Goal: Complete application form

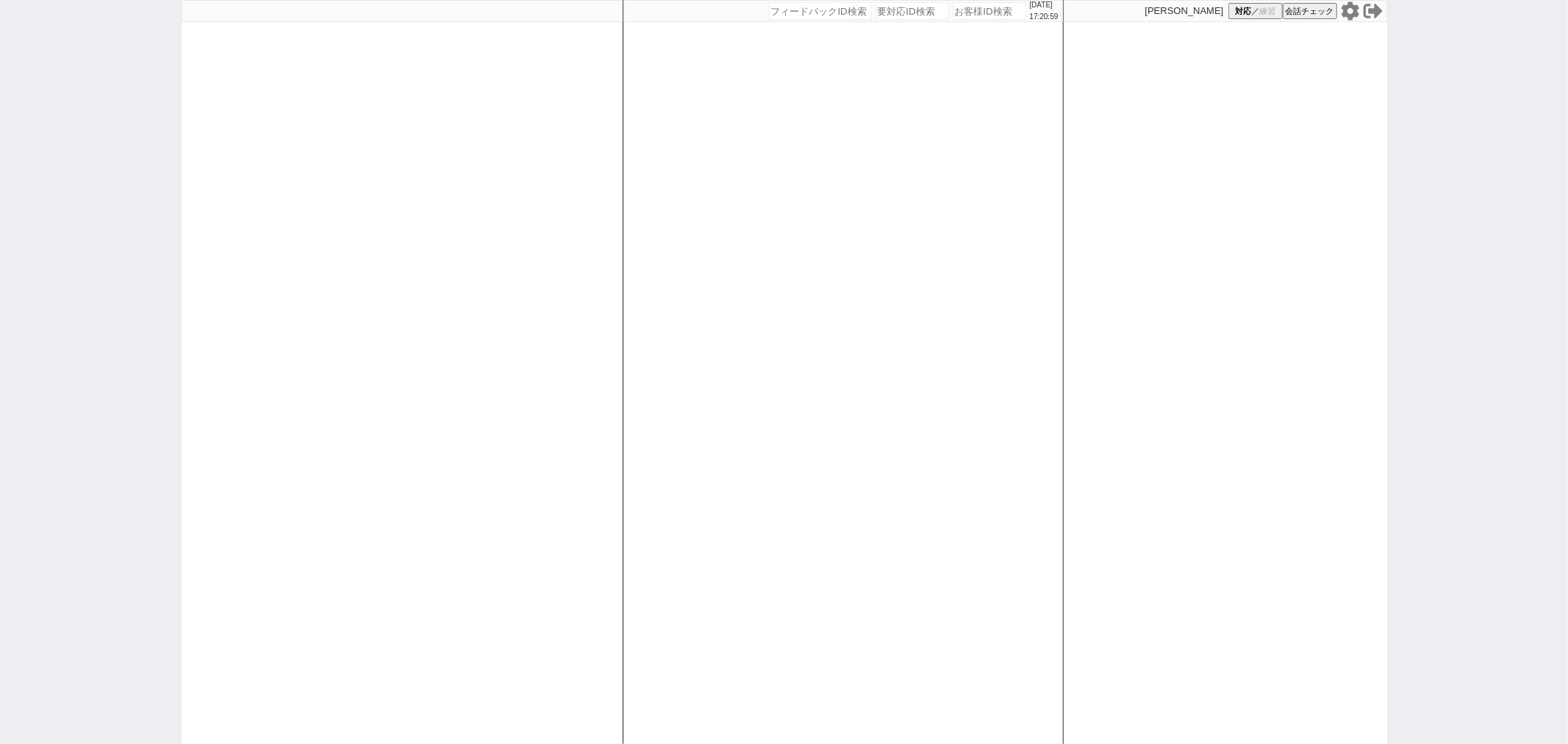
click at [981, 16] on input "number" at bounding box center [990, 11] width 73 height 18
paste input "615327"
type input "615327"
select select "400"
select select
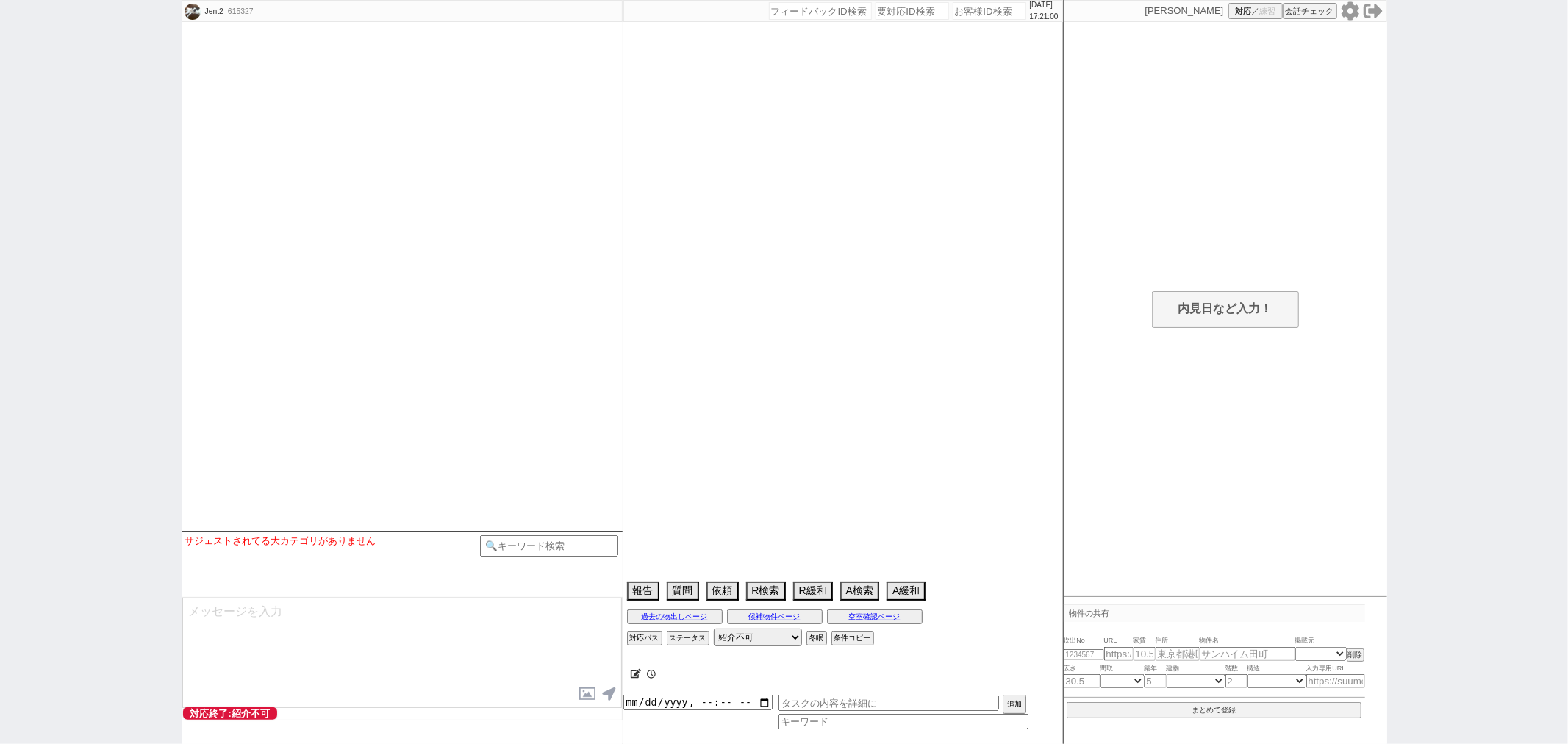
select select "11"
select select "728"
select select "25"
select select "795"
select select "79"
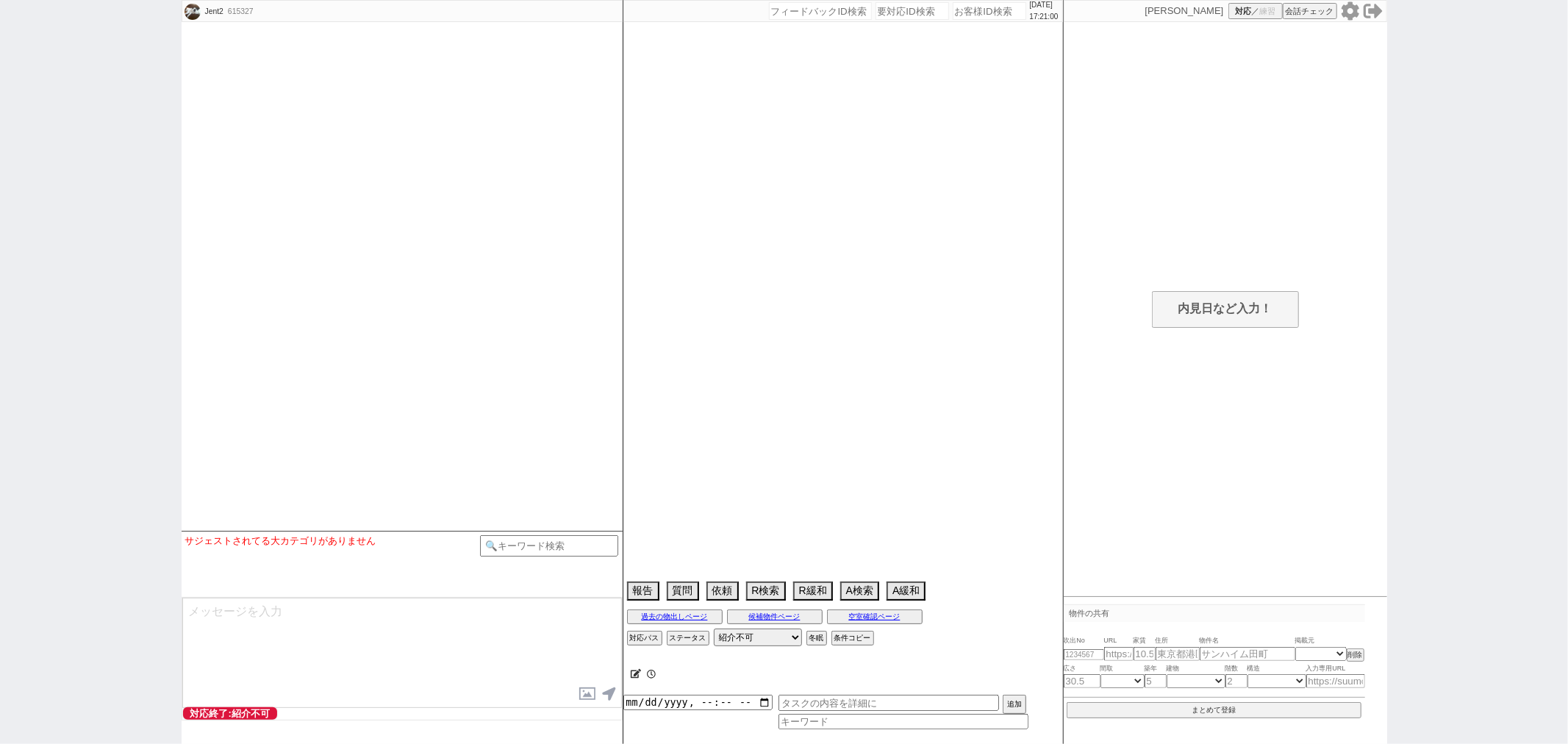
select select "[DATE]"
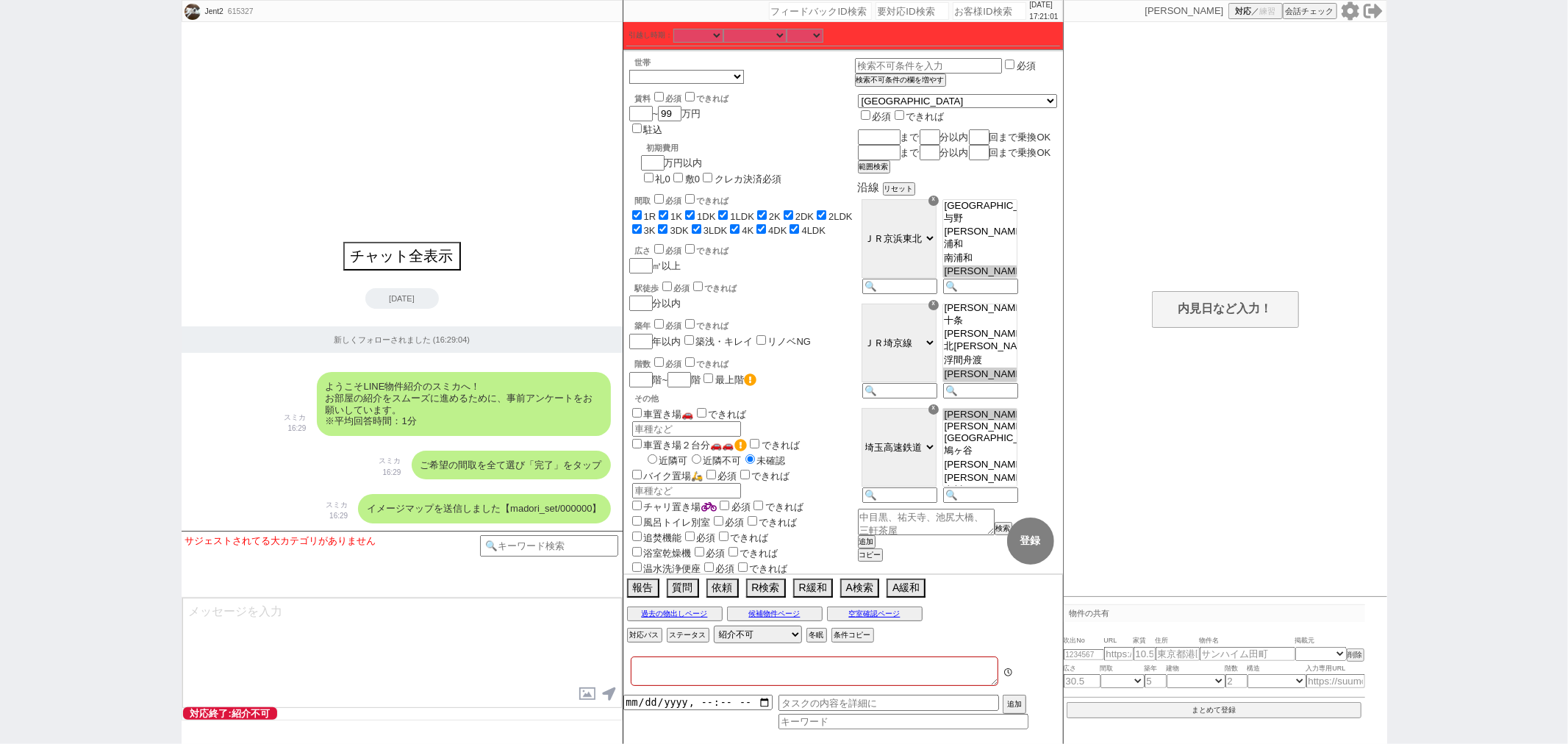
type textarea "アエラス川口店"
click at [972, 19] on div "[DATE] 17:22:11" at bounding box center [843, 11] width 440 height 22
click at [978, 15] on input "number" at bounding box center [990, 11] width 73 height 18
paste input "615328"
type input "615328"
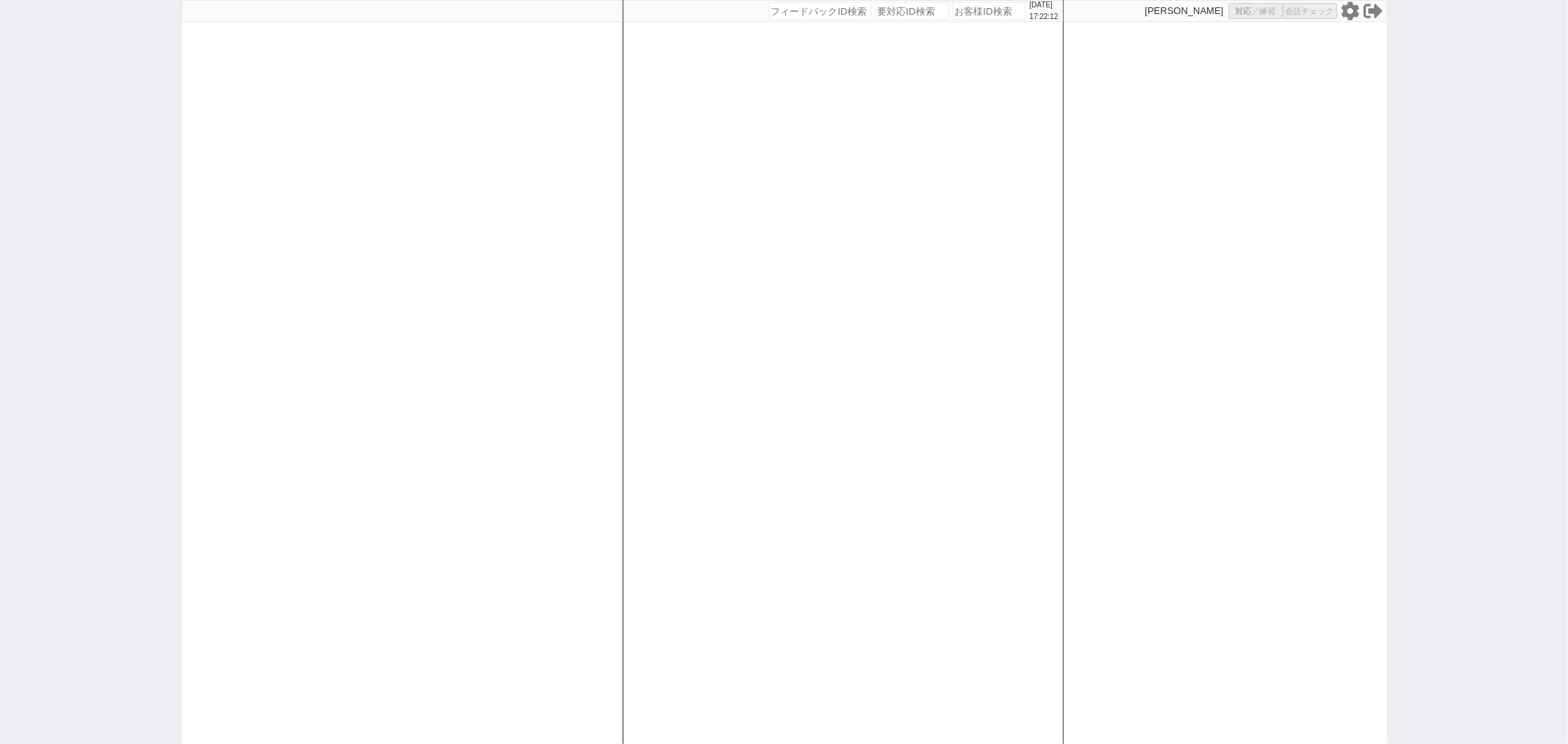
select select "400"
select select
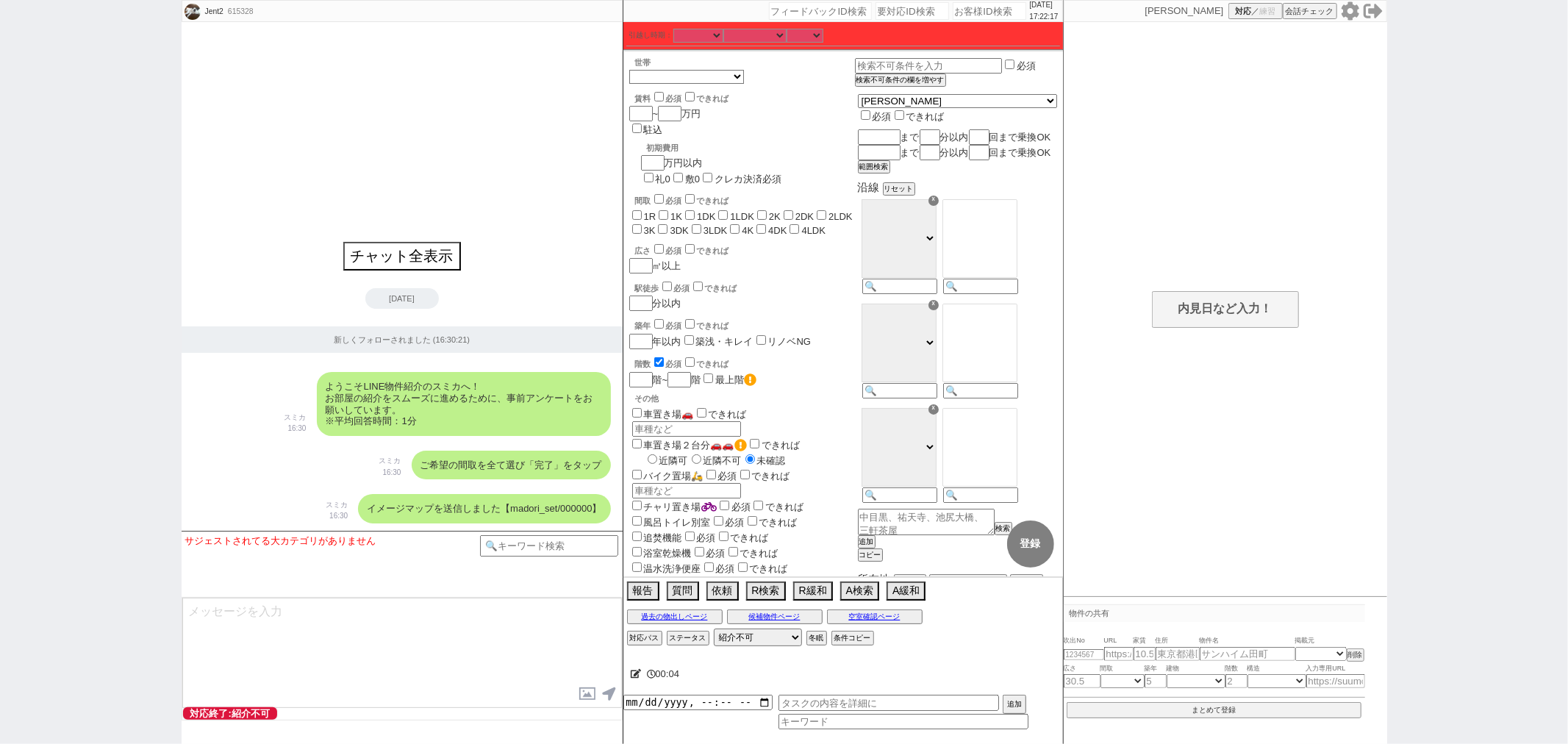
click at [659, 194] on input "checkbox" at bounding box center [659, 198] width 9 height 9
checkbox input "true"
checkbox input "false"
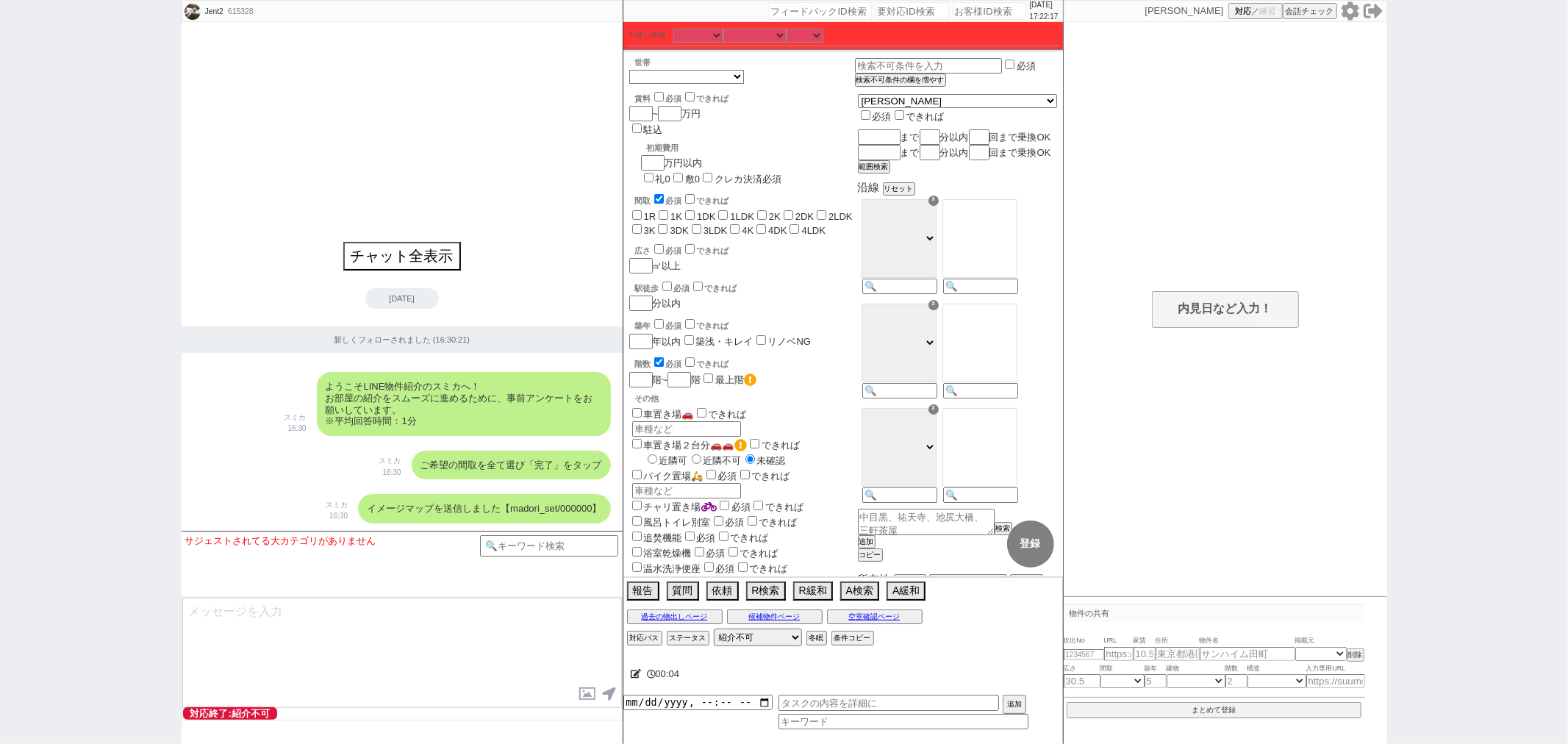
checkbox input "false"
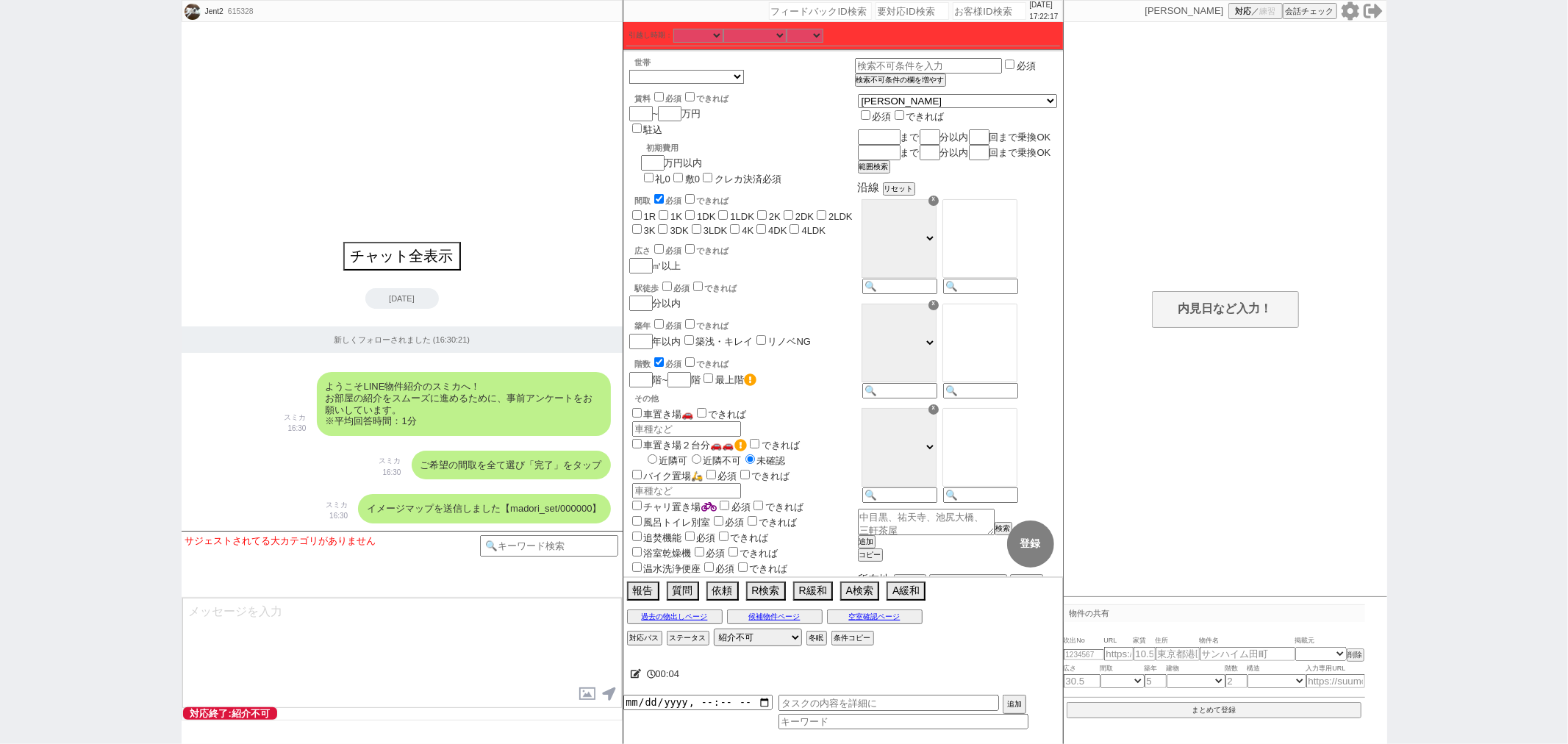
checkbox input "false"
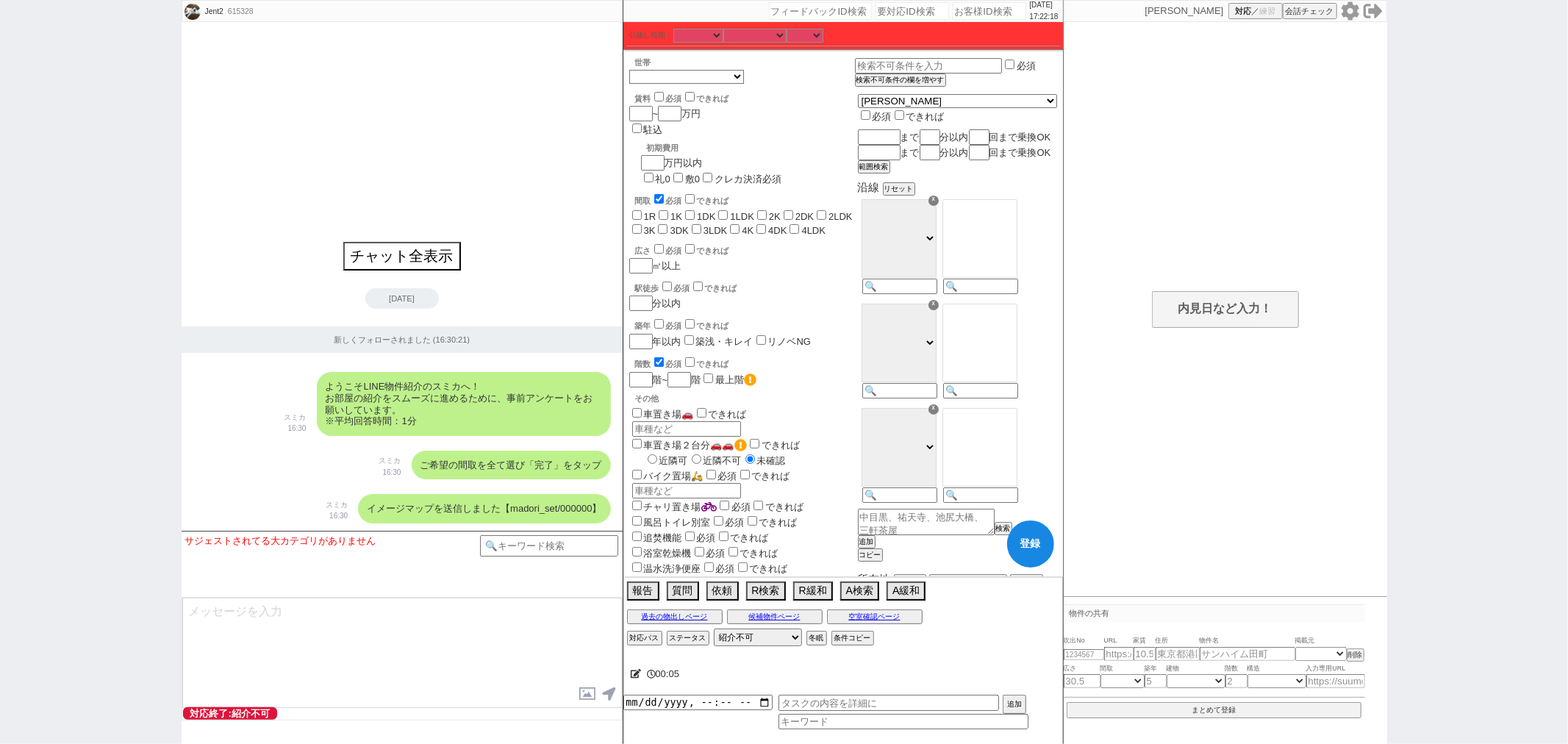
click at [668, 196] on span "必須" at bounding box center [674, 200] width 16 height 9
click at [659, 194] on input "checkbox" at bounding box center [659, 198] width 9 height 9
checkbox input "false"
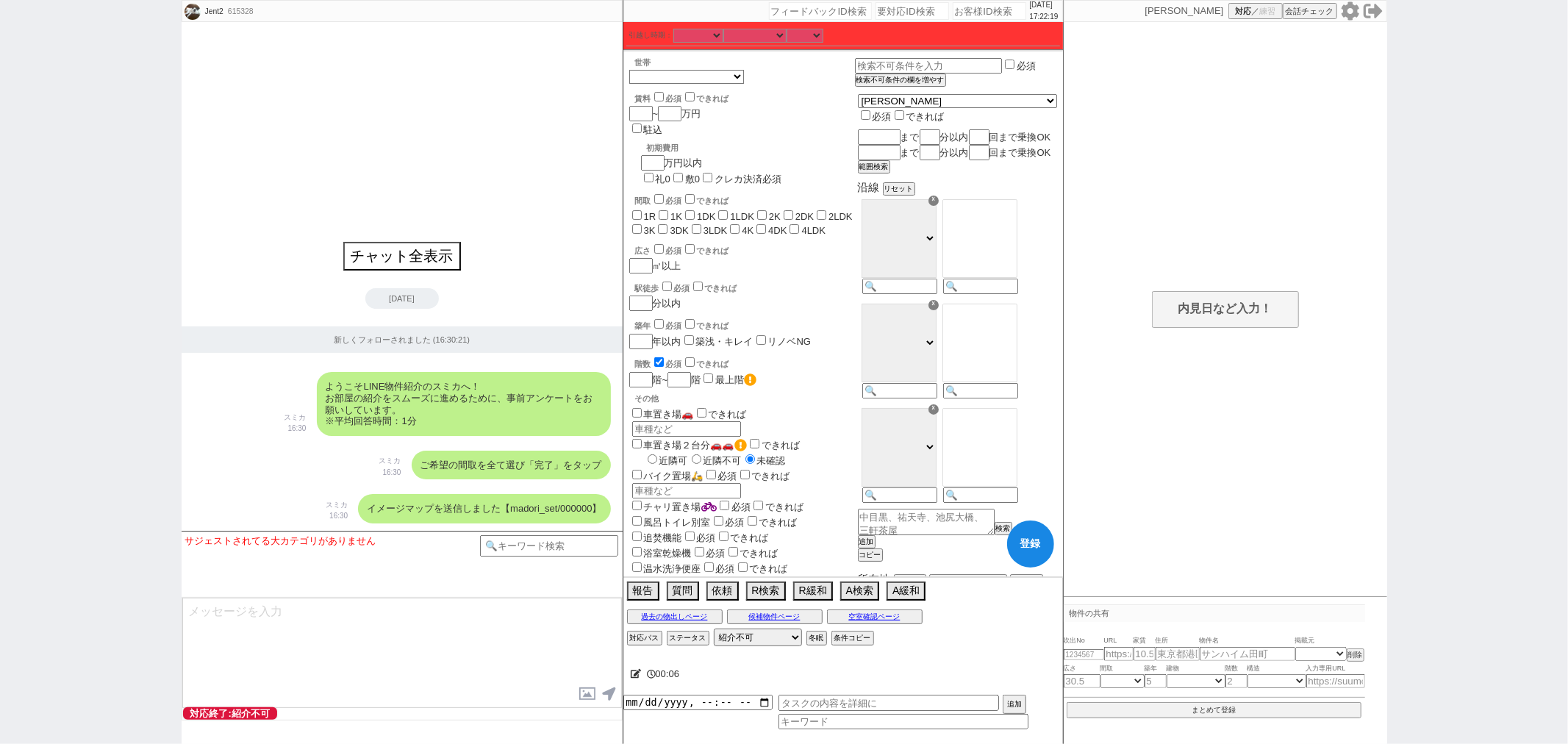
checkbox input "false"
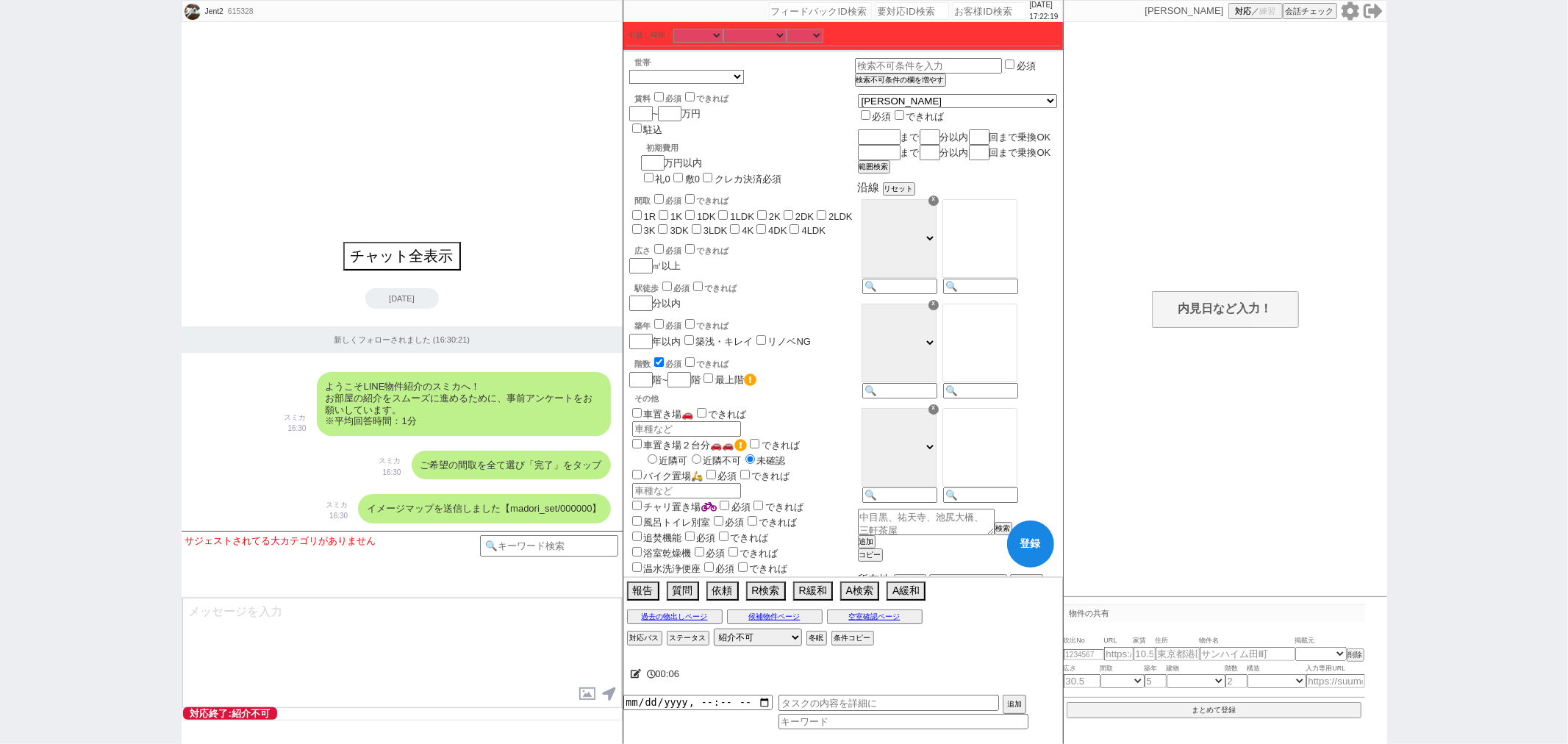
checkbox input "false"
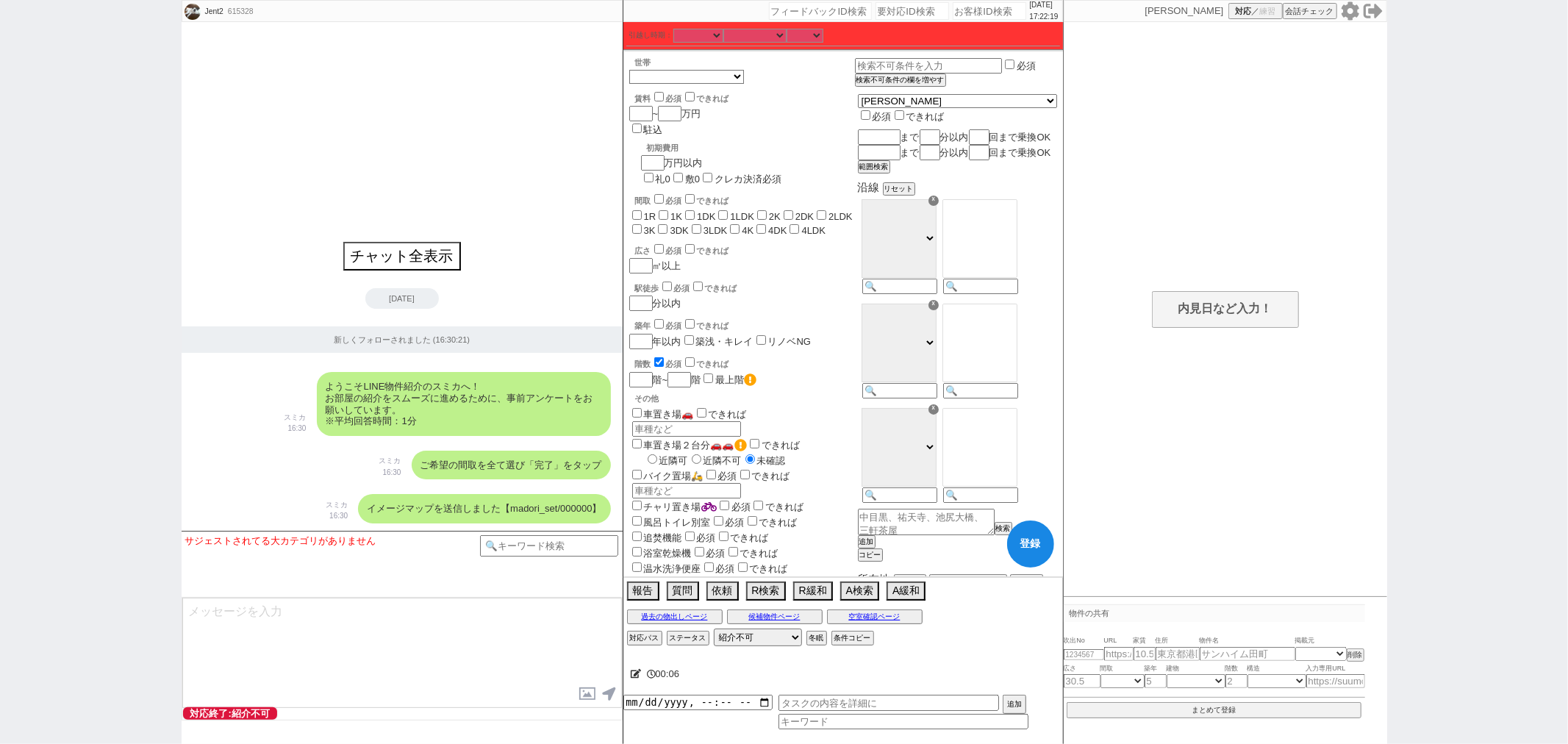
checkbox input "false"
click at [647, 211] on label "1R" at bounding box center [650, 216] width 12 height 11
click at [642, 210] on input "1R" at bounding box center [637, 215] width 9 height 9
checkbox input "true"
checkbox input "false"
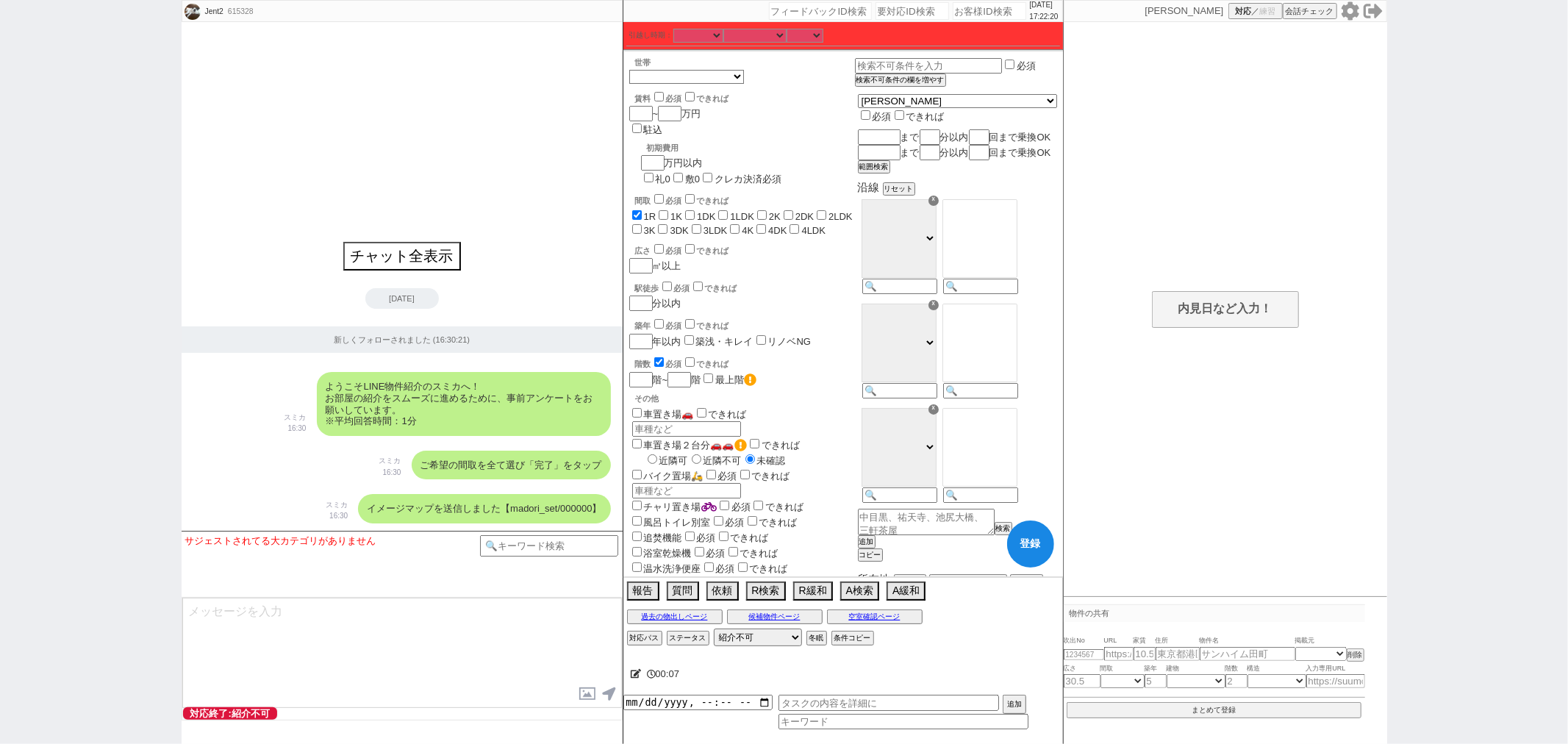
checkbox input "false"
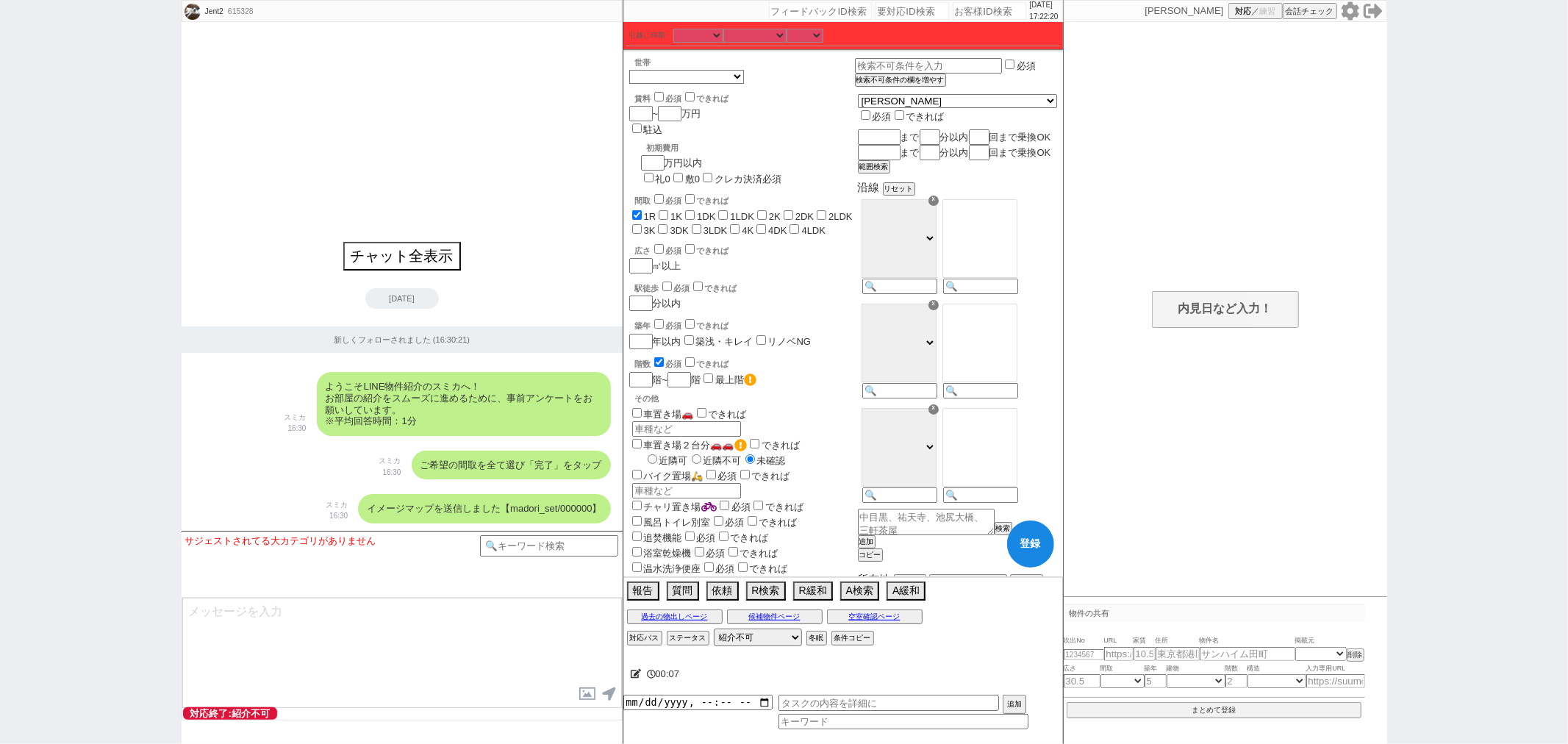
checkbox input "false"
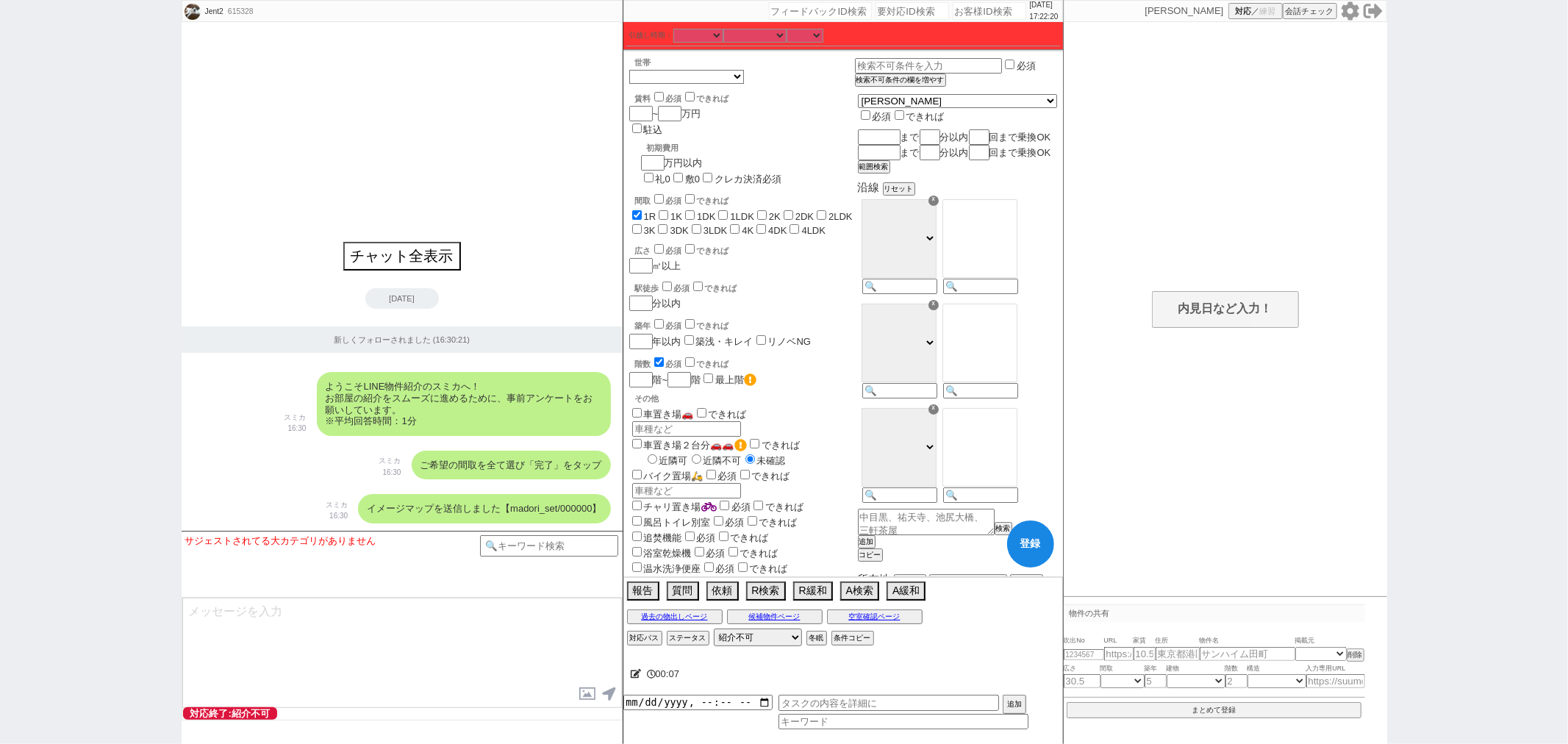
checkbox input "false"
click at [670, 225] on label "3DK" at bounding box center [679, 230] width 19 height 11
click at [658, 224] on input "3DK" at bounding box center [663, 229] width 9 height 9
checkbox input "true"
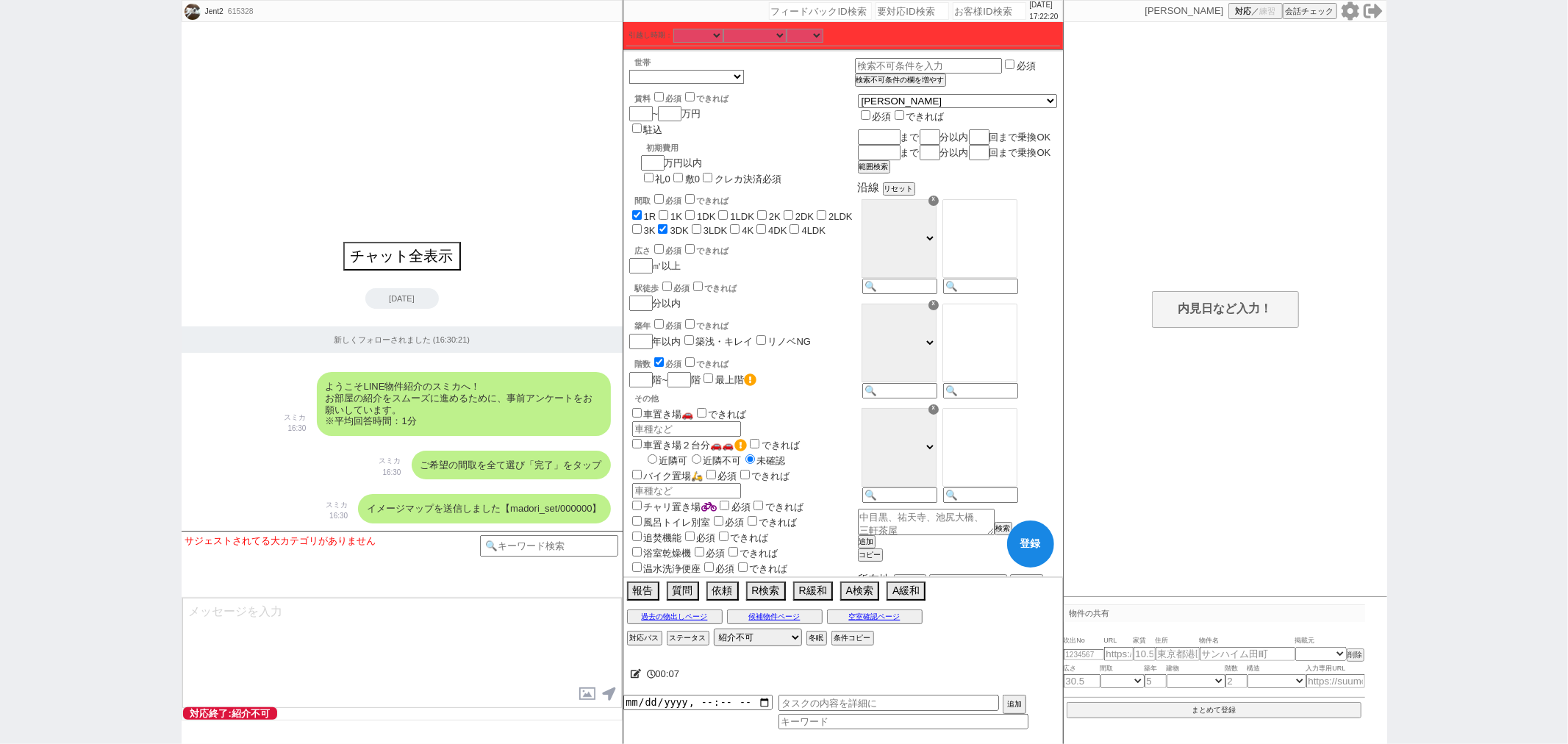
checkbox input "false"
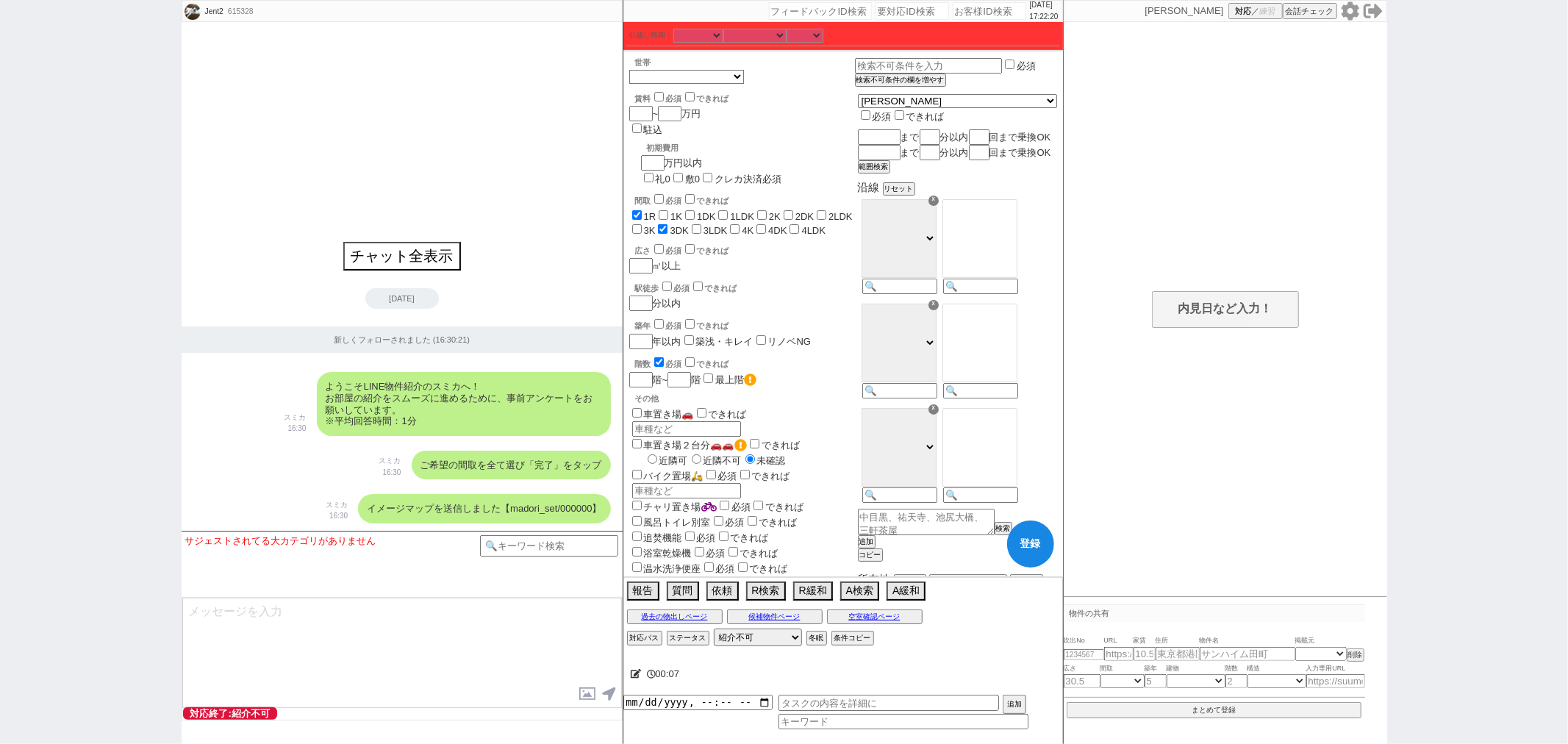
checkbox input "false"
checkbox input "true"
checkbox input "false"
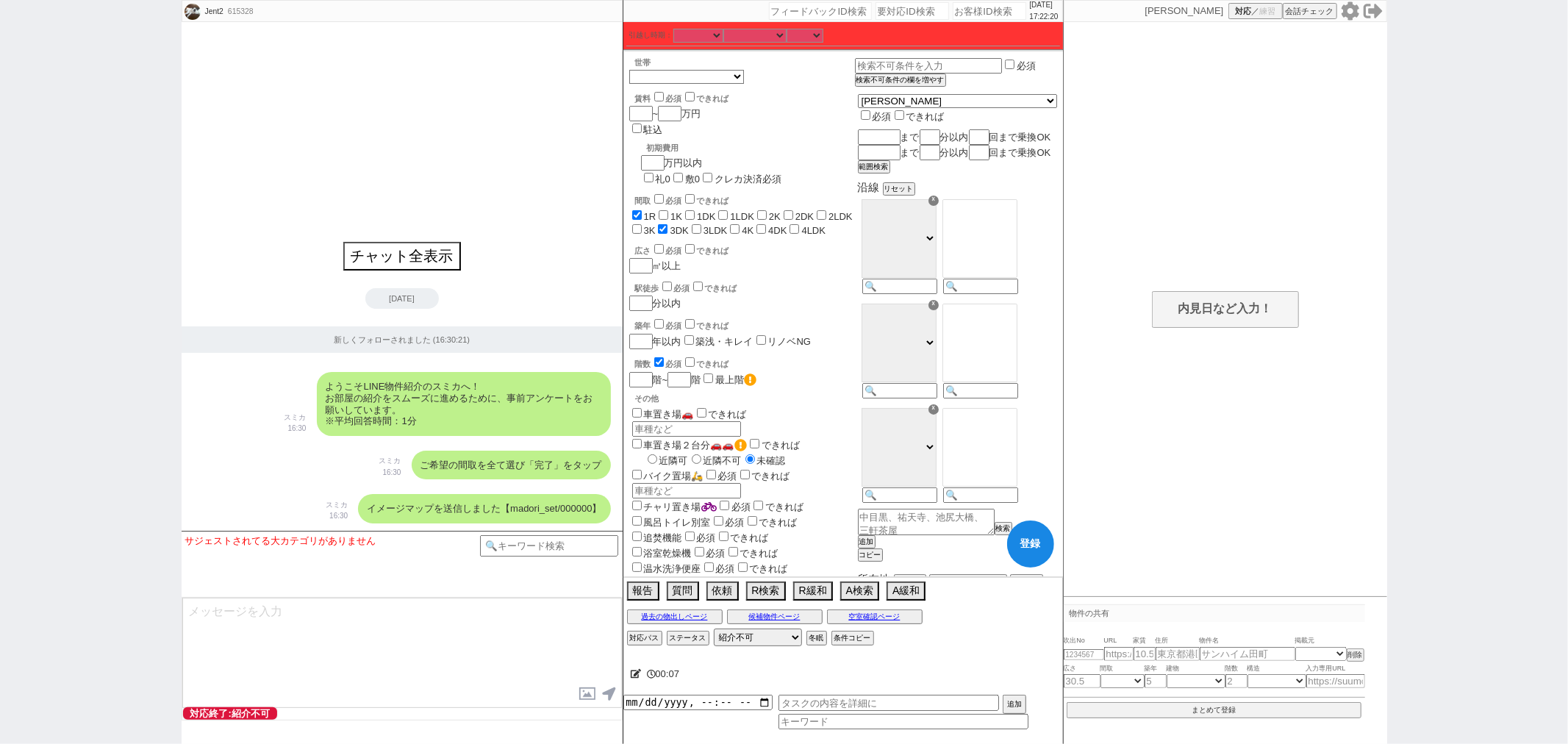
checkbox input "false"
click at [689, 225] on span "3LDK" at bounding box center [708, 230] width 39 height 11
click at [671, 211] on label "1K" at bounding box center [676, 216] width 12 height 11
click at [668, 210] on input "1K" at bounding box center [663, 215] width 9 height 9
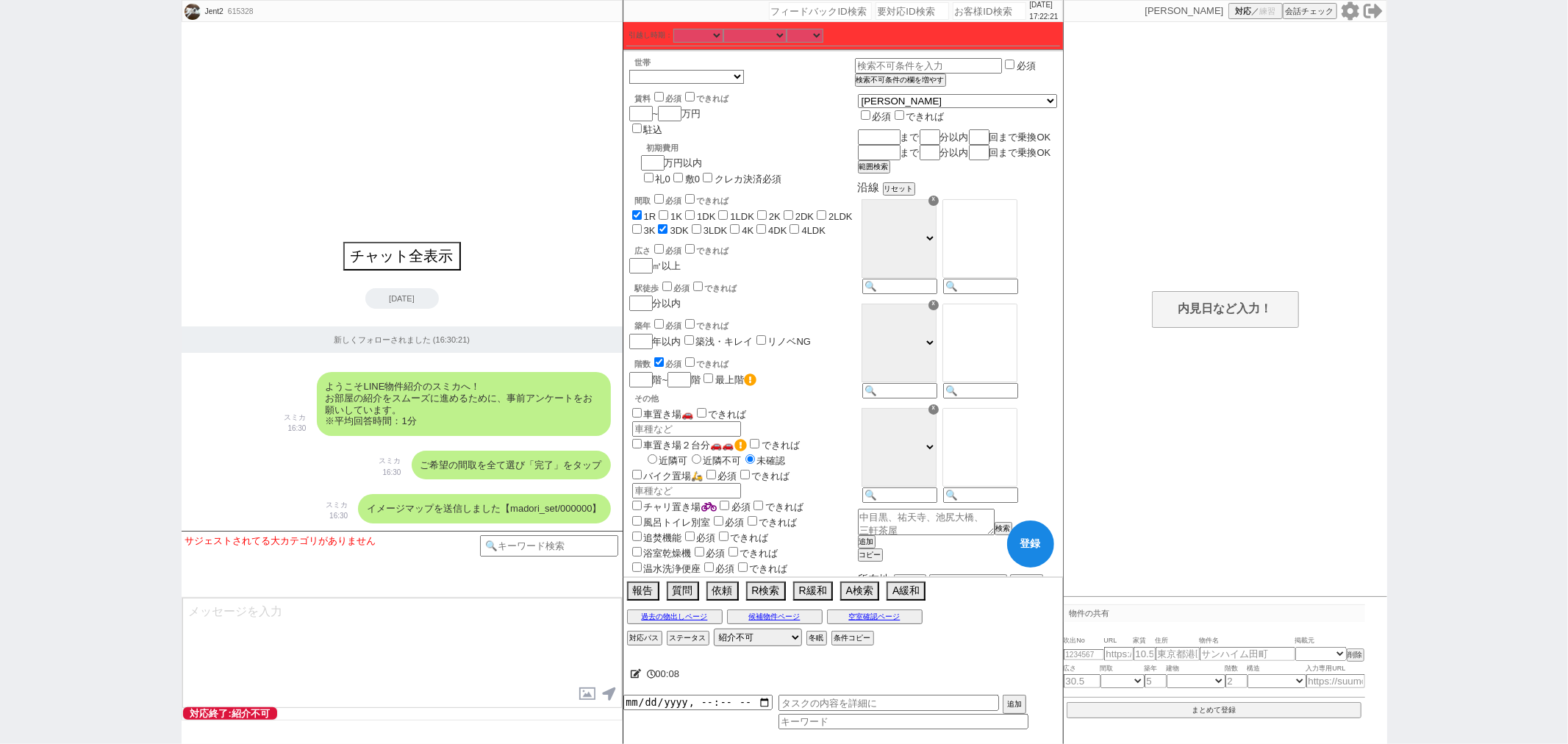
checkbox input "true"
checkbox input "false"
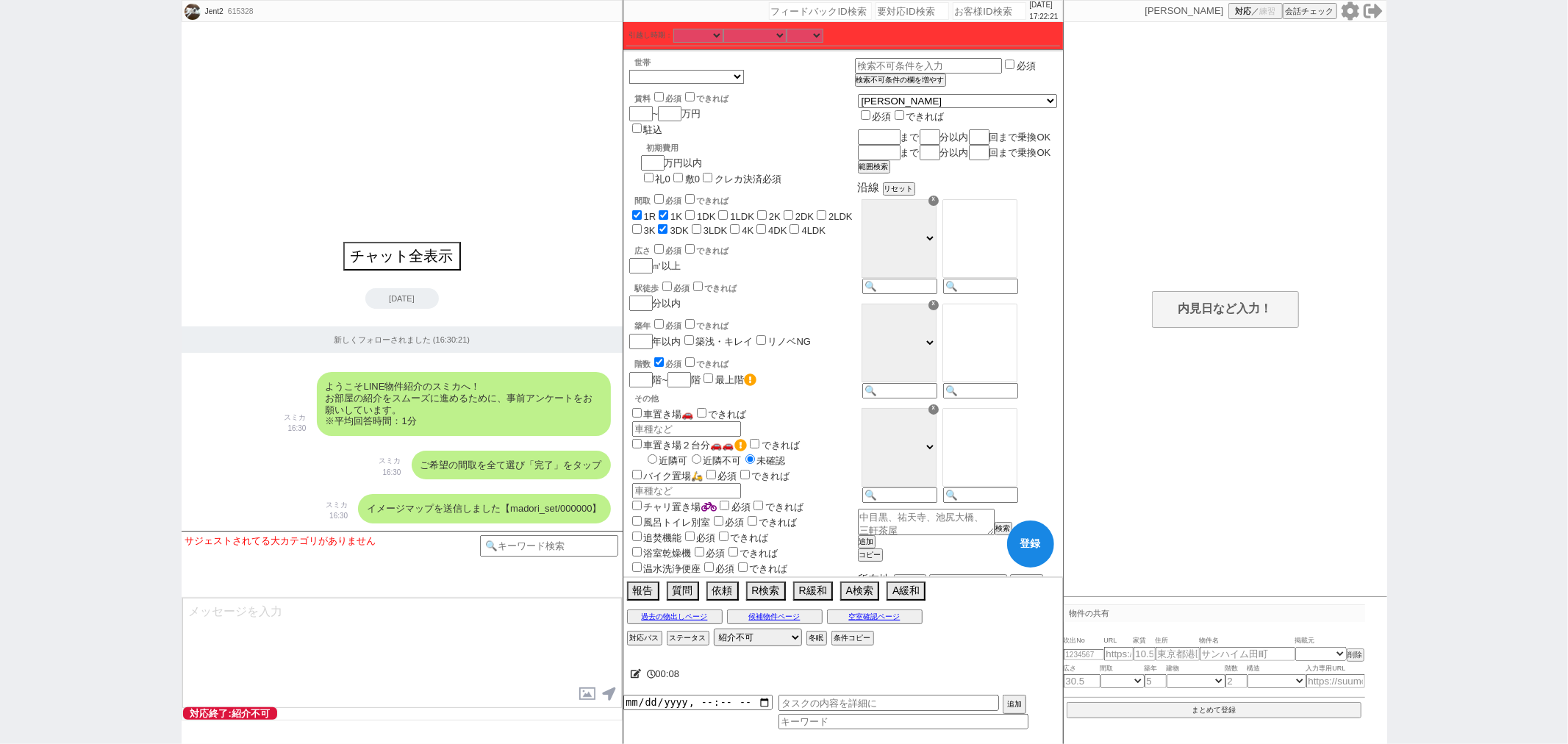
checkbox input "false"
checkbox input "true"
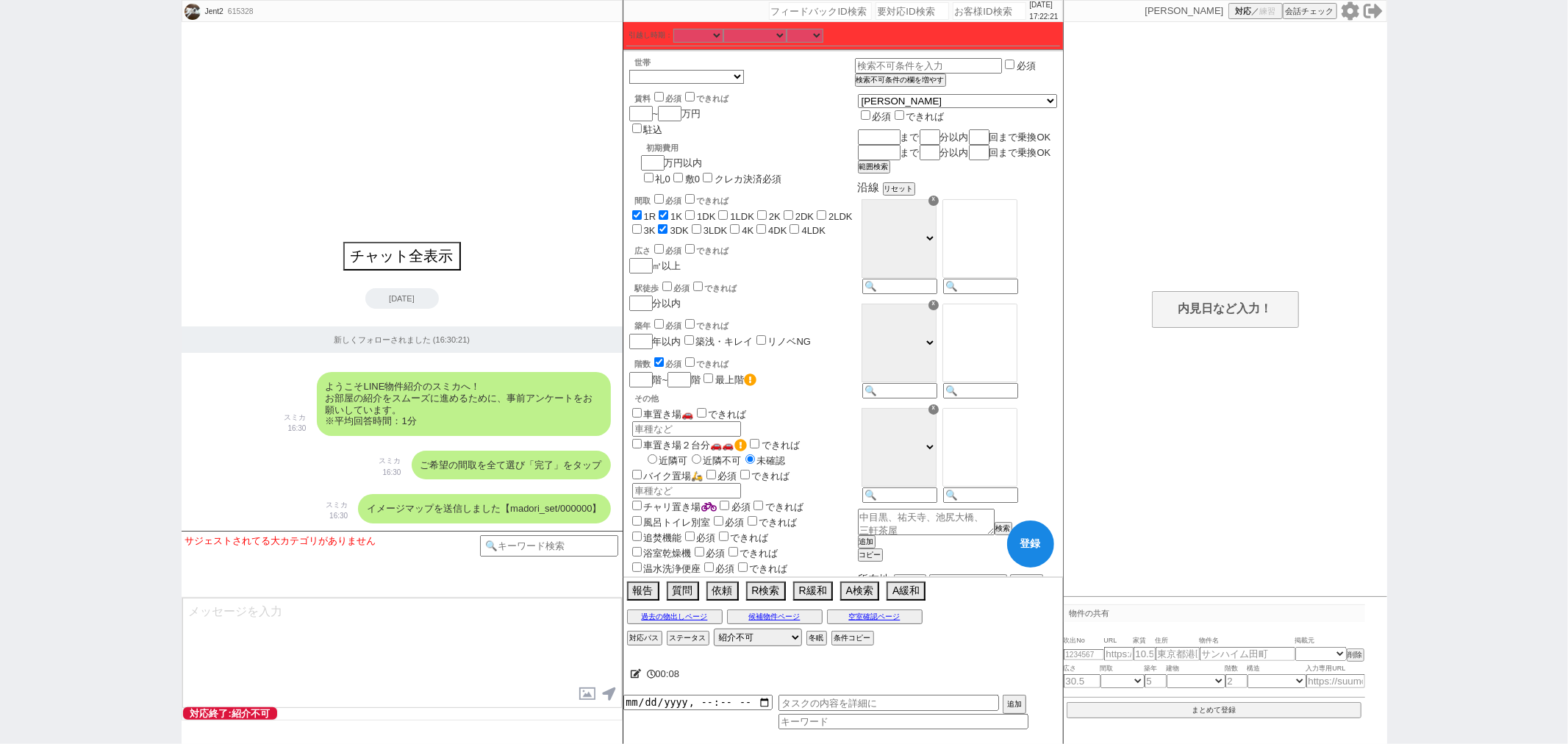
checkbox input "false"
click at [692, 224] on input "3LDK" at bounding box center [697, 229] width 9 height 9
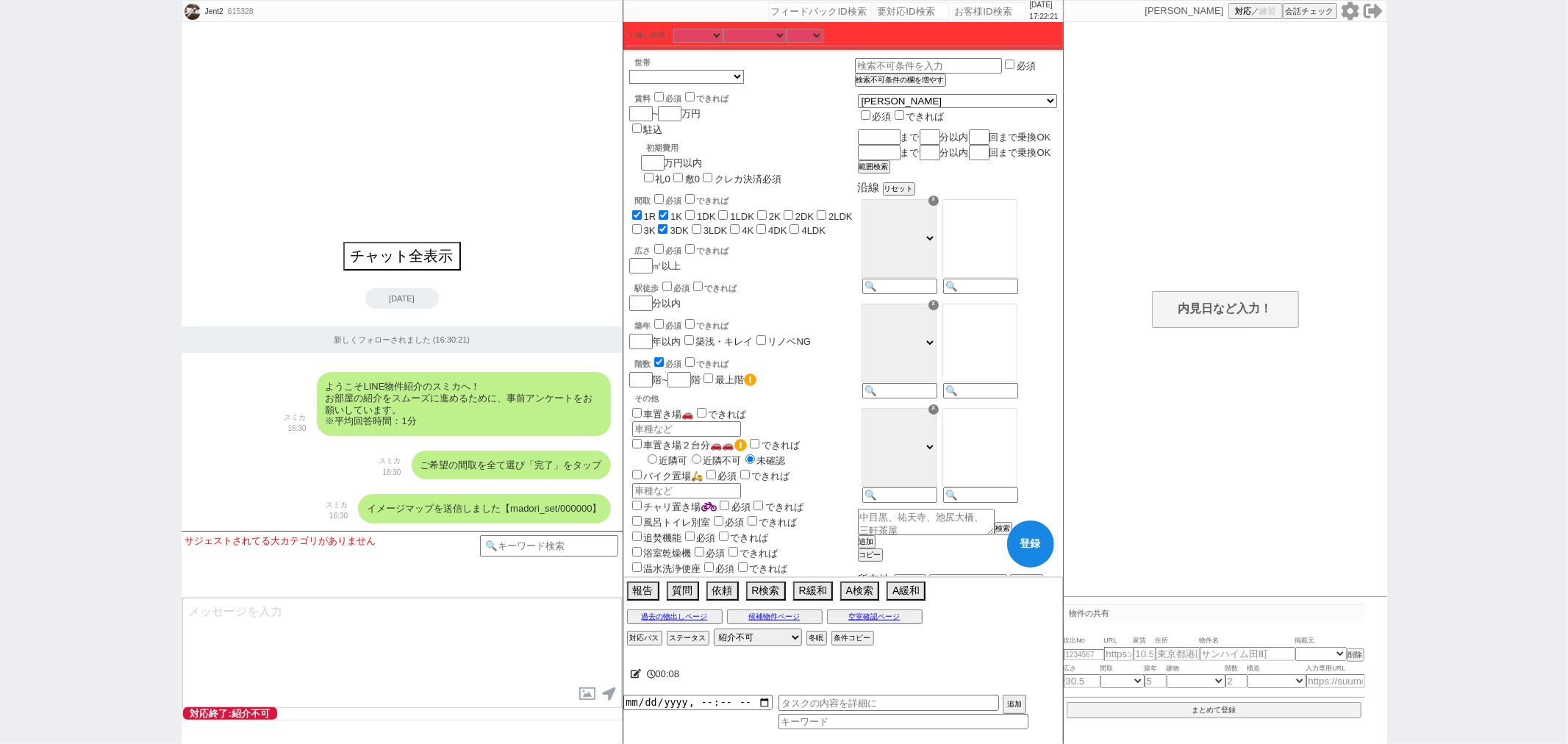
checkbox input "true"
checkbox input "false"
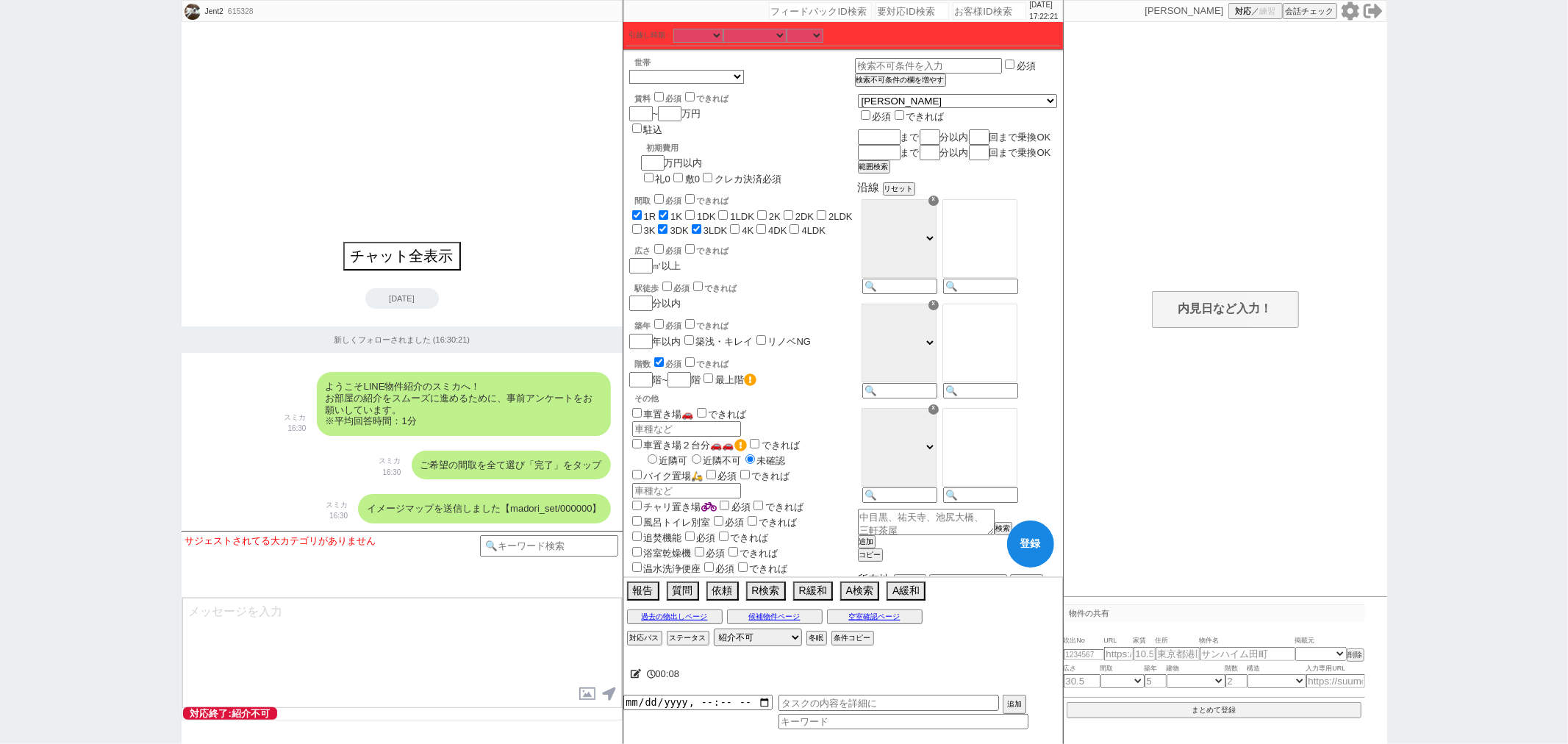
checkbox input "false"
checkbox input "true"
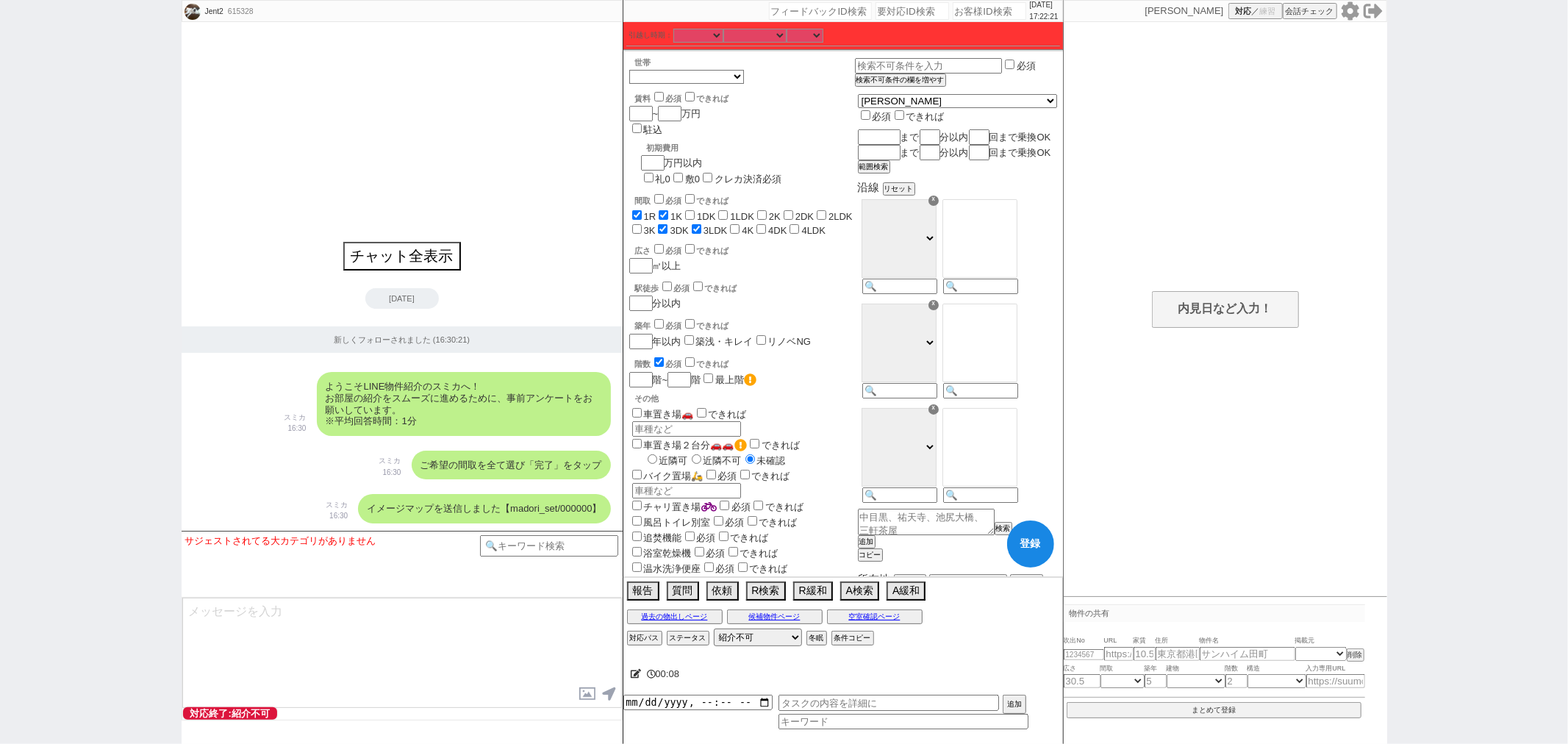
checkbox input "true"
checkbox input "false"
click at [704, 225] on label "3LDK" at bounding box center [715, 230] width 24 height 11
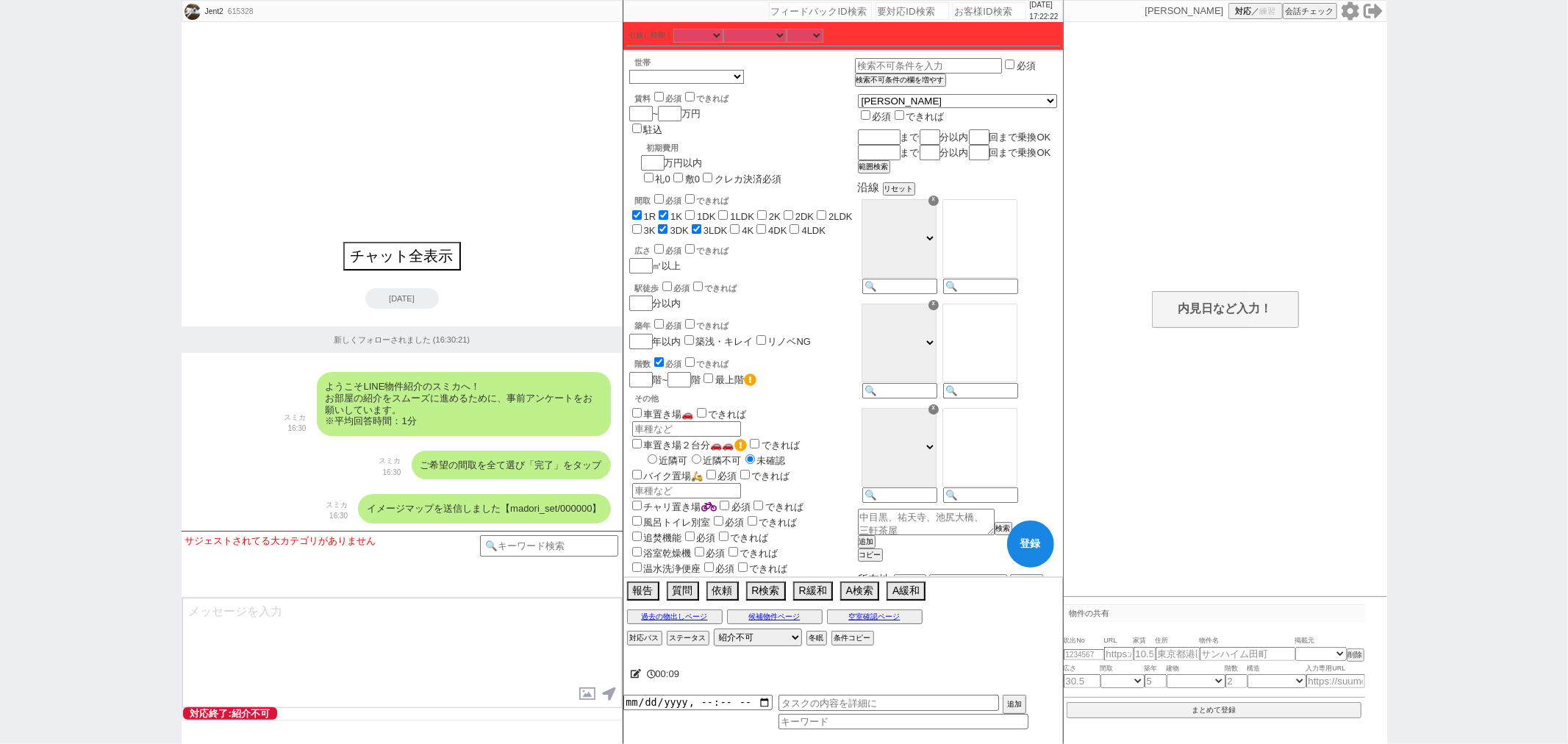
click at [701, 224] on input "3LDK" at bounding box center [697, 229] width 9 height 9
checkbox input "false"
checkbox input "true"
checkbox input "false"
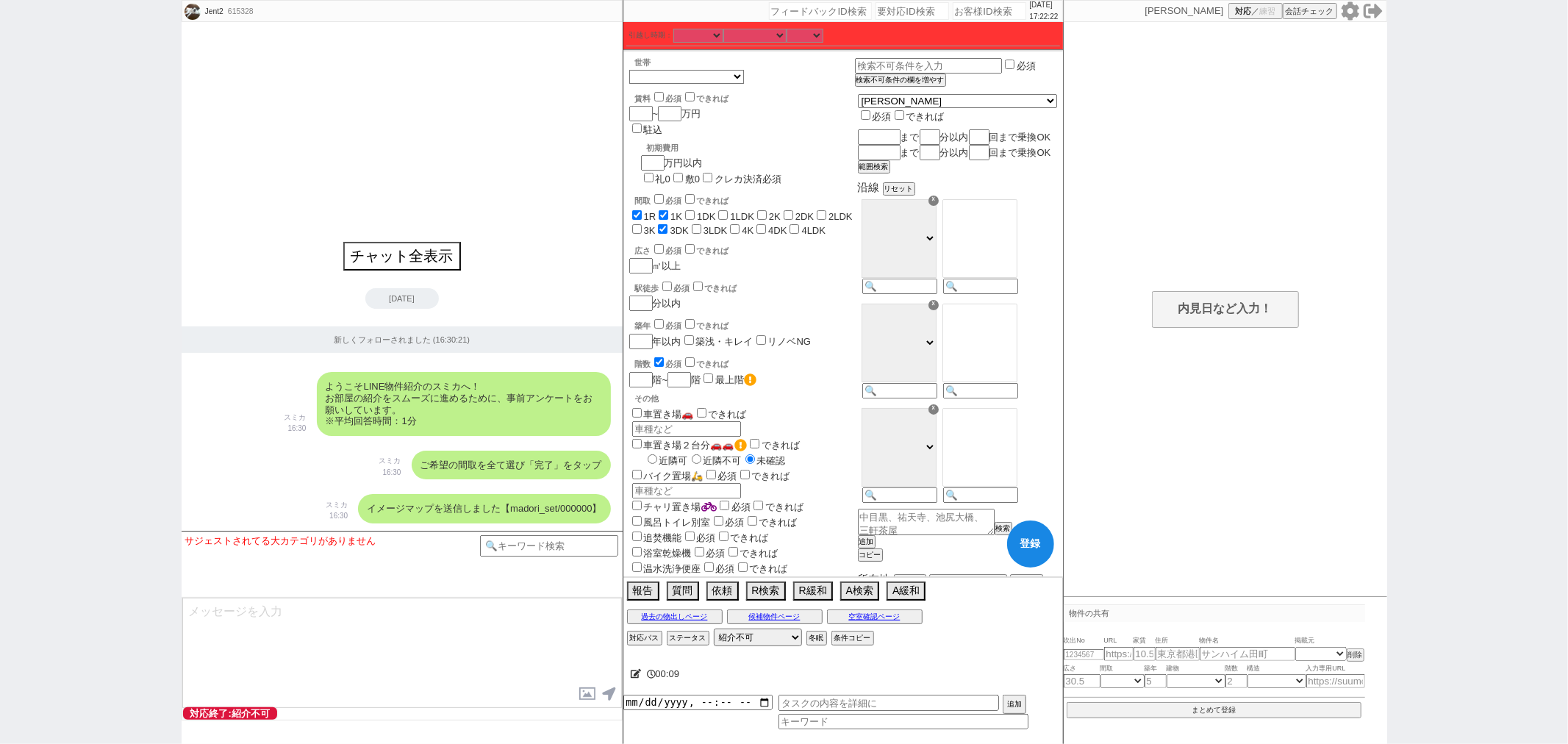
checkbox input "false"
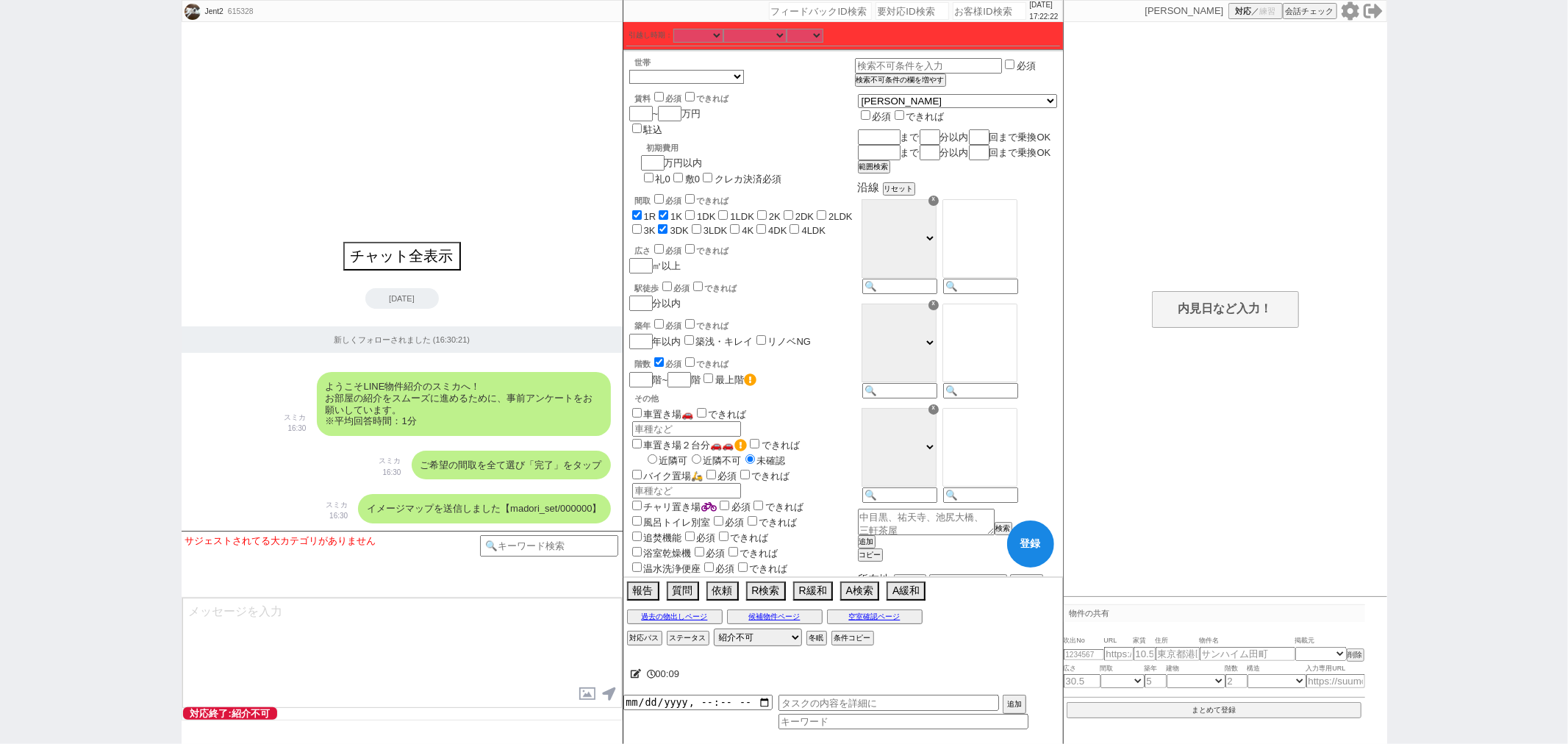
checkbox input "true"
checkbox input "false"
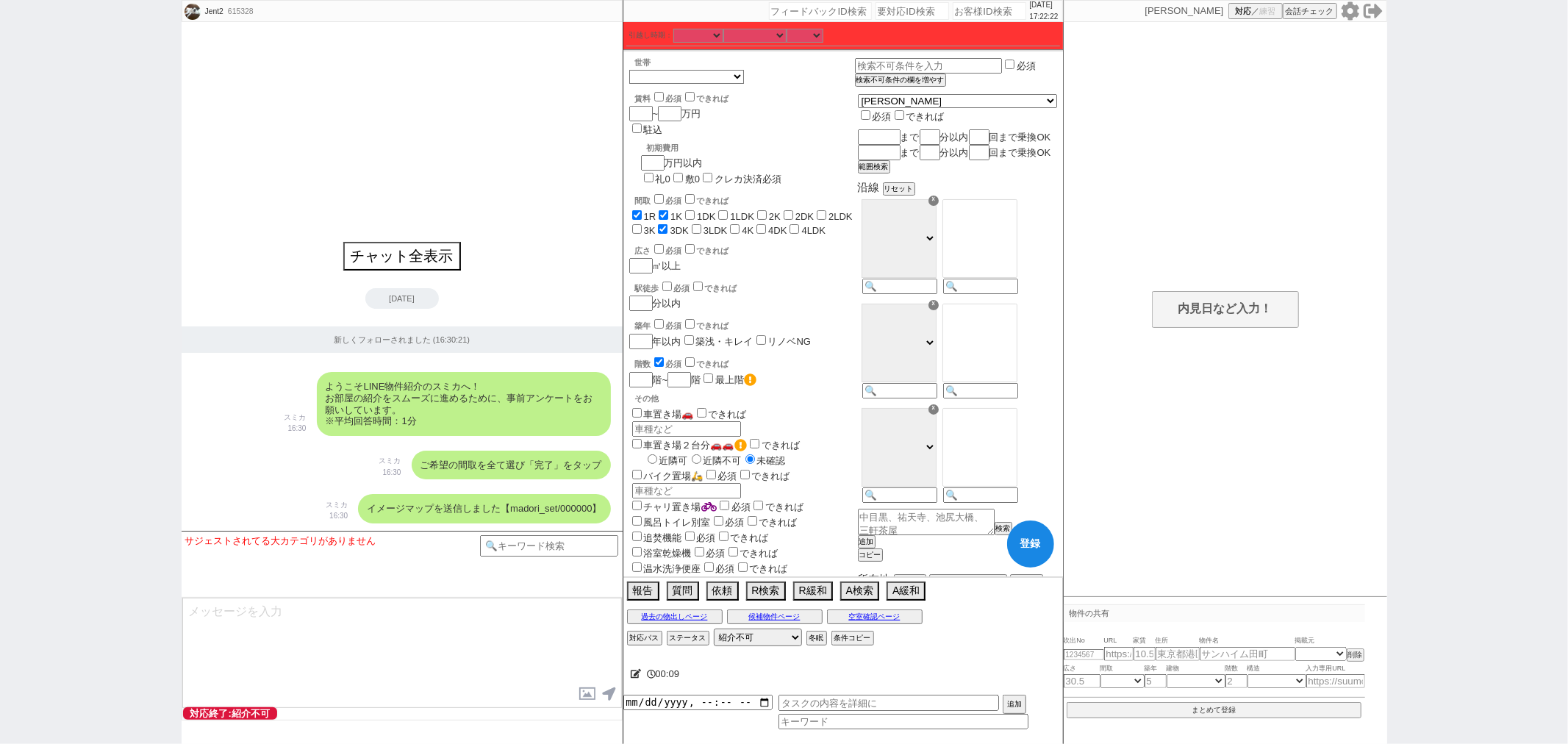
click at [730, 224] on input "4K" at bounding box center [735, 229] width 9 height 9
checkbox input "true"
checkbox input "false"
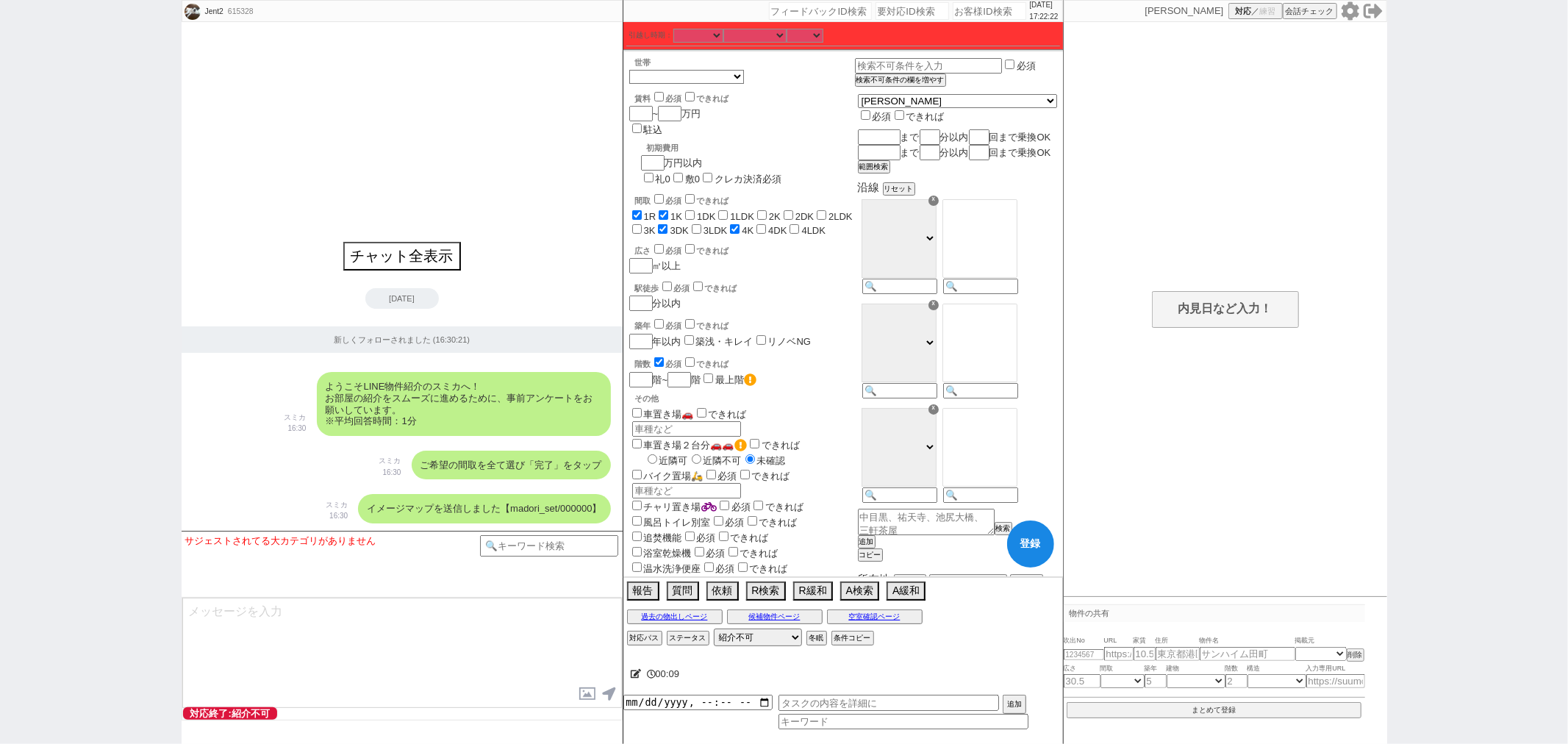
checkbox input "false"
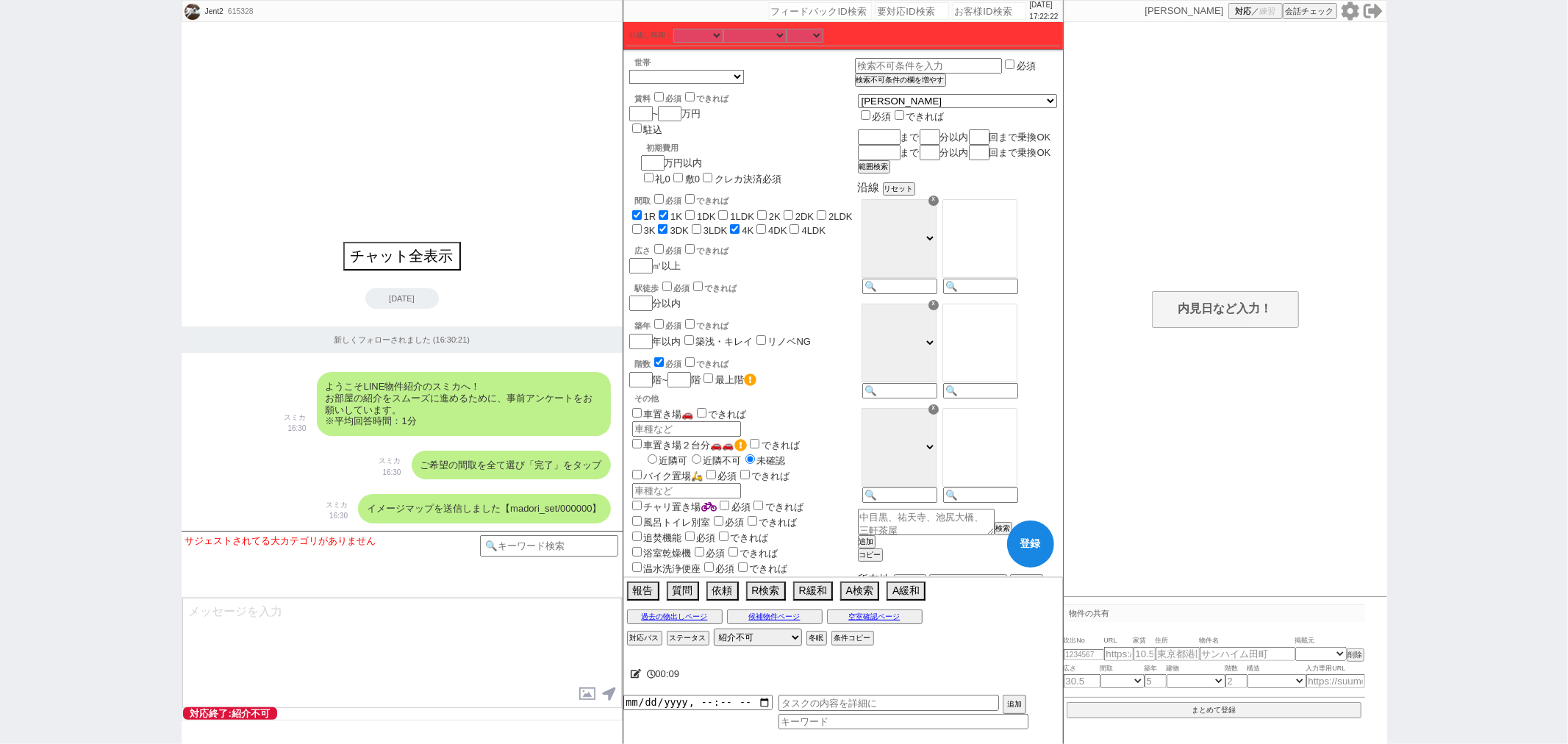
checkbox input "true"
checkbox input "false"
checkbox input "true"
checkbox input "false"
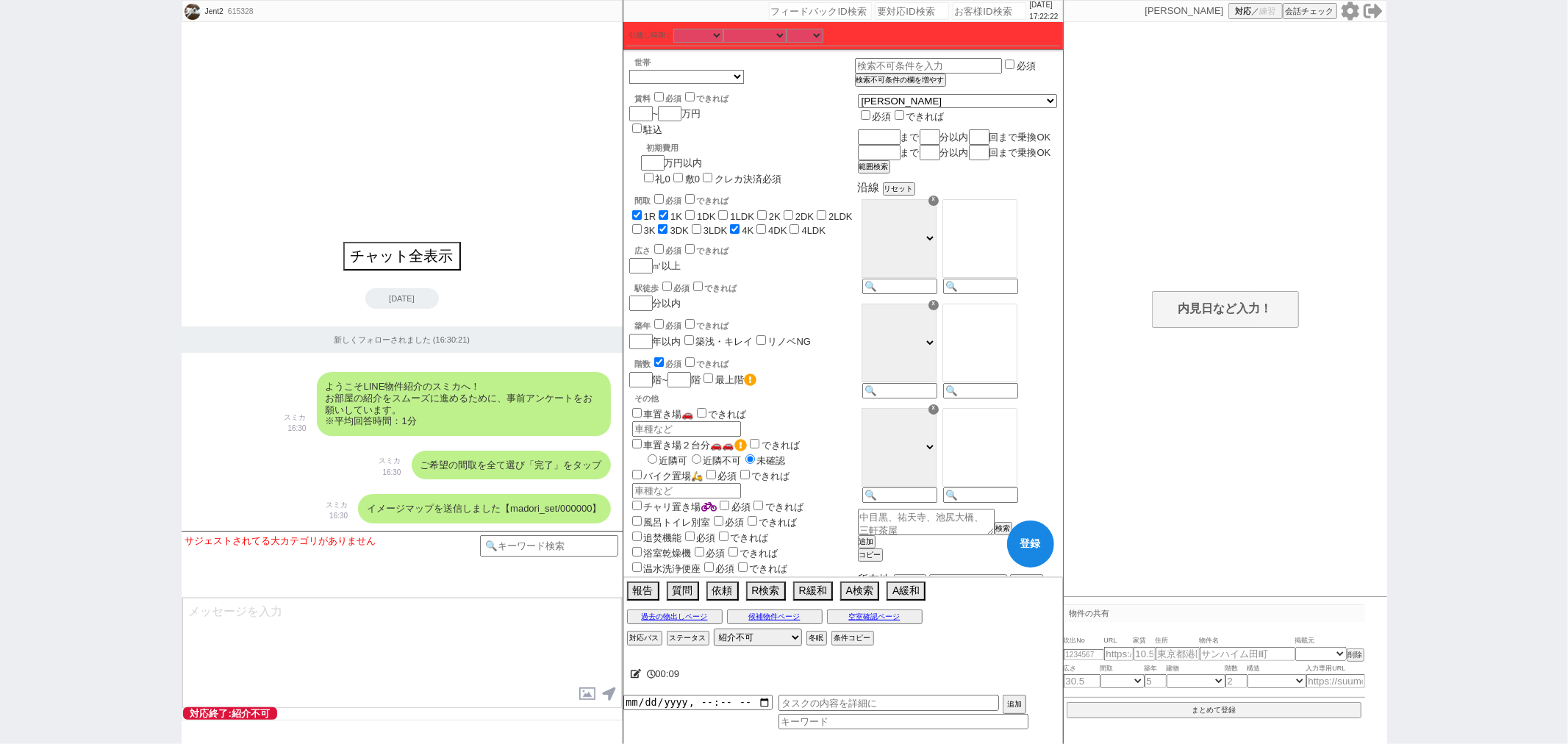
click at [704, 225] on label "3LDK" at bounding box center [715, 230] width 24 height 11
click at [692, 224] on input "3LDK" at bounding box center [697, 229] width 9 height 9
checkbox input "true"
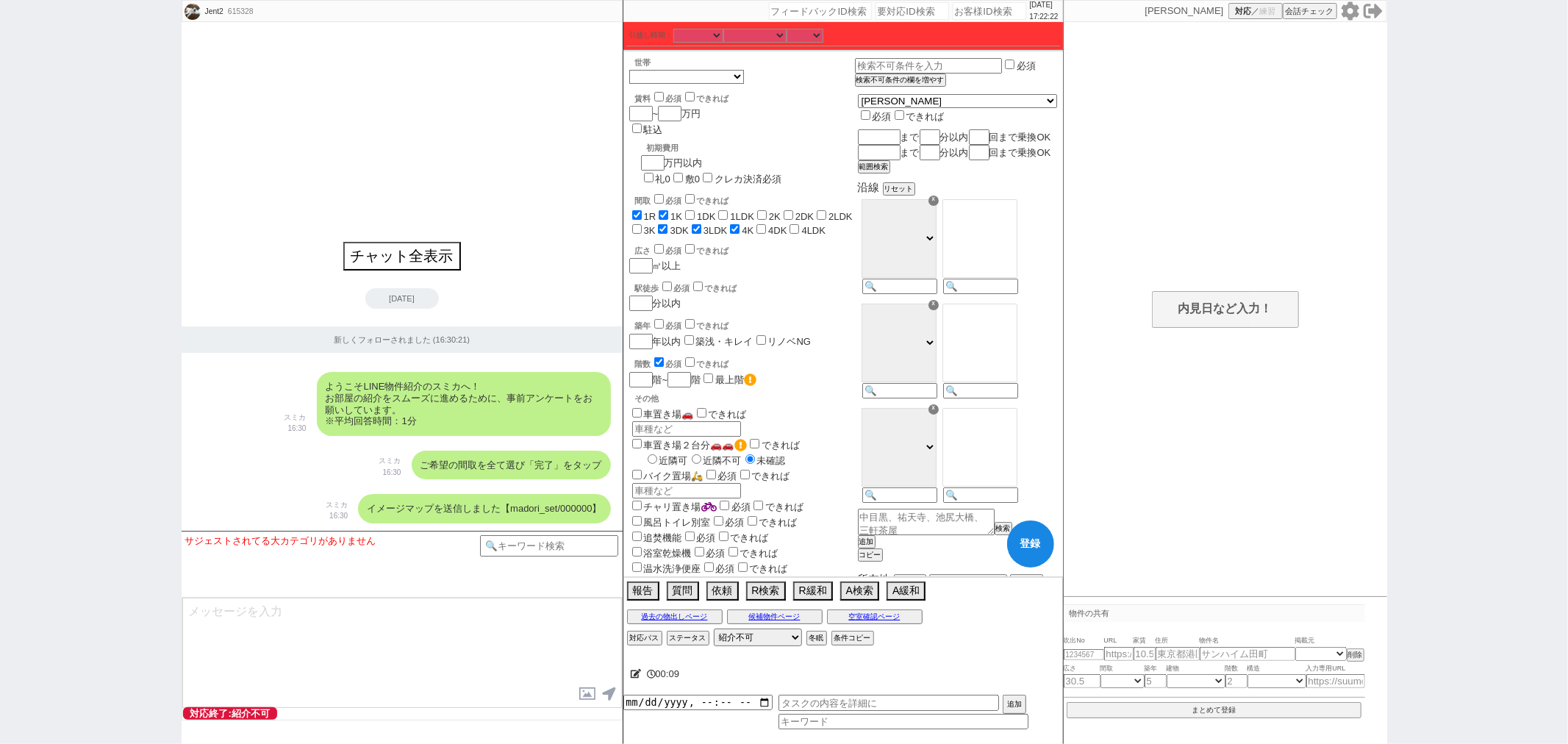
checkbox input "false"
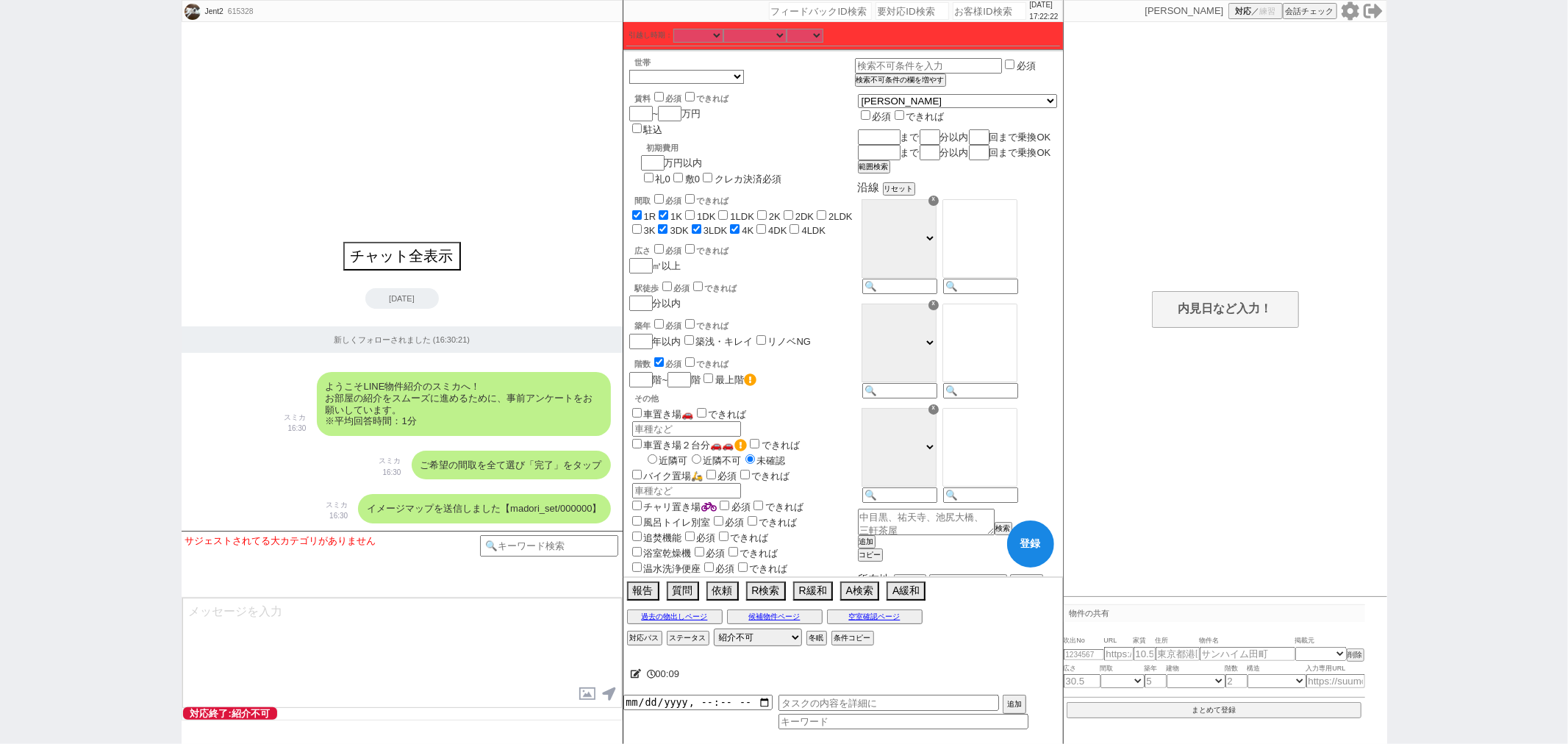
checkbox input "false"
checkbox input "true"
checkbox input "false"
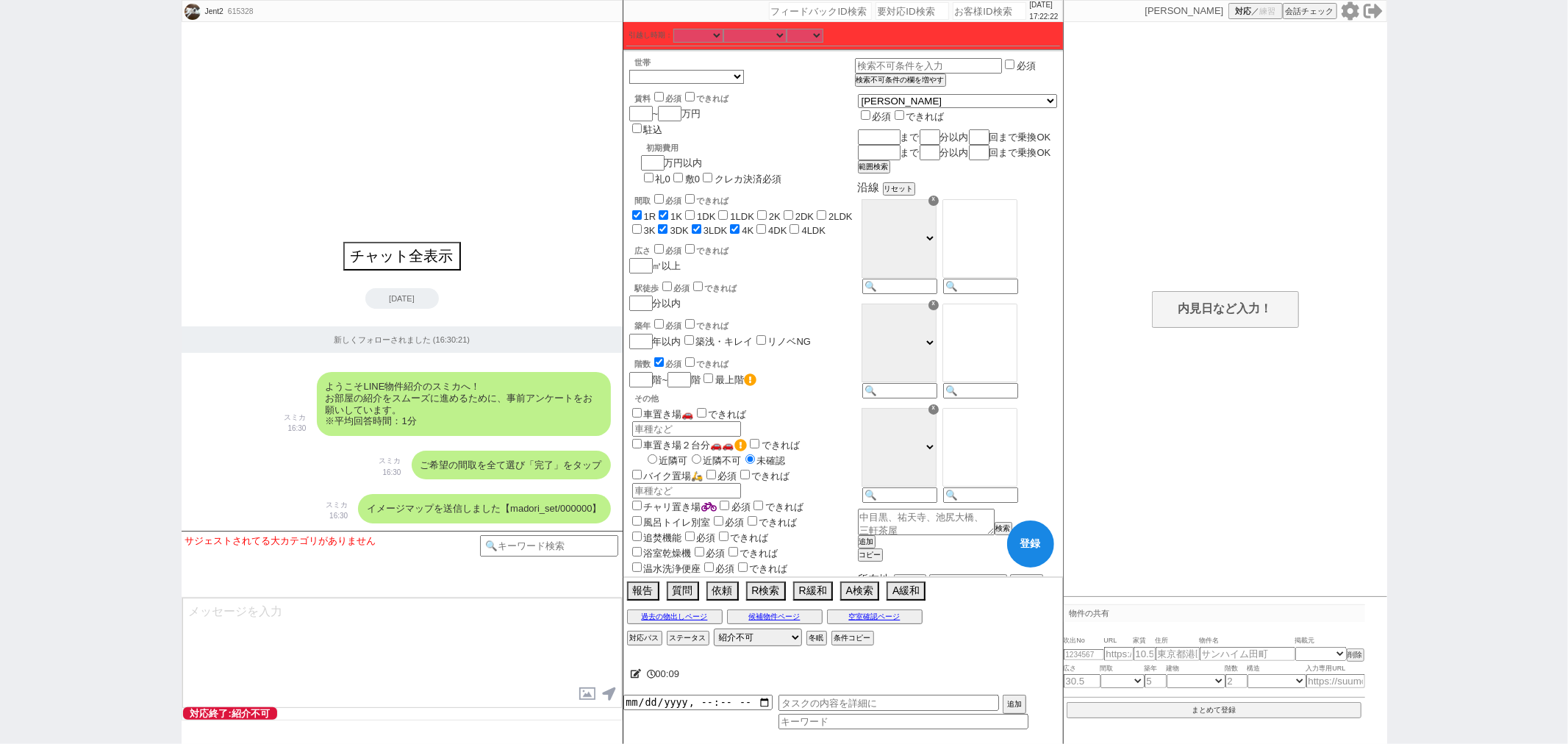
checkbox input "false"
click at [692, 210] on input "1DK" at bounding box center [690, 215] width 9 height 9
checkbox input "true"
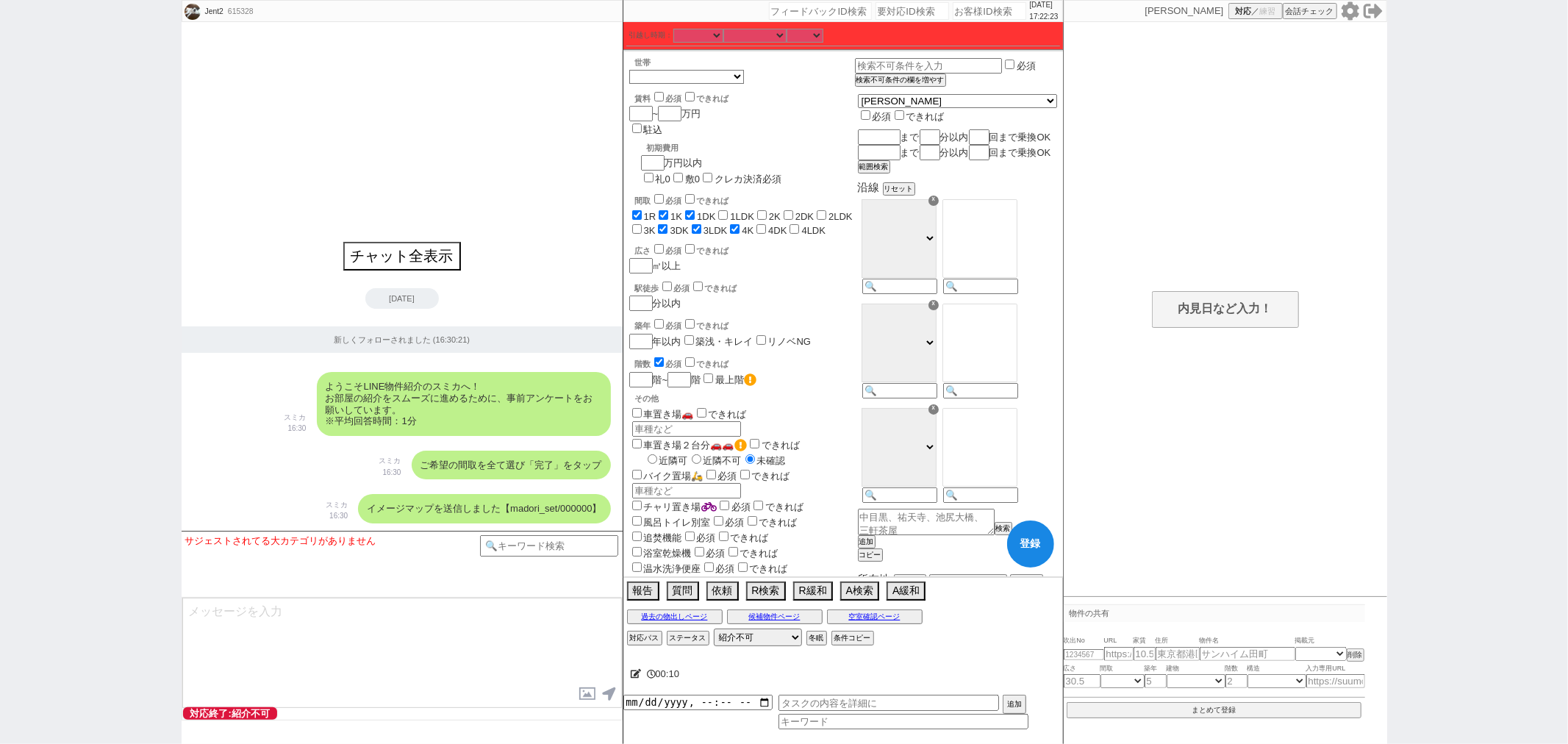
checkbox input "true"
checkbox input "false"
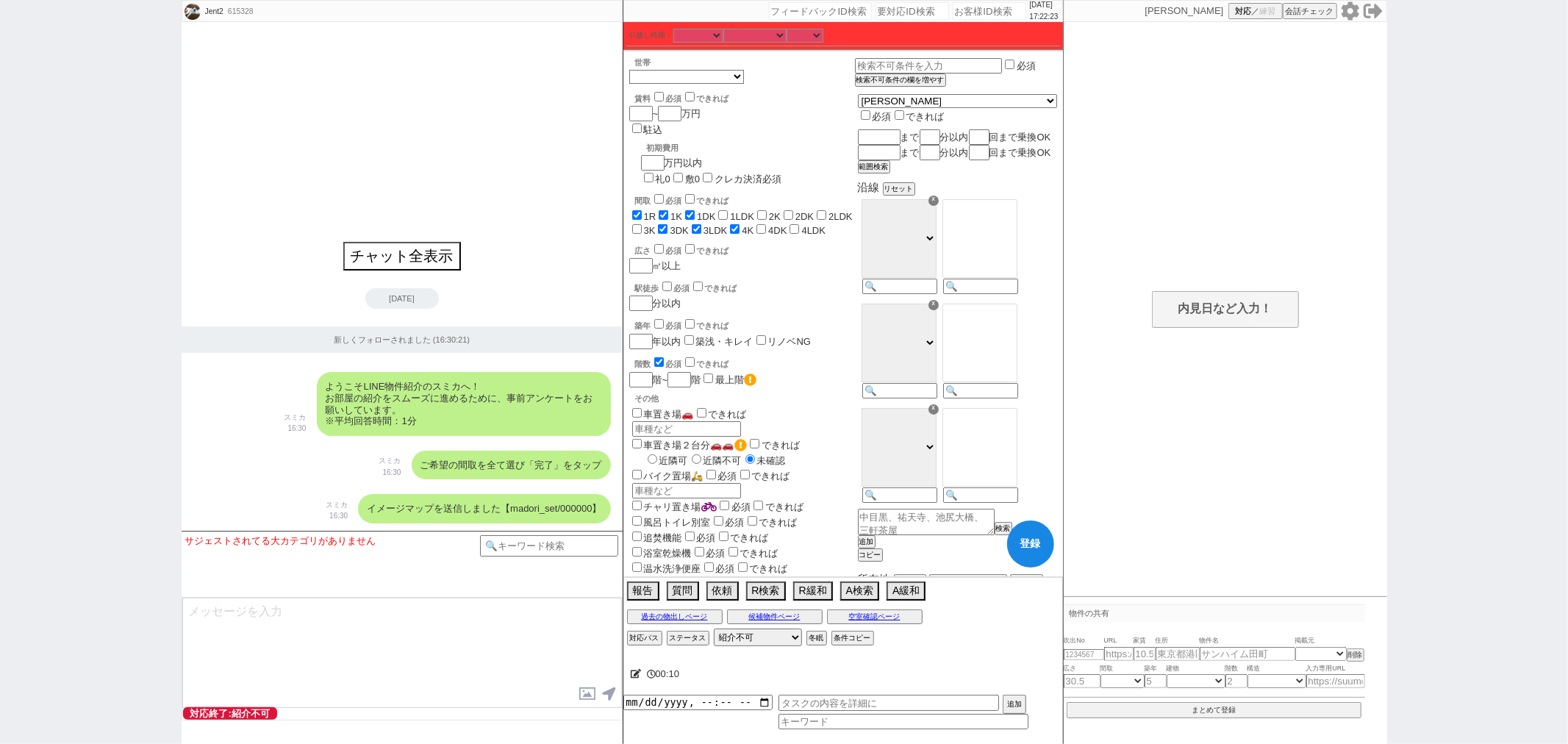
checkbox input "false"
checkbox input "true"
checkbox input "false"
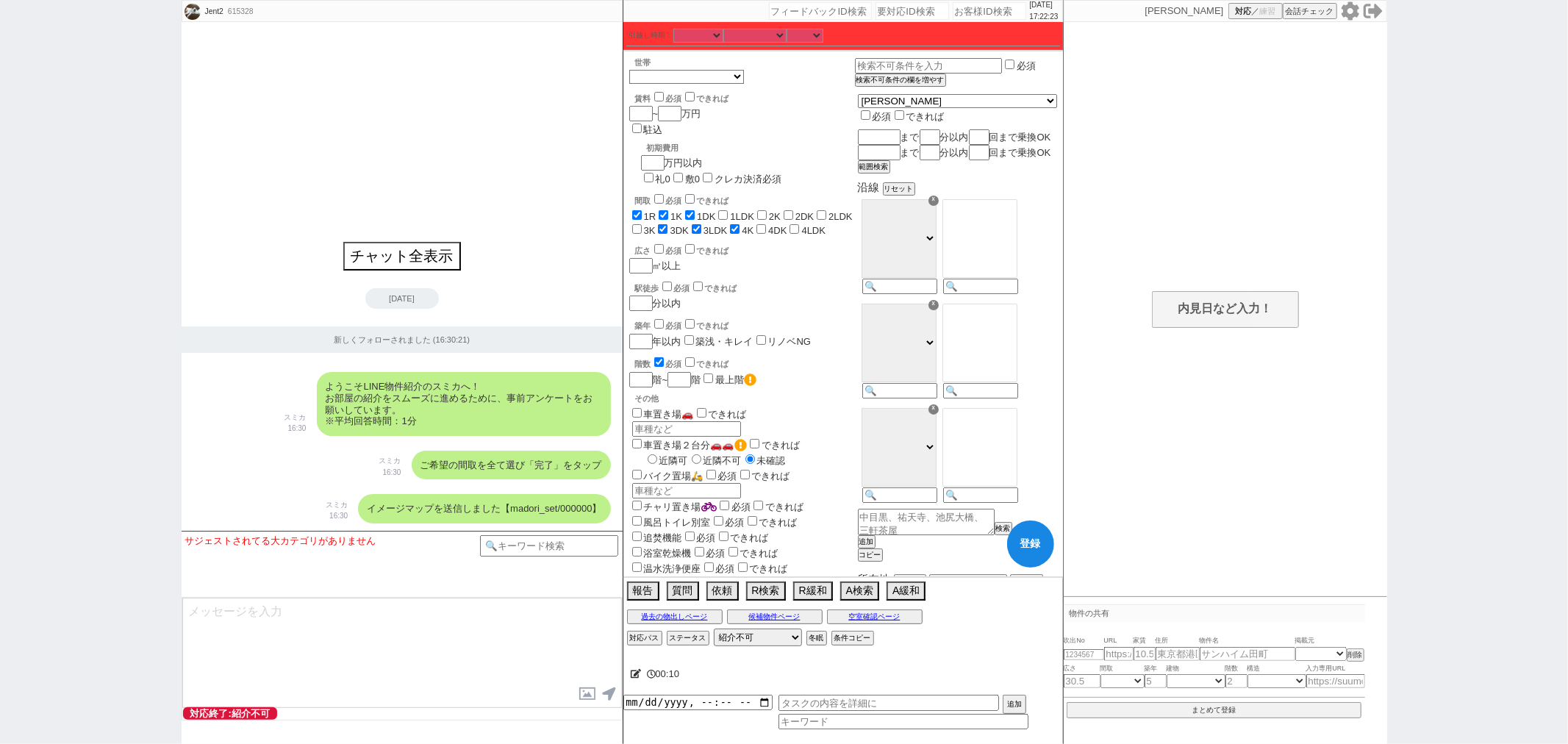
checkbox input "false"
click at [739, 211] on label "1LDK" at bounding box center [742, 216] width 24 height 11
click at [728, 210] on input "1LDK" at bounding box center [723, 215] width 9 height 9
checkbox input "true"
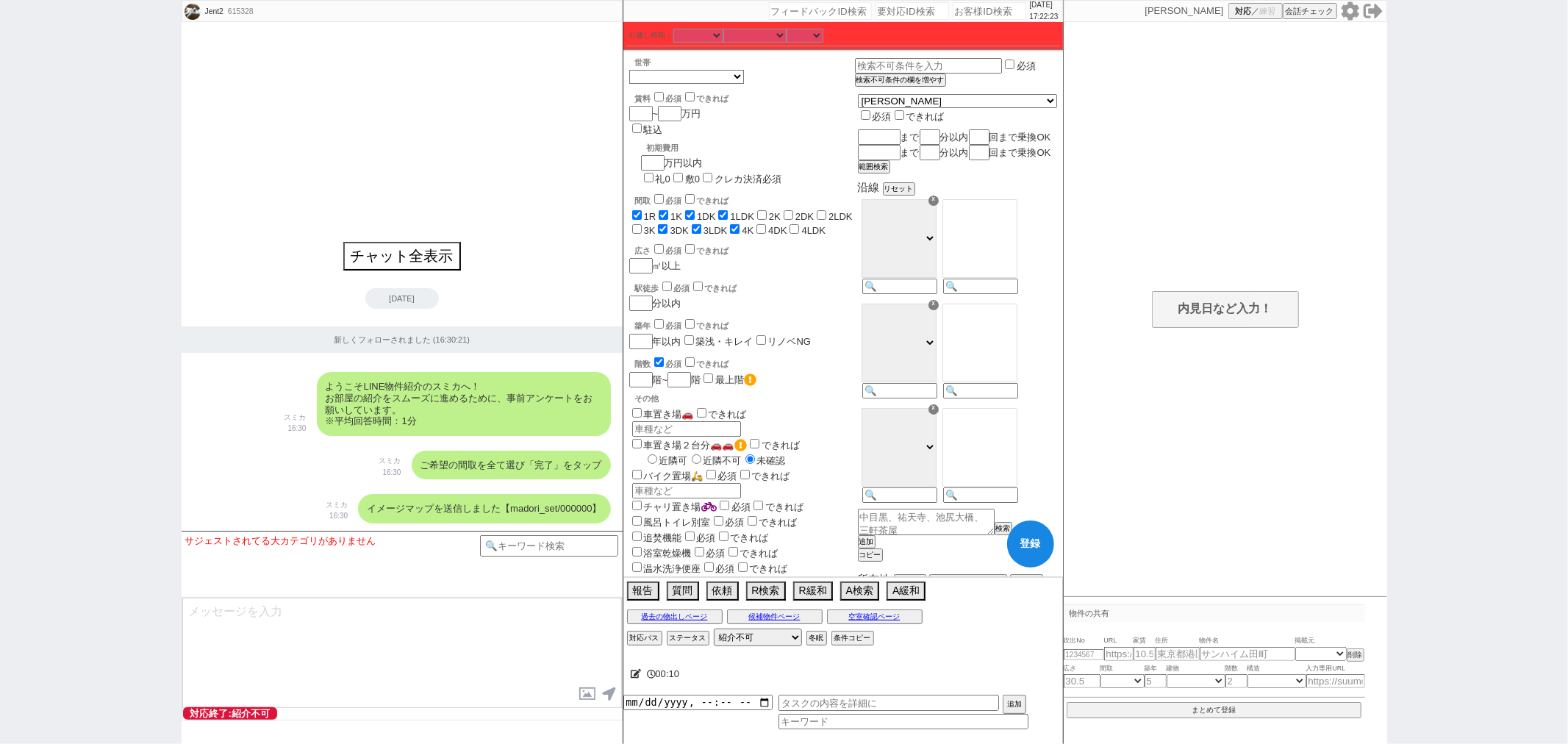
checkbox input "true"
checkbox input "false"
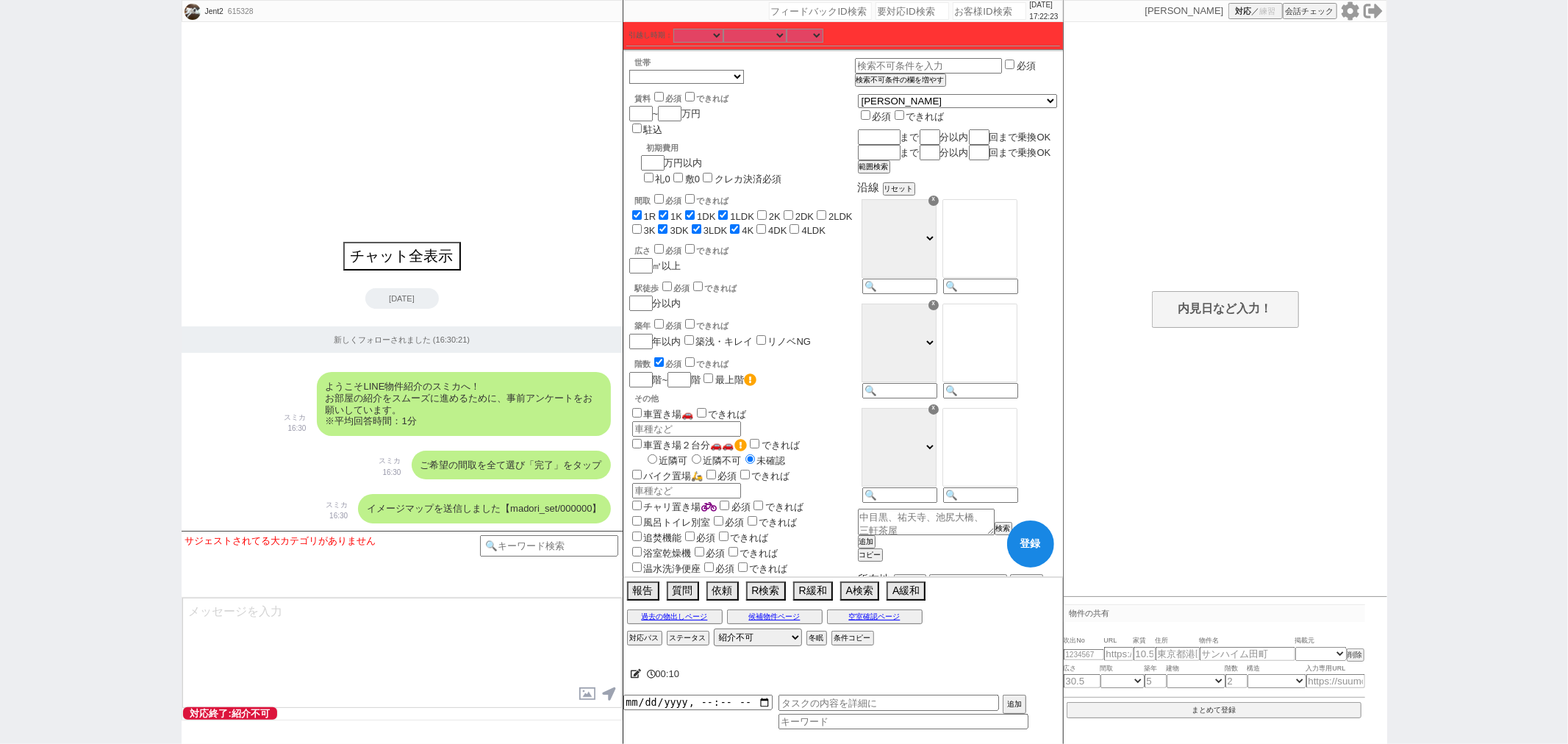
checkbox input "false"
checkbox input "true"
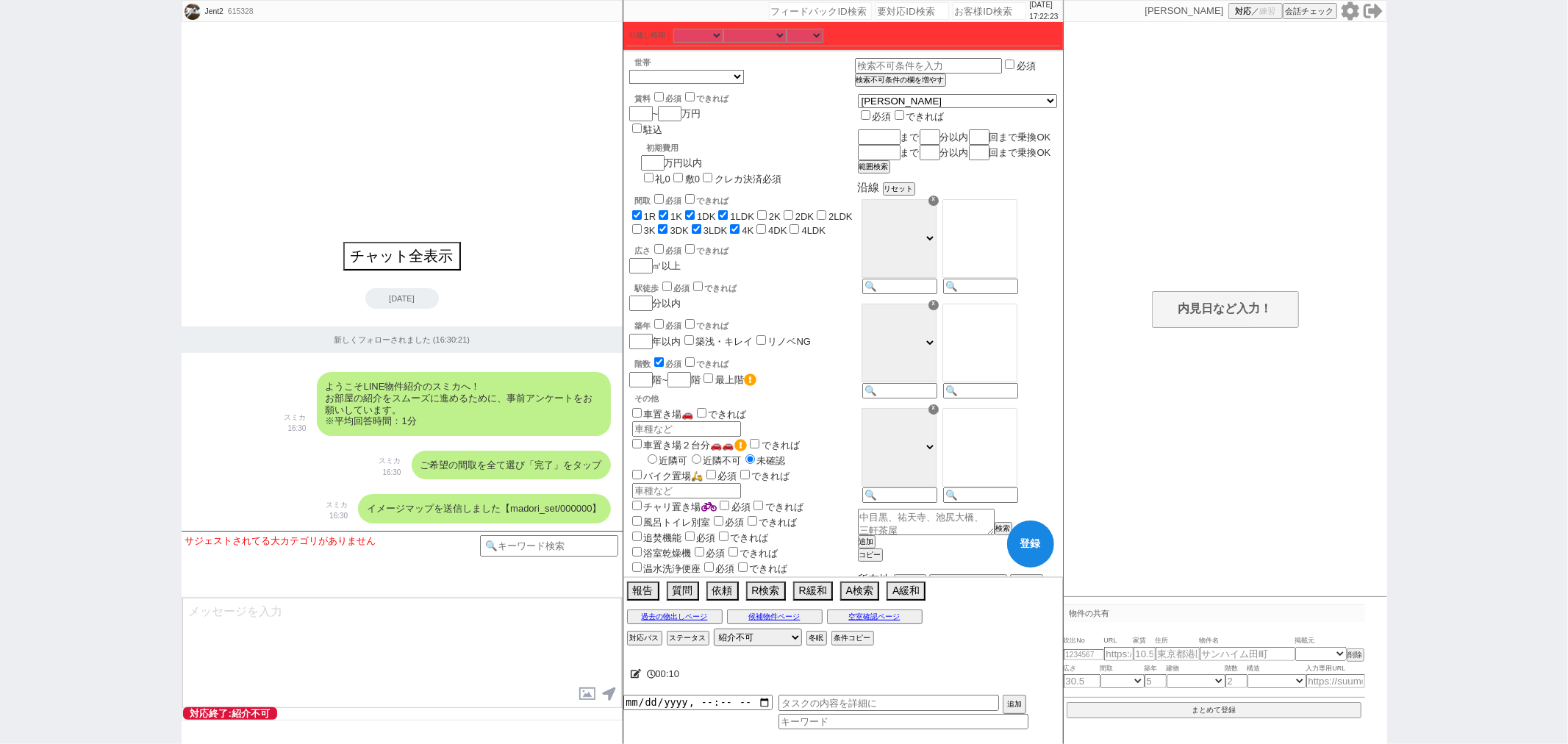
checkbox input "false"
click at [778, 211] on label "2K" at bounding box center [775, 216] width 12 height 11
click at [767, 210] on input "2K" at bounding box center [762, 215] width 9 height 9
checkbox input "true"
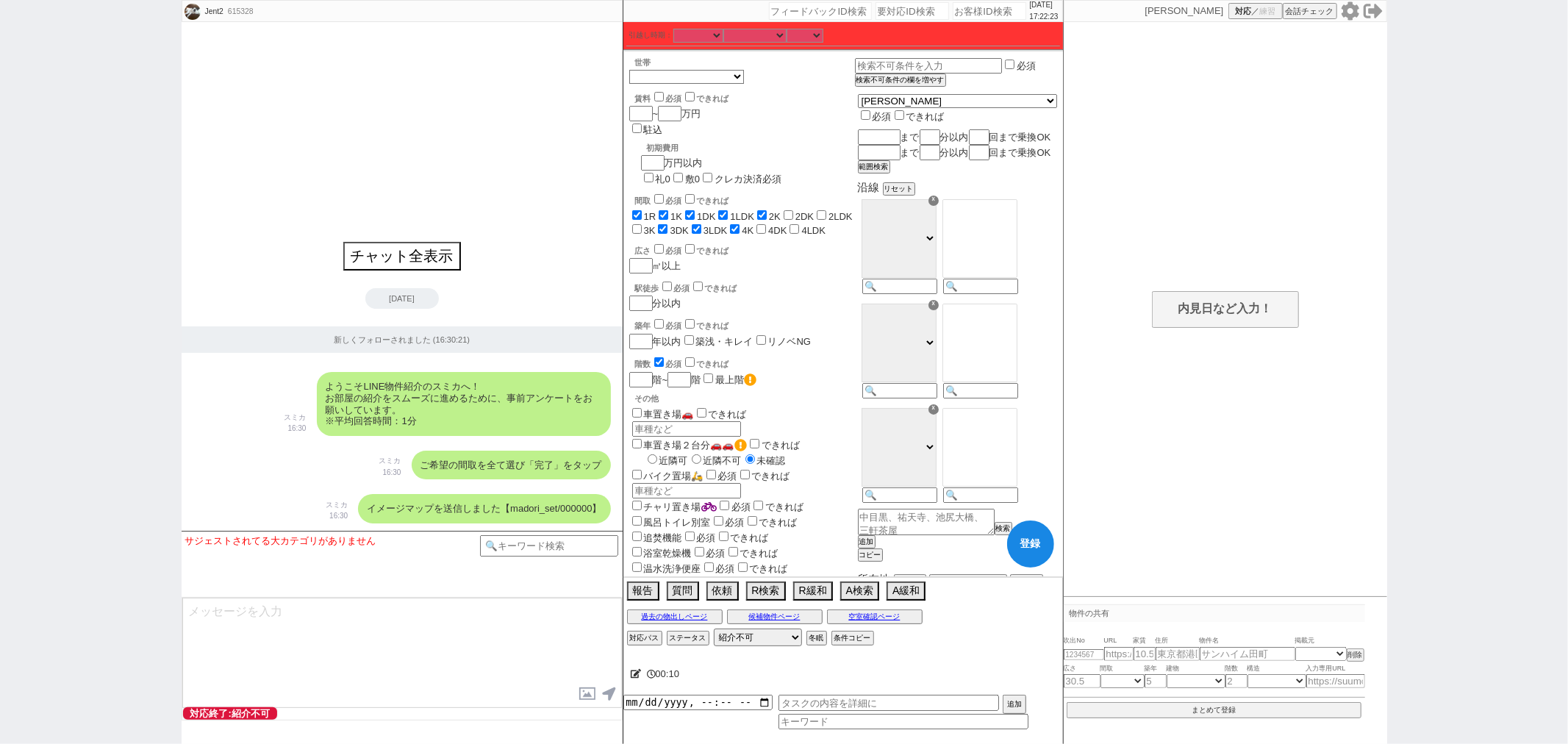
checkbox input "true"
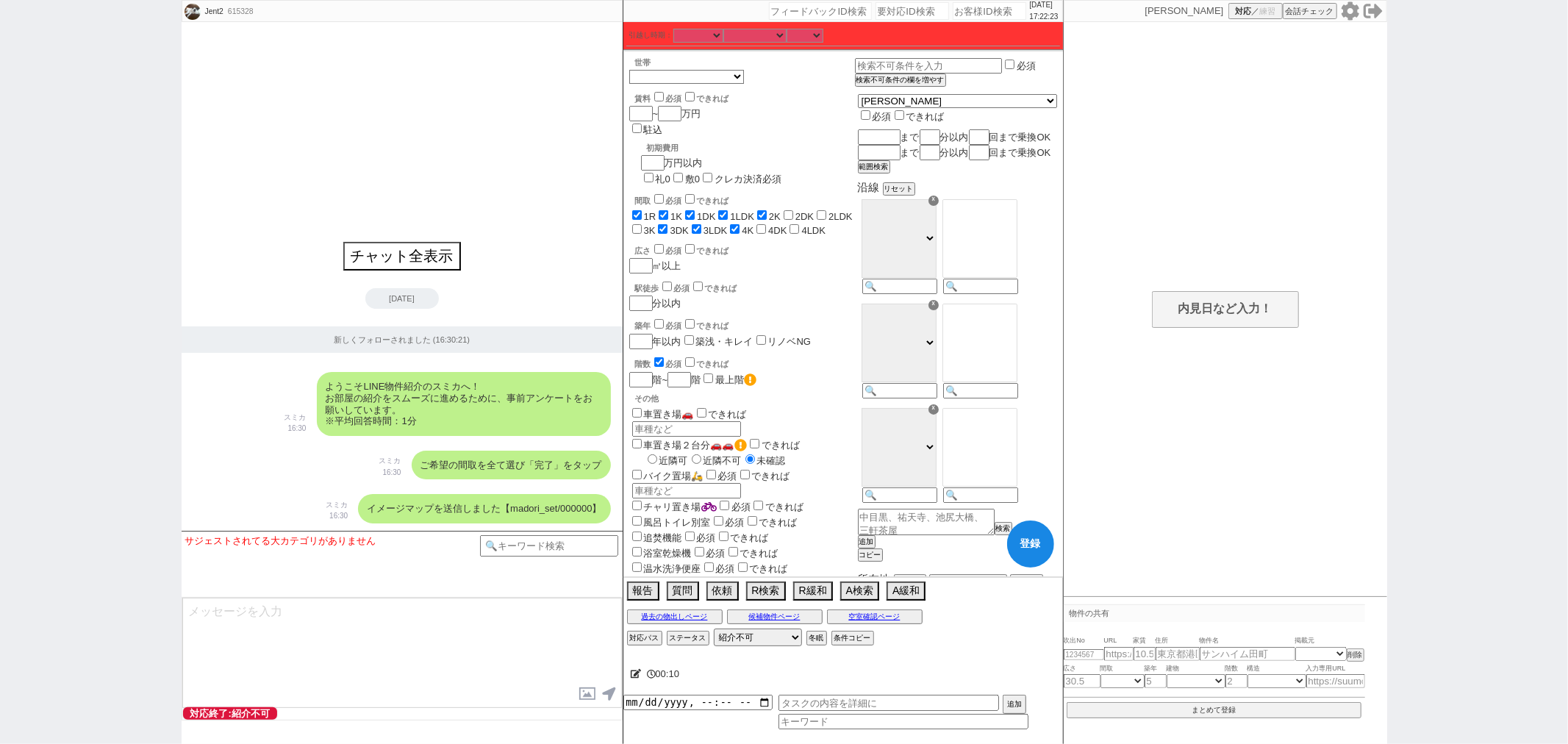
checkbox input "false"
checkbox input "true"
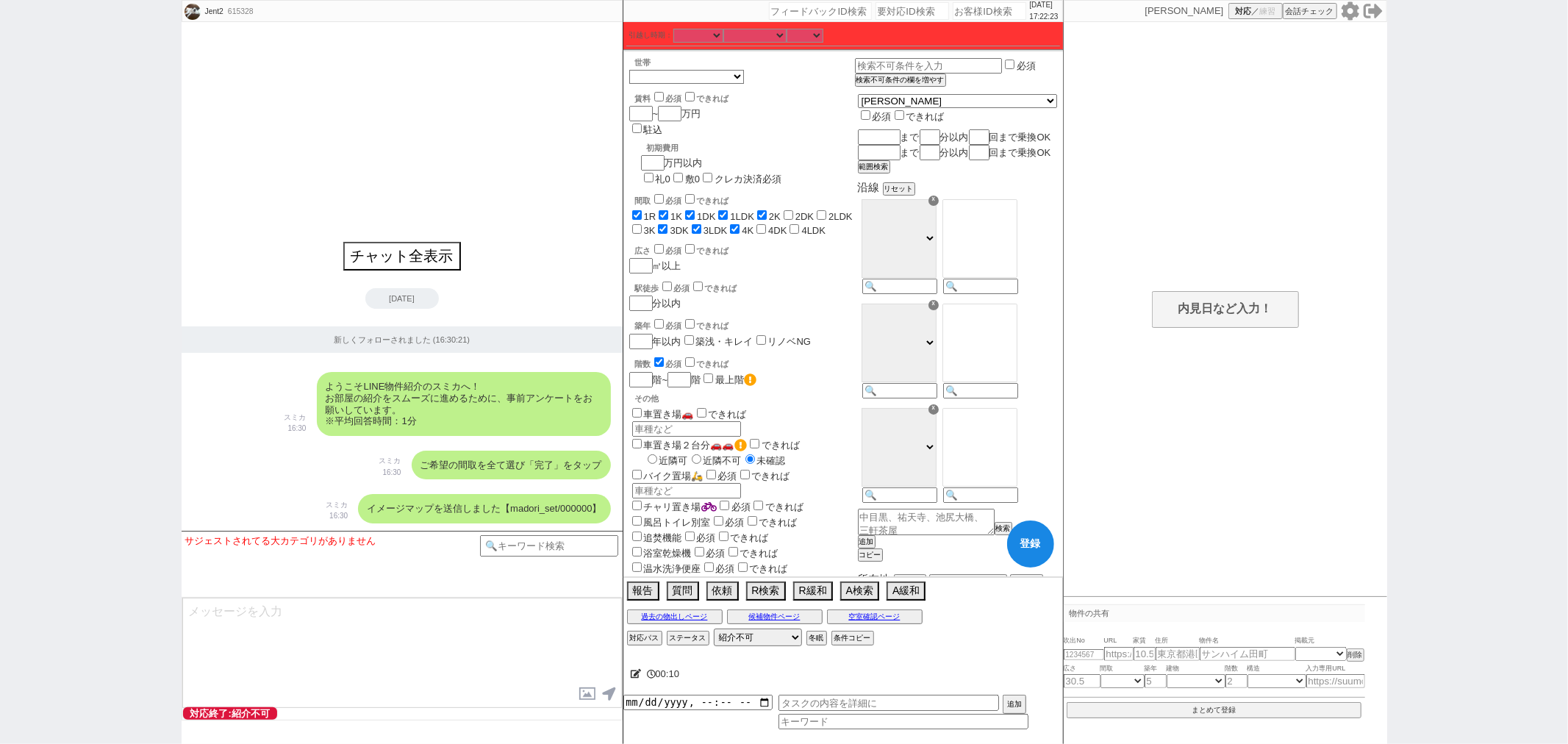
checkbox input "true"
checkbox input "false"
click at [806, 211] on label "2DK" at bounding box center [805, 216] width 19 height 11
click at [793, 210] on input "2DK" at bounding box center [789, 215] width 9 height 9
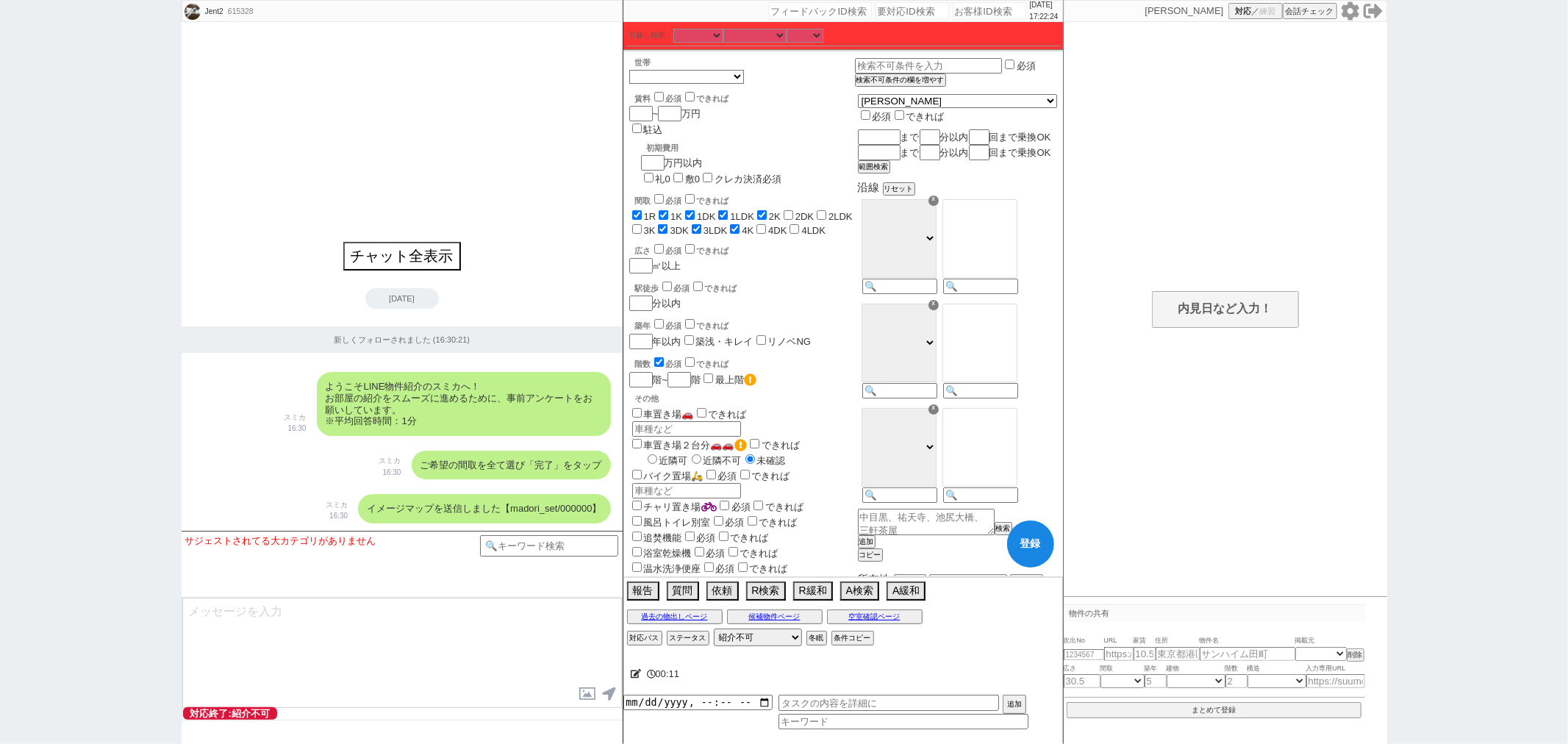
checkbox input "true"
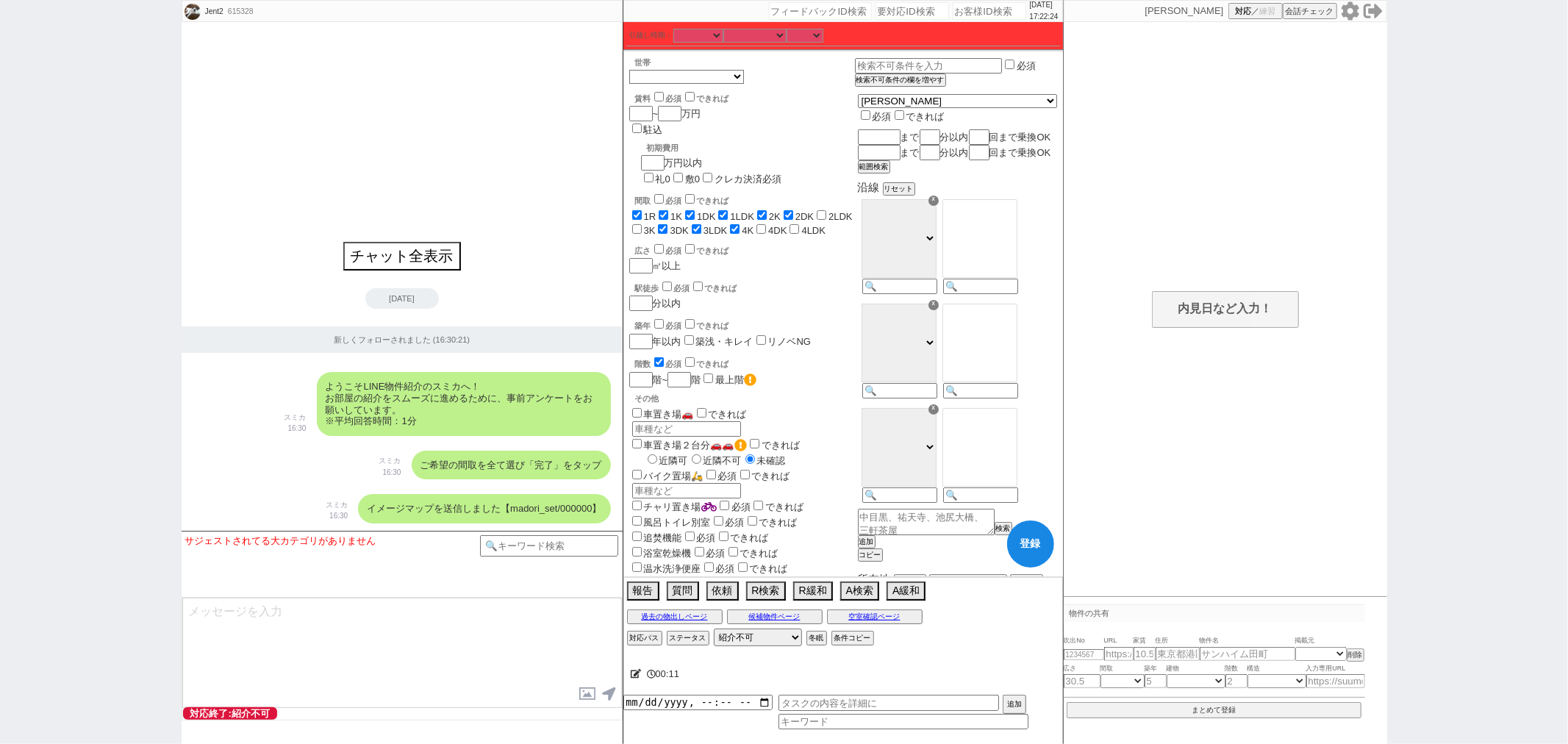
checkbox input "true"
checkbox input "false"
checkbox input "true"
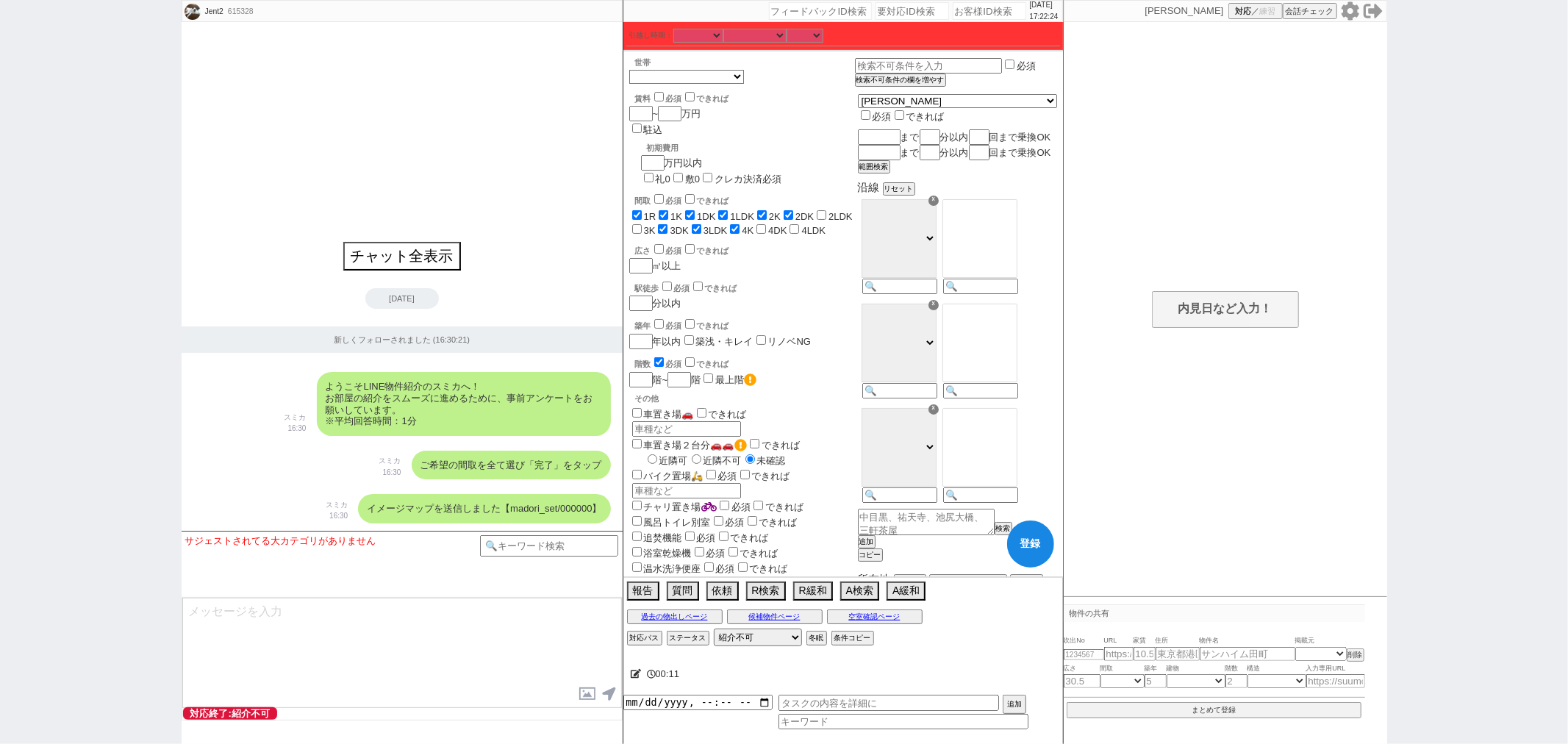
checkbox input "true"
checkbox input "false"
click at [837, 211] on label "2LDK" at bounding box center [840, 216] width 24 height 11
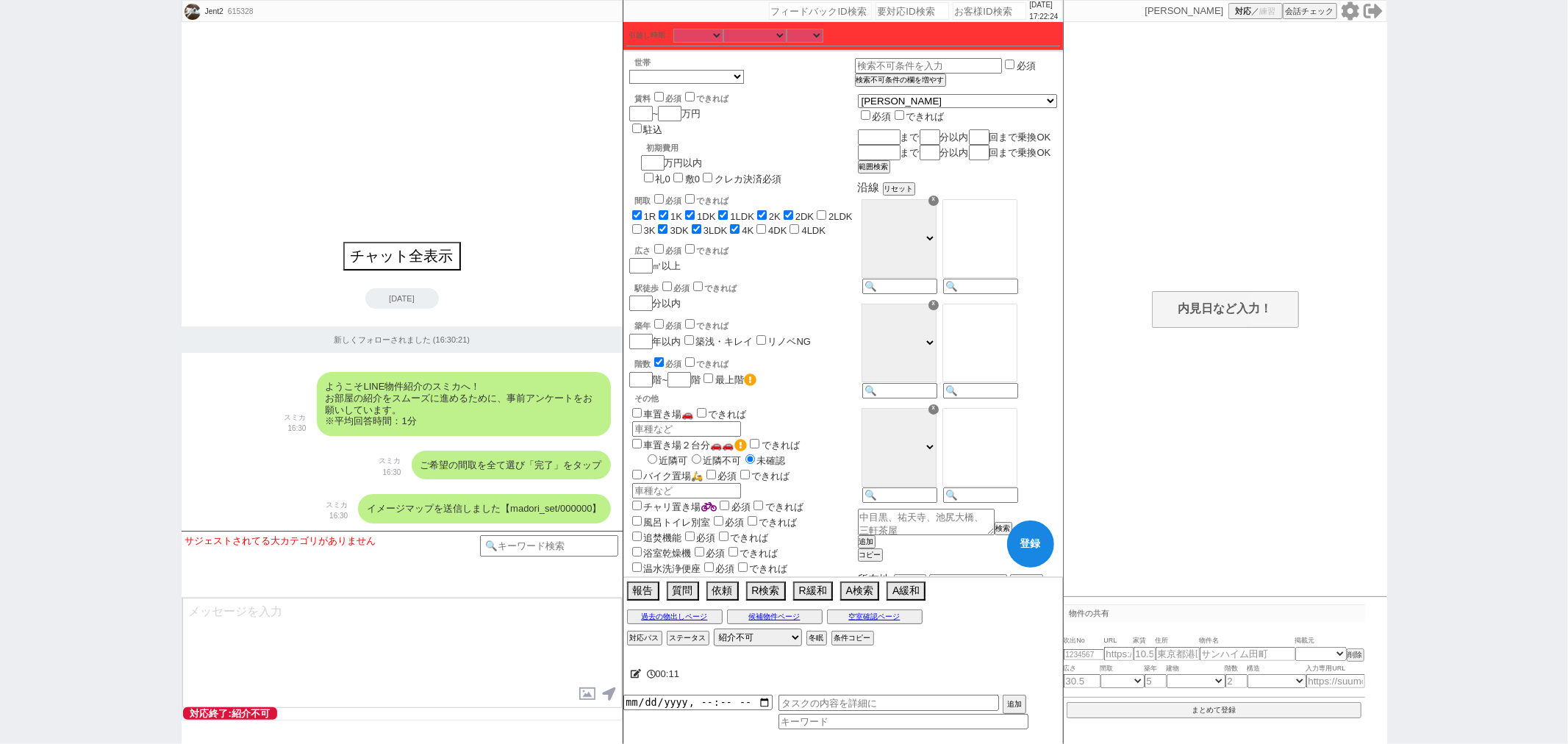
click at [827, 210] on input "2LDK" at bounding box center [821, 215] width 9 height 9
checkbox input "true"
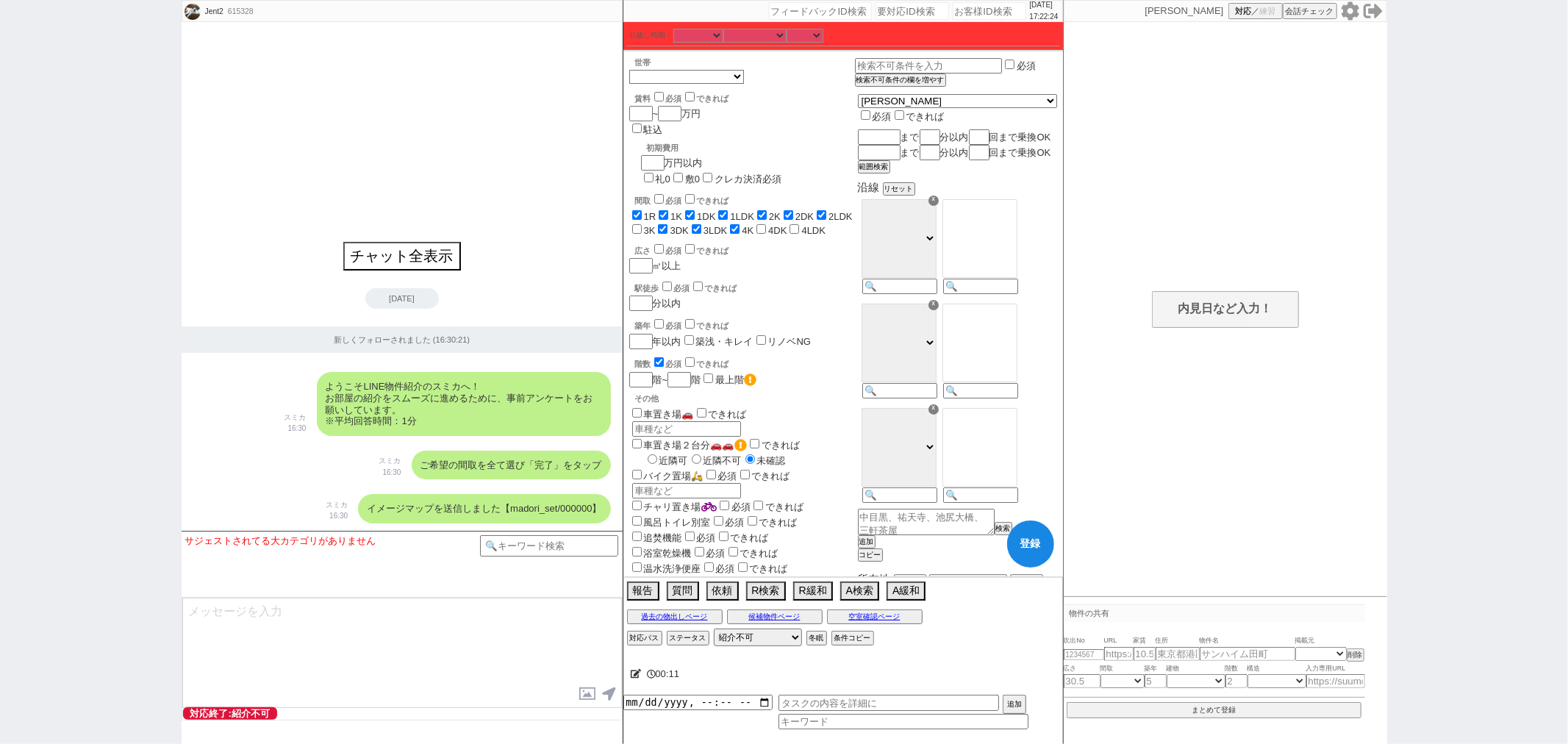
click at [656, 225] on label "3K" at bounding box center [649, 230] width 12 height 11
click at [642, 224] on input "3K" at bounding box center [637, 229] width 9 height 9
click at [801, 225] on label "4LDK" at bounding box center [813, 230] width 24 height 11
click at [797, 224] on input "4LDK" at bounding box center [794, 229] width 9 height 9
click at [768, 225] on label "4DK" at bounding box center [778, 230] width 19 height 11
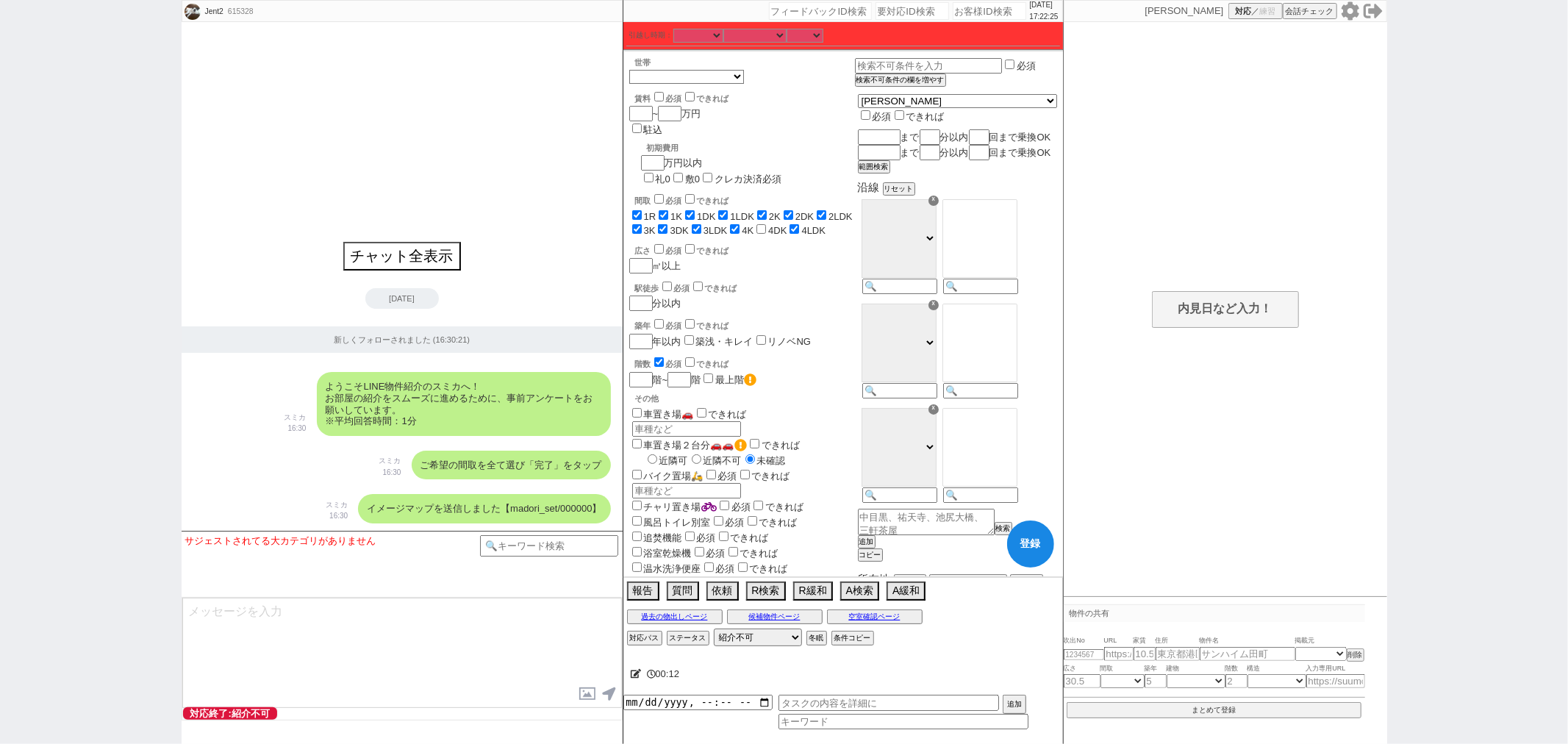
click at [757, 224] on input "4DK" at bounding box center [761, 229] width 9 height 9
click at [670, 112] on input "number" at bounding box center [668, 114] width 20 height 12
click at [1006, 294] on input at bounding box center [979, 288] width 72 height 12
click at [937, 253] on select "ＪＲ総武・中央緩行線 [GEOGRAPHIC_DATA] 小田急[PERSON_NAME][GEOGRAPHIC_DATA] ＪＲ京浜東北・[PERSON_N…" at bounding box center [899, 238] width 75 height 79
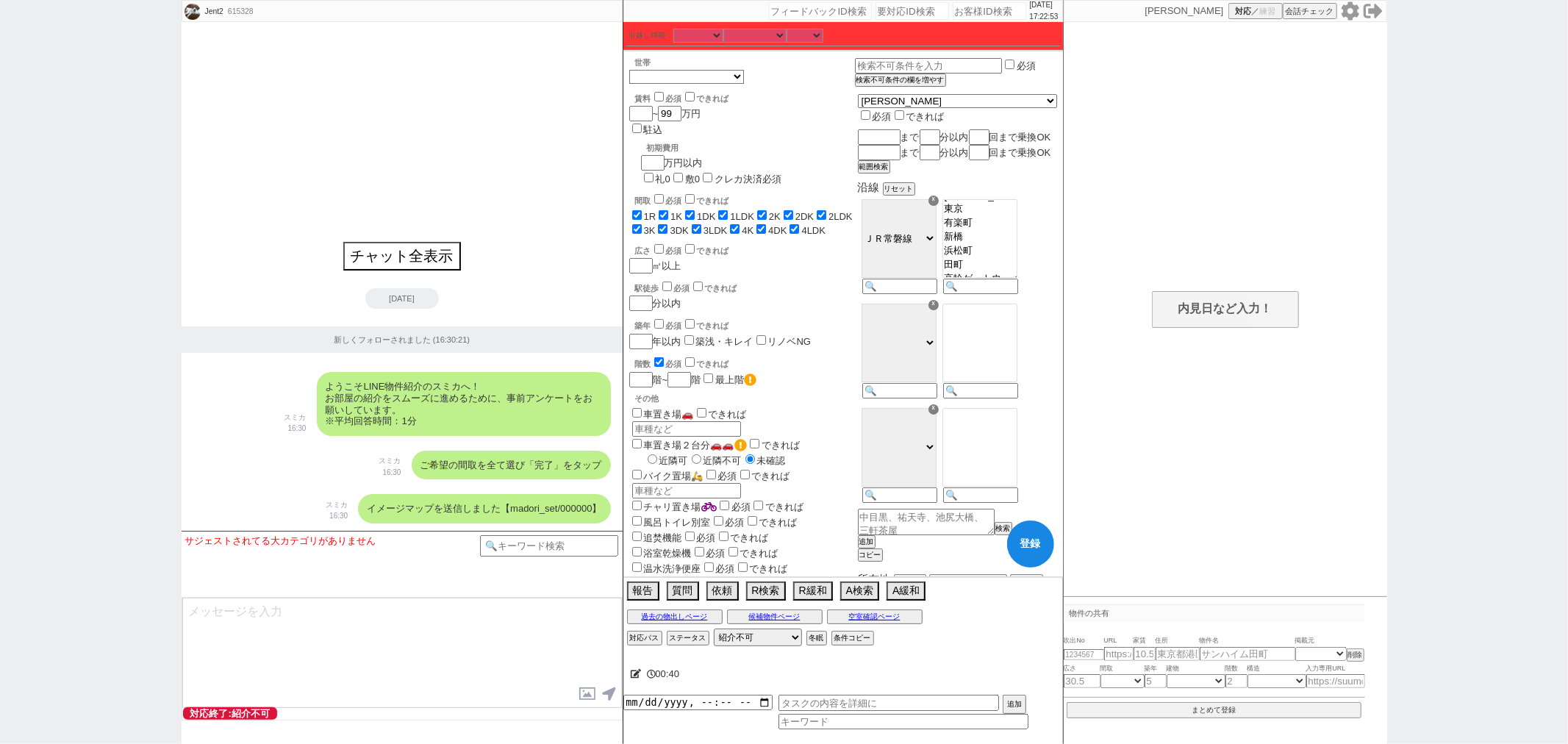
click at [898, 212] on select "ＪＲ総武・中央緩行線 [GEOGRAPHIC_DATA] 小田急[PERSON_NAME][GEOGRAPHIC_DATA] ＪＲ京浜東北・[PERSON_N…" at bounding box center [899, 238] width 75 height 79
click at [921, 247] on select "ＪＲ総武・中央緩行線 [GEOGRAPHIC_DATA] 小田急[PERSON_NAME][GEOGRAPHIC_DATA] ＪＲ京浜東北・[PERSON_N…" at bounding box center [899, 238] width 75 height 79
click at [898, 212] on select "ＪＲ総武・中央緩行線 [GEOGRAPHIC_DATA] 小田急[PERSON_NAME][GEOGRAPHIC_DATA] ＪＲ京浜東北・[PERSON_N…" at bounding box center [899, 238] width 75 height 79
click at [1016, 242] on option "新橋" at bounding box center [980, 235] width 73 height 14
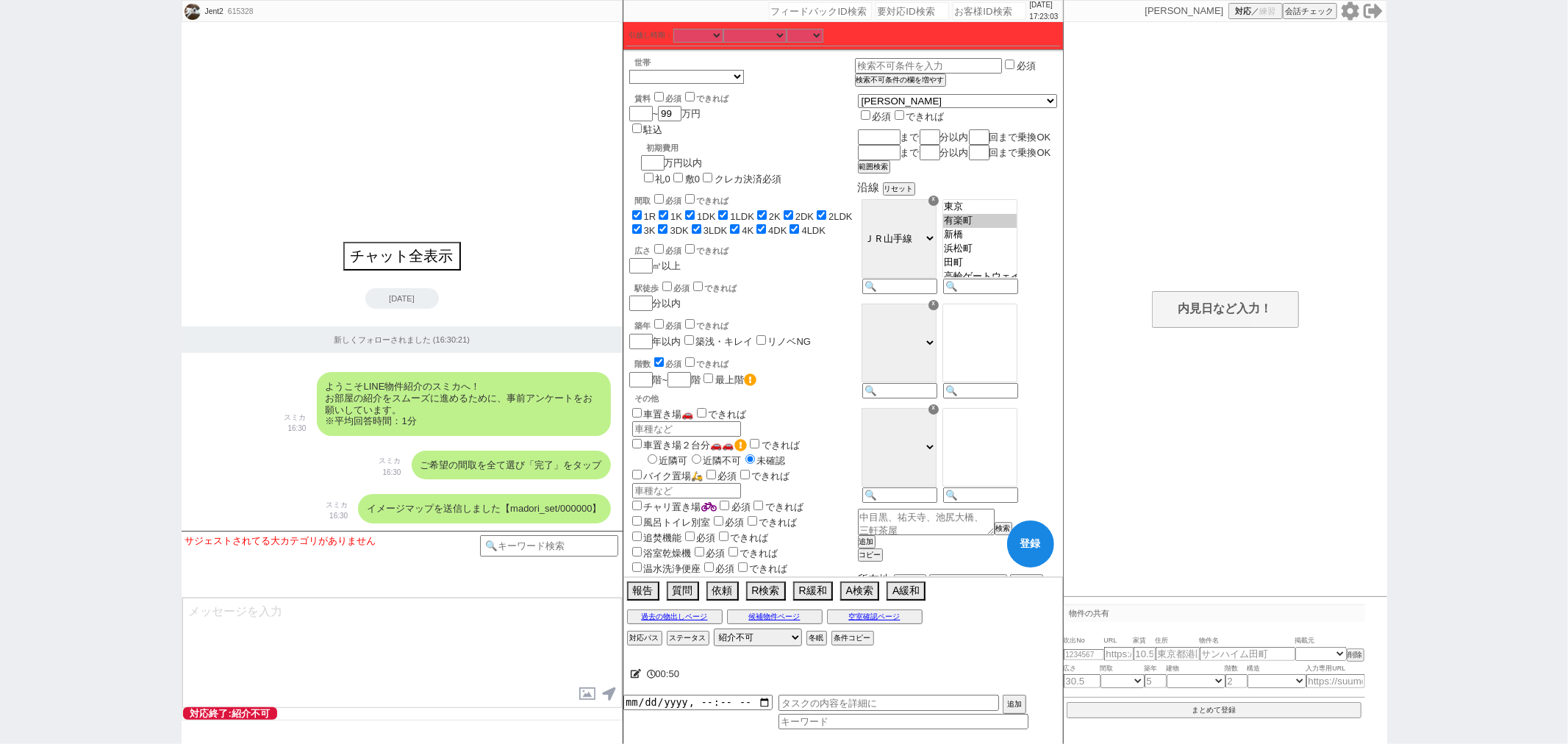
click at [1017, 228] on option "有楽町" at bounding box center [980, 221] width 73 height 14
click at [1017, 214] on option "東京" at bounding box center [980, 207] width 73 height 14
click at [1017, 270] on option "田町" at bounding box center [980, 263] width 73 height 14
click at [1017, 256] on option "浜松町" at bounding box center [980, 249] width 73 height 14
click at [1004, 398] on input at bounding box center [979, 392] width 72 height 12
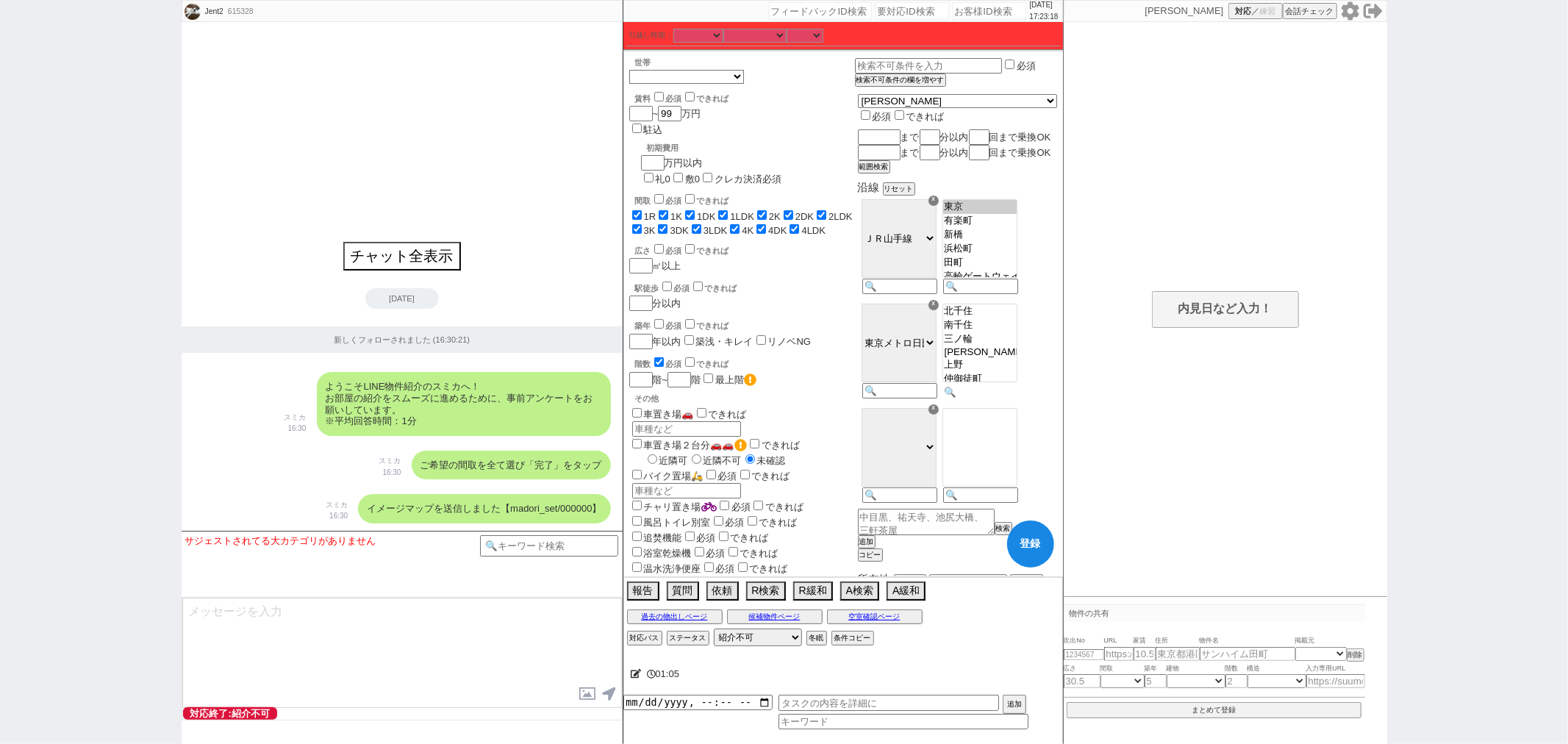
scroll to position [127, 0]
drag, startPoint x: 946, startPoint y: 350, endPoint x: 947, endPoint y: 362, distance: 12.0
click at [937, 350] on select "ＪＲ総武・中央緩行線 [GEOGRAPHIC_DATA] 小田急[PERSON_NAME][GEOGRAPHIC_DATA] ＪＲ京浜東北・[PERSON_N…" at bounding box center [899, 342] width 75 height 79
click at [898, 317] on select "ＪＲ総武・中央緩行線 [GEOGRAPHIC_DATA] 小田急[PERSON_NAME][GEOGRAPHIC_DATA] ＪＲ京浜東北・[PERSON_N…" at bounding box center [899, 342] width 75 height 79
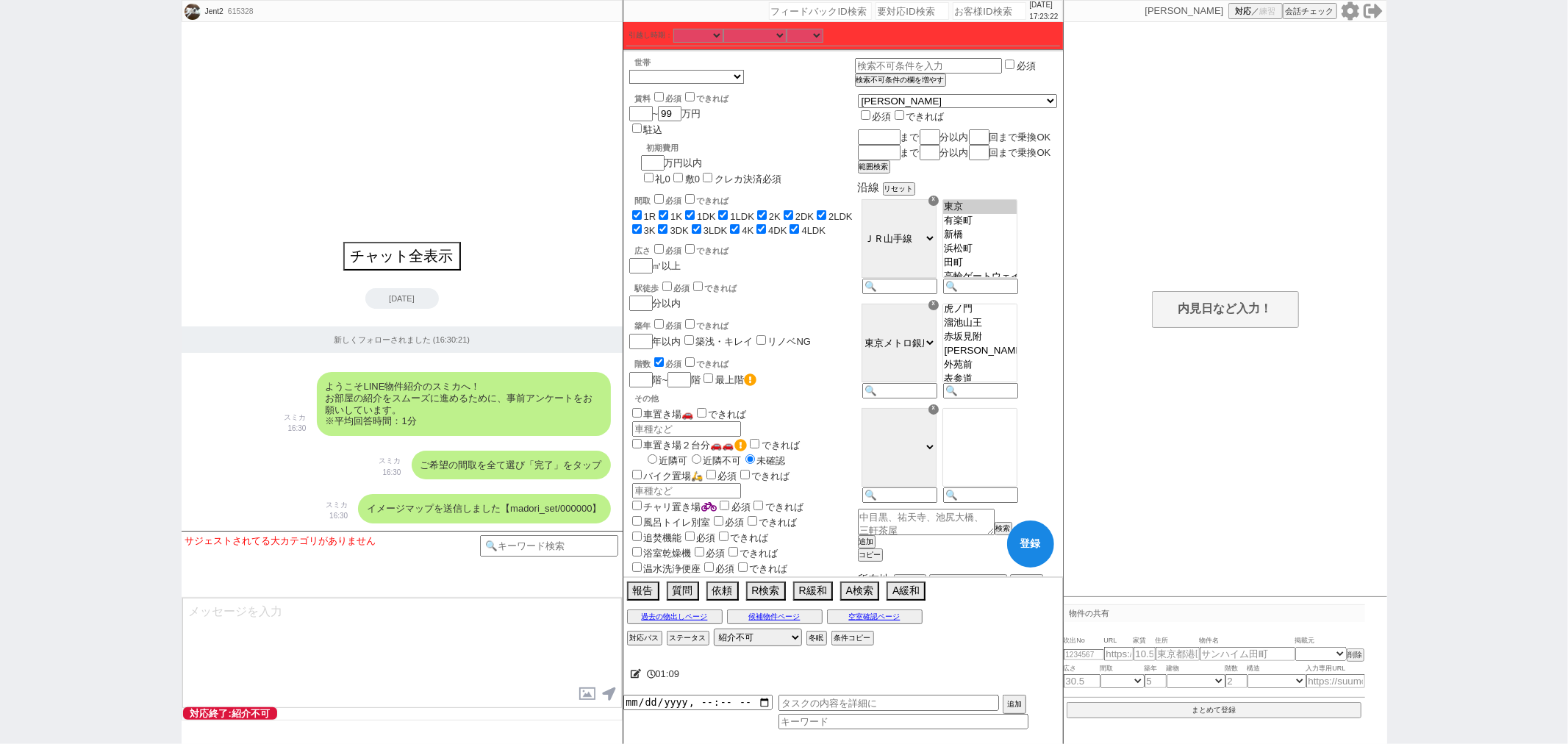
click at [1007, 302] on option "新橋" at bounding box center [980, 295] width 73 height 14
click at [1007, 305] on option "新橋" at bounding box center [980, 298] width 73 height 14
click at [1011, 305] on option "新橋" at bounding box center [980, 298] width 73 height 14
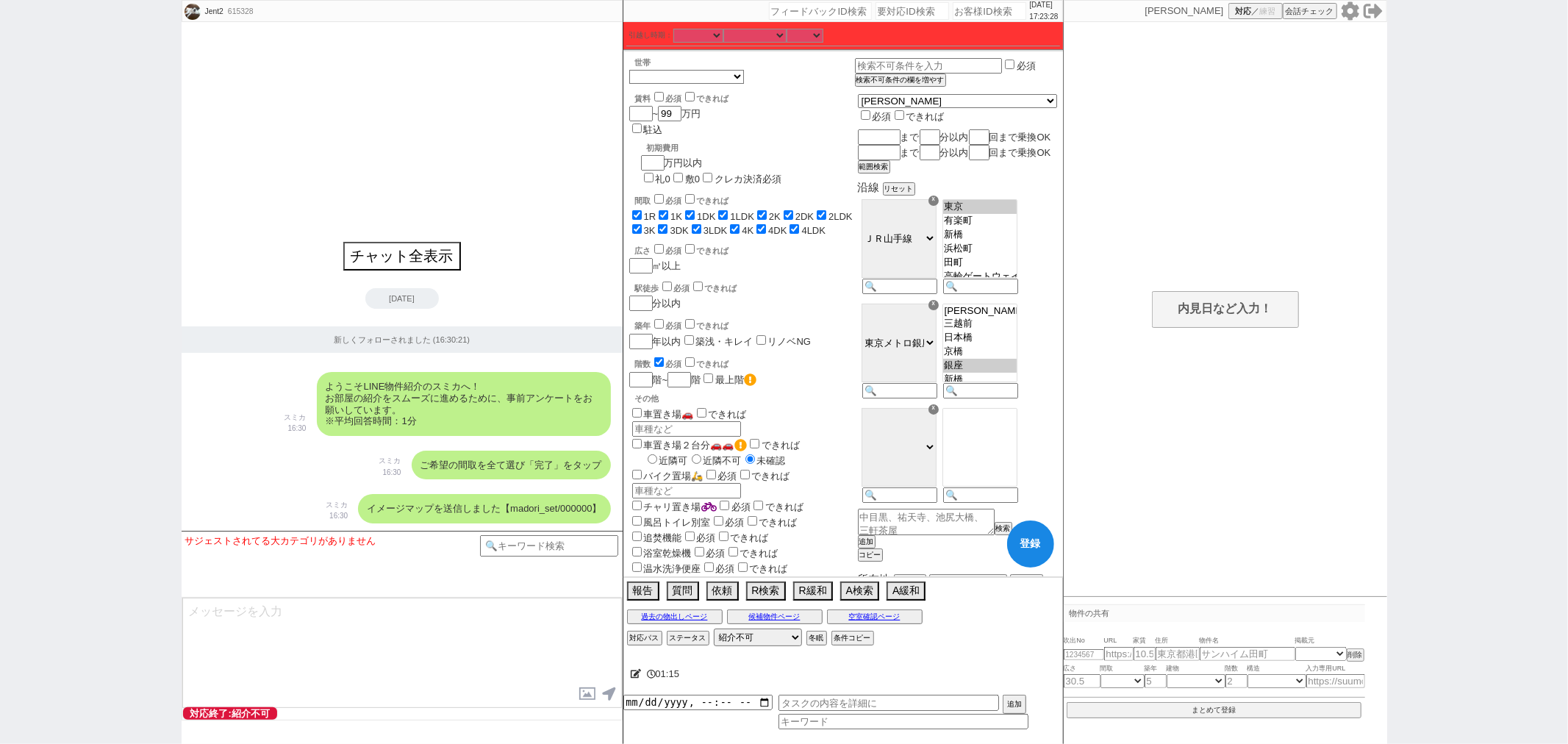
click at [1012, 373] on option "銀座" at bounding box center [980, 366] width 73 height 14
click at [1017, 314] on option "虎ノ門" at bounding box center [980, 307] width 73 height 14
click at [1006, 328] on option "溜池山王" at bounding box center [980, 321] width 73 height 14
click at [1002, 503] on input at bounding box center [979, 497] width 72 height 12
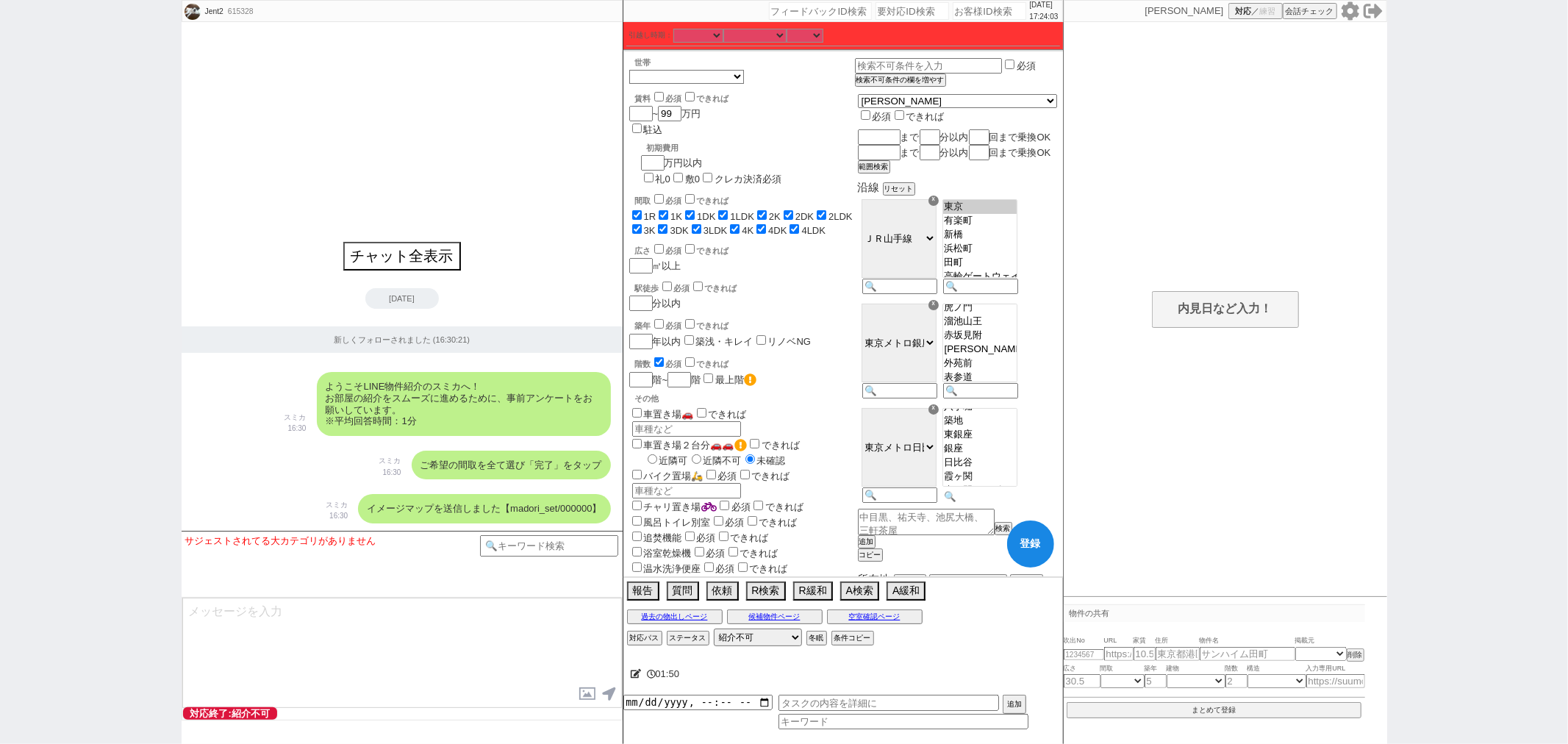
scroll to position [223, 0]
click at [1017, 416] on option "虎ノ門ヒルズ" at bounding box center [980, 409] width 73 height 14
click at [1008, 430] on option "[PERSON_NAME]町" at bounding box center [980, 423] width 73 height 14
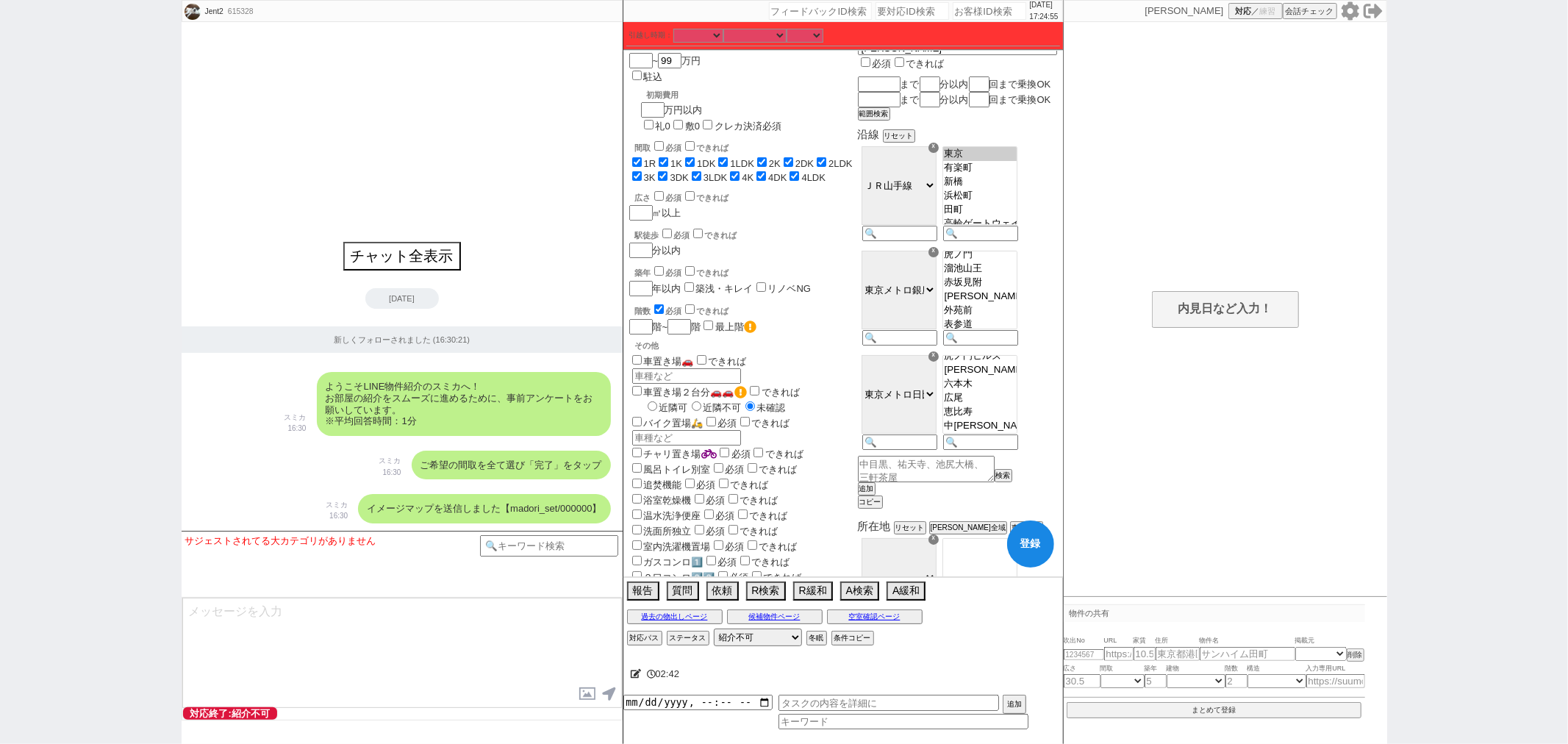
scroll to position [82, 0]
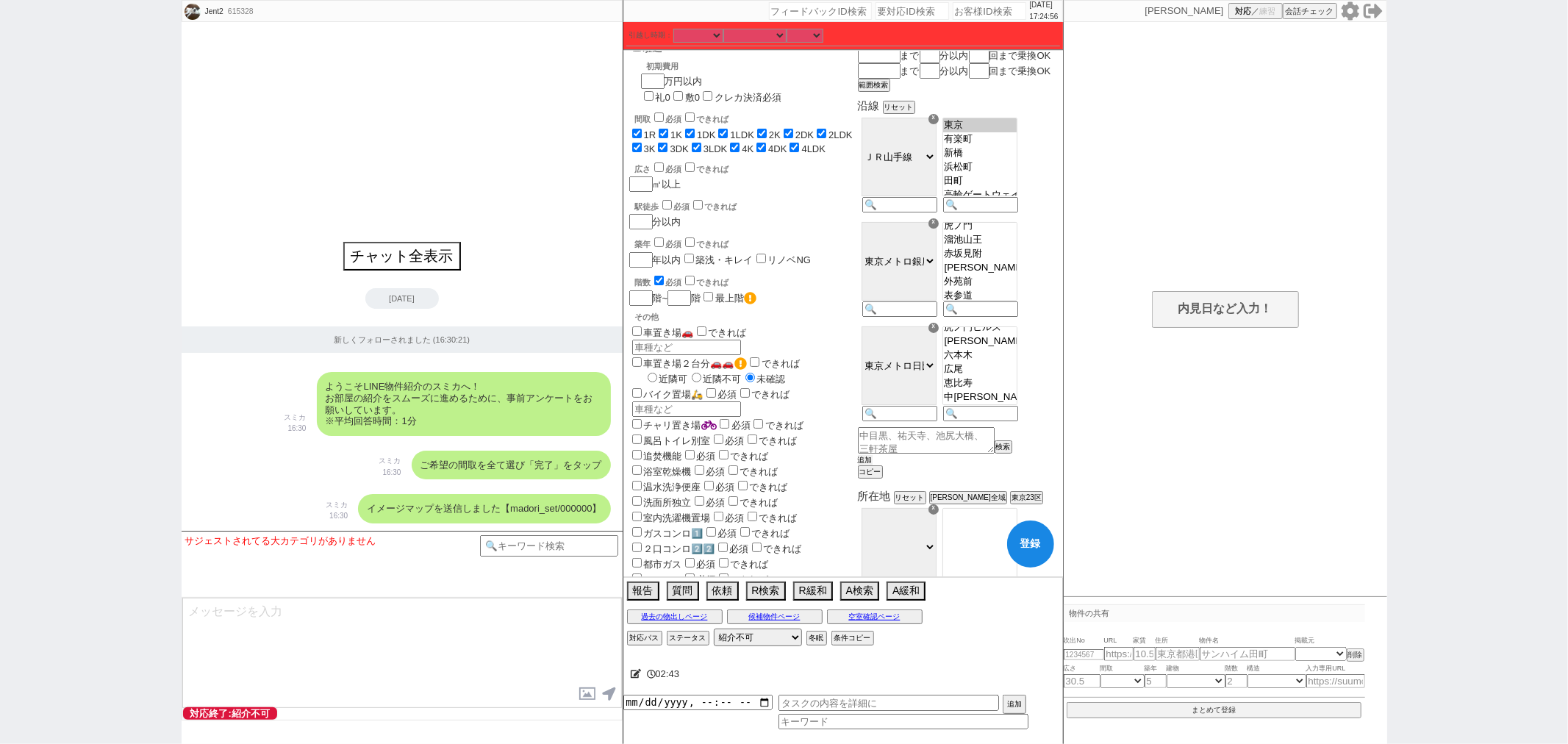
click at [873, 465] on button "追加" at bounding box center [865, 460] width 15 height 10
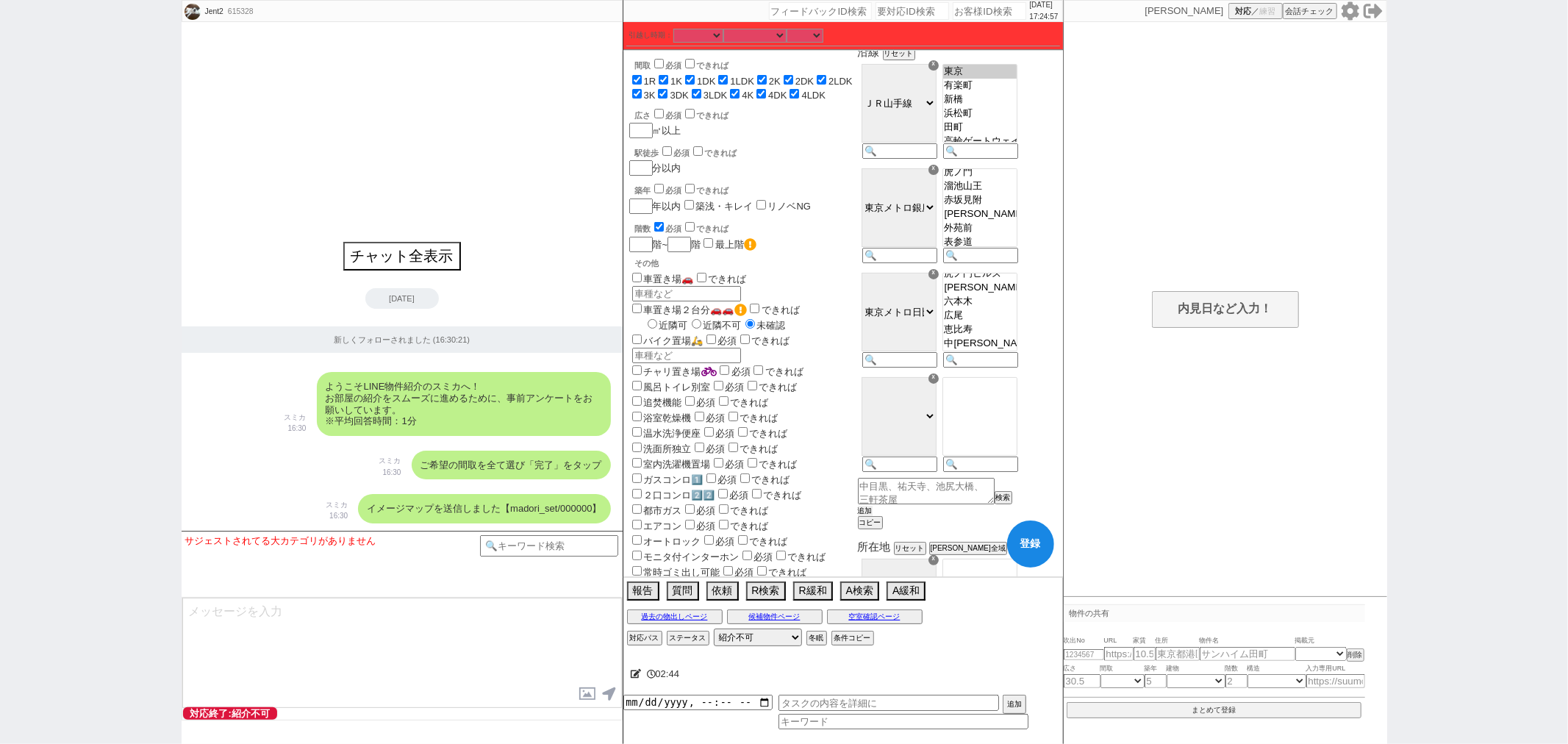
scroll to position [163, 0]
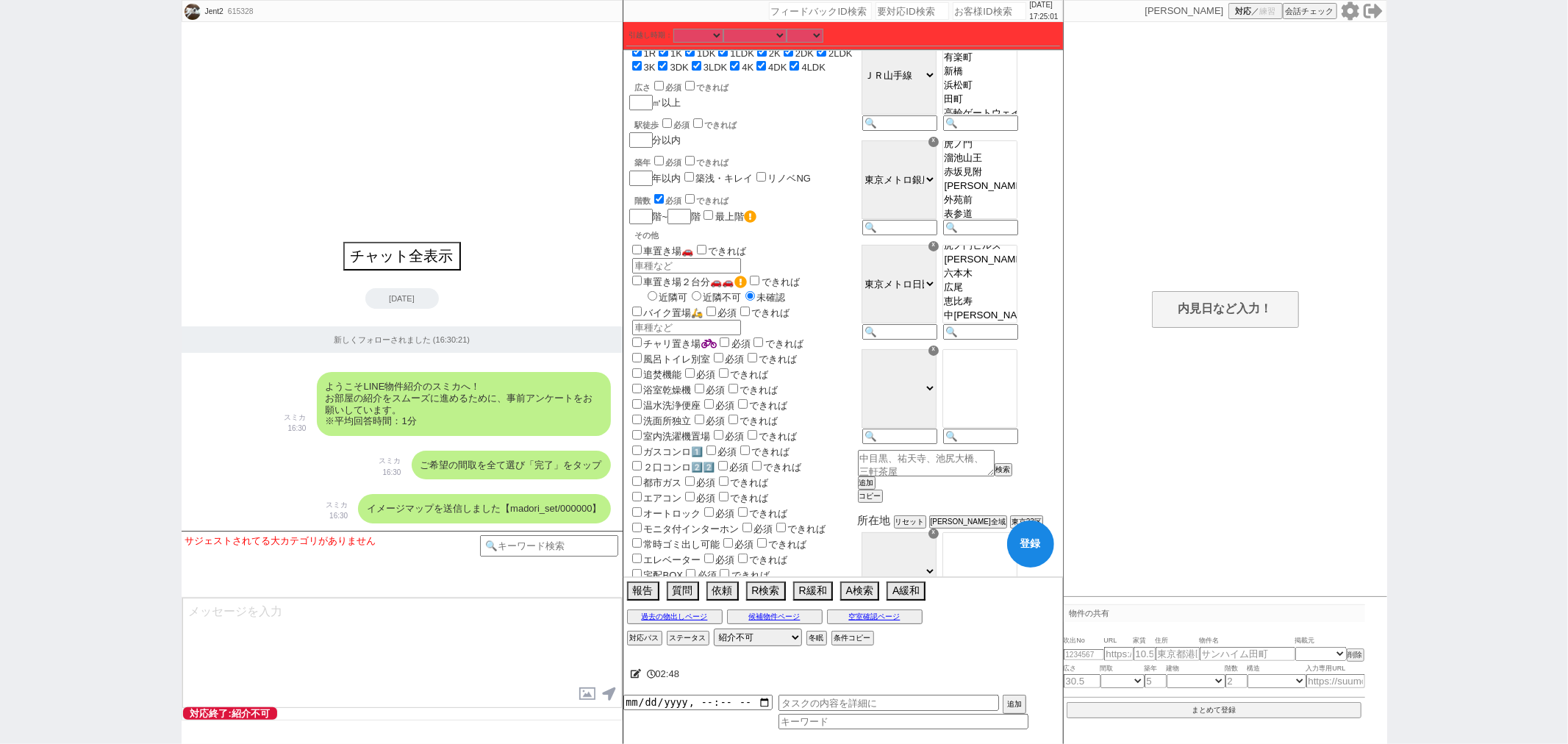
click at [1020, 450] on div at bounding box center [979, 398] width 81 height 104
click at [1015, 444] on input at bounding box center [979, 437] width 72 height 12
click at [937, 404] on select "ＪＲ総武・中央緩行線 [GEOGRAPHIC_DATA] 小田急[PERSON_NAME][GEOGRAPHIC_DATA] ＪＲ京浜東北・[PERSON_N…" at bounding box center [899, 388] width 75 height 79
click at [937, 405] on select "ＪＲ総武・中央緩行線 [GEOGRAPHIC_DATA] 小田急[PERSON_NAME][GEOGRAPHIC_DATA] ＪＲ京浜東北・[PERSON_N…" at bounding box center [899, 388] width 75 height 79
click at [898, 362] on select "ＪＲ総武・中央緩行線 [GEOGRAPHIC_DATA] 小田急[PERSON_NAME][GEOGRAPHIC_DATA] ＪＲ京浜東北・[PERSON_N…" at bounding box center [899, 388] width 75 height 79
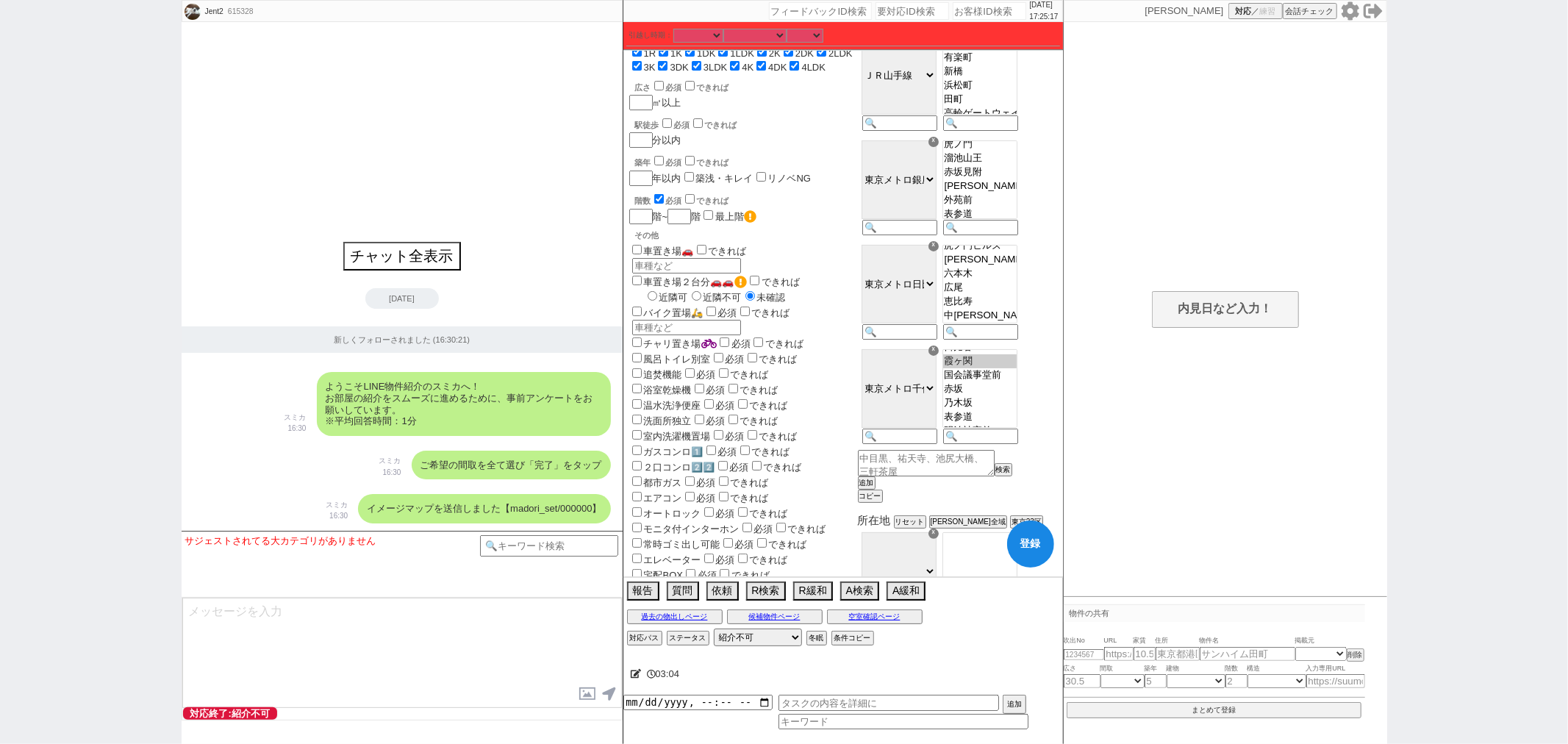
click at [1017, 368] on option "霞ヶ関" at bounding box center [980, 361] width 73 height 14
click at [1011, 382] on option "国会議事堂前" at bounding box center [980, 375] width 73 height 14
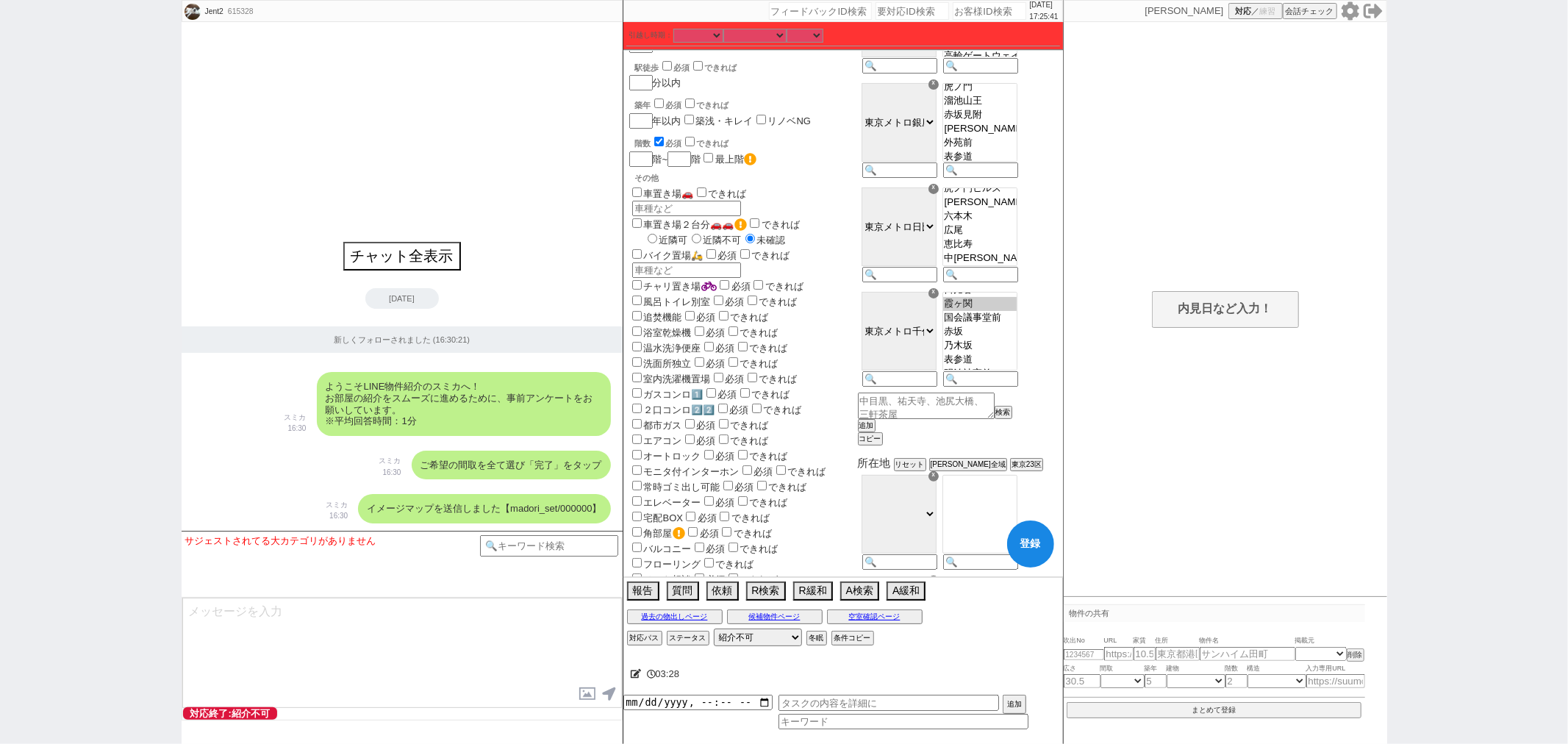
scroll to position [244, 0]
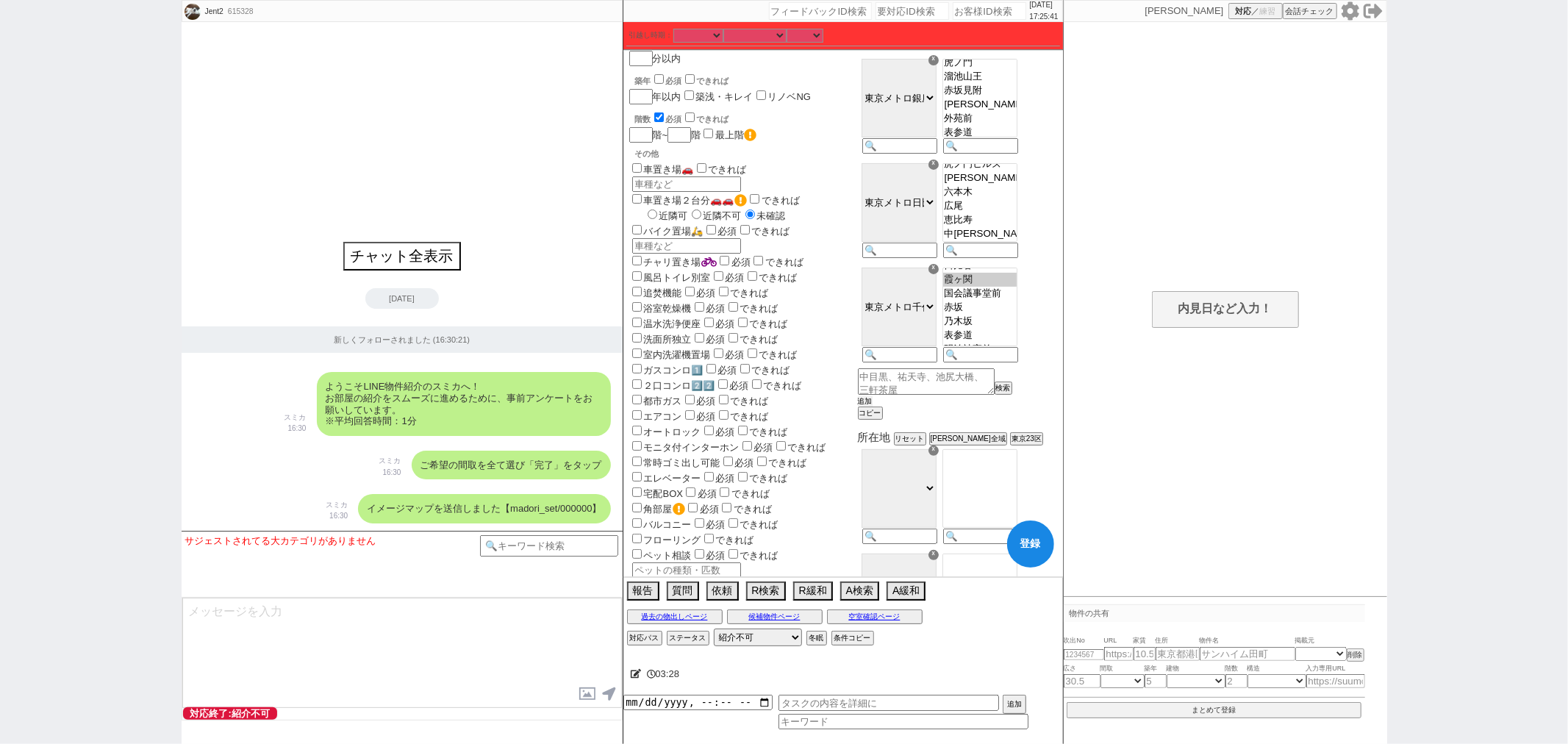
click at [873, 406] on button "追加" at bounding box center [865, 401] width 15 height 10
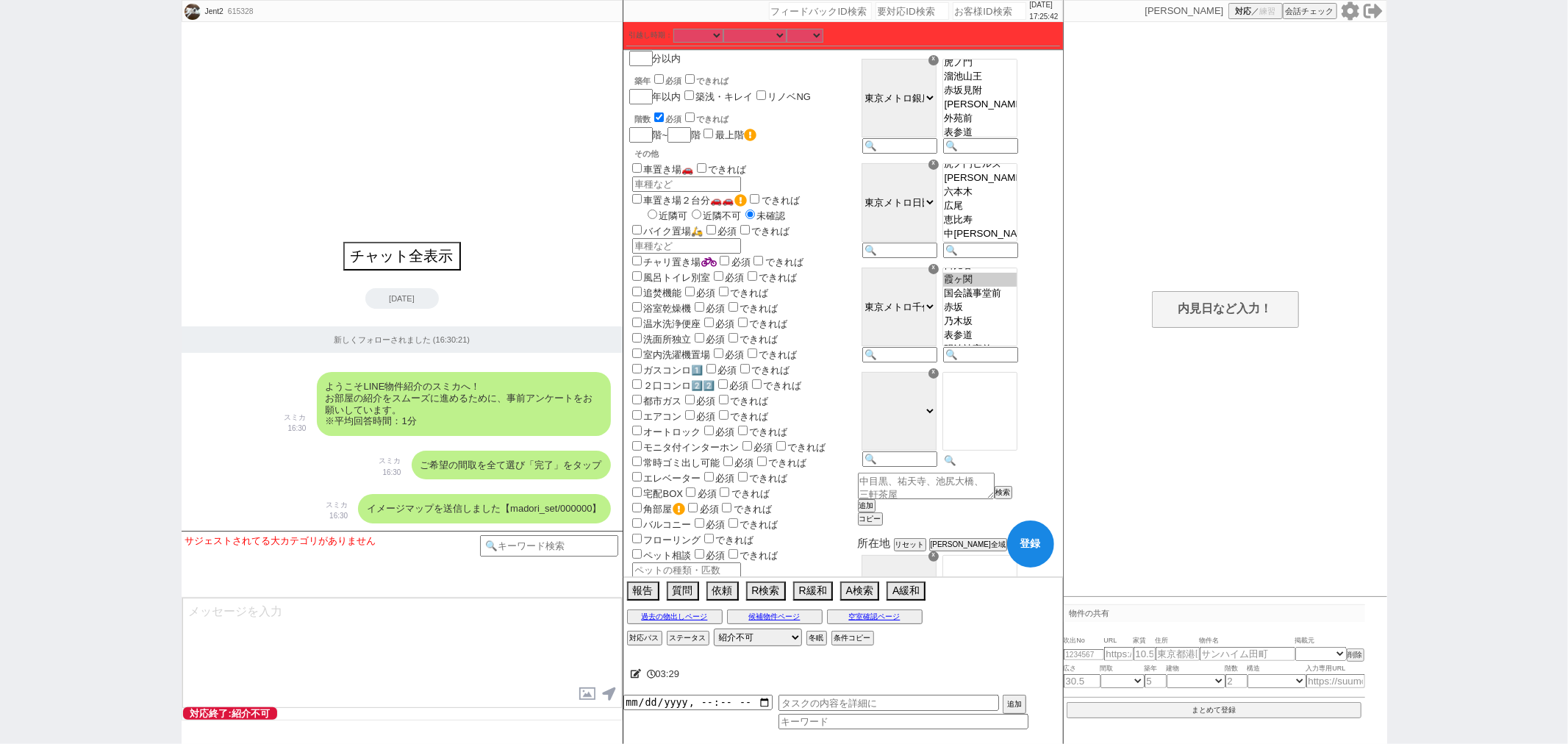
click at [1011, 465] on div at bounding box center [979, 420] width 81 height 104
paste input "汐留"
click at [937, 417] on select "ＪＲ総武・中央緩行線 [GEOGRAPHIC_DATA] 小田急[PERSON_NAME][GEOGRAPHIC_DATA] ＪＲ京浜東北・[PERSON_N…" at bounding box center [899, 411] width 75 height 79
click at [898, 384] on select "ＪＲ総武・中央緩行線 [GEOGRAPHIC_DATA] 小田急[PERSON_NAME][GEOGRAPHIC_DATA] ＪＲ京浜東北・[PERSON_N…" at bounding box center [899, 411] width 75 height 79
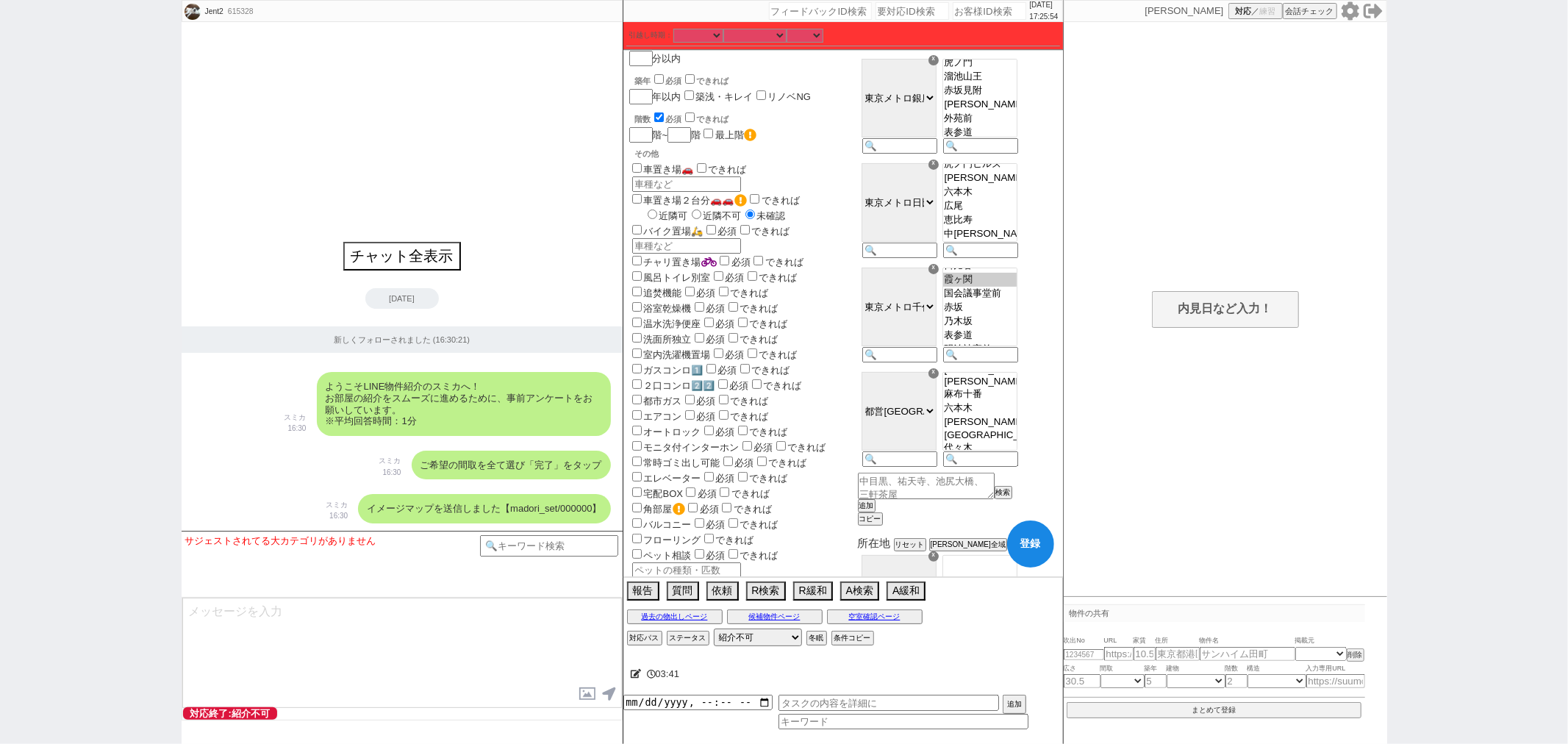
scroll to position [297, 0]
click at [873, 511] on button "追加" at bounding box center [865, 505] width 15 height 10
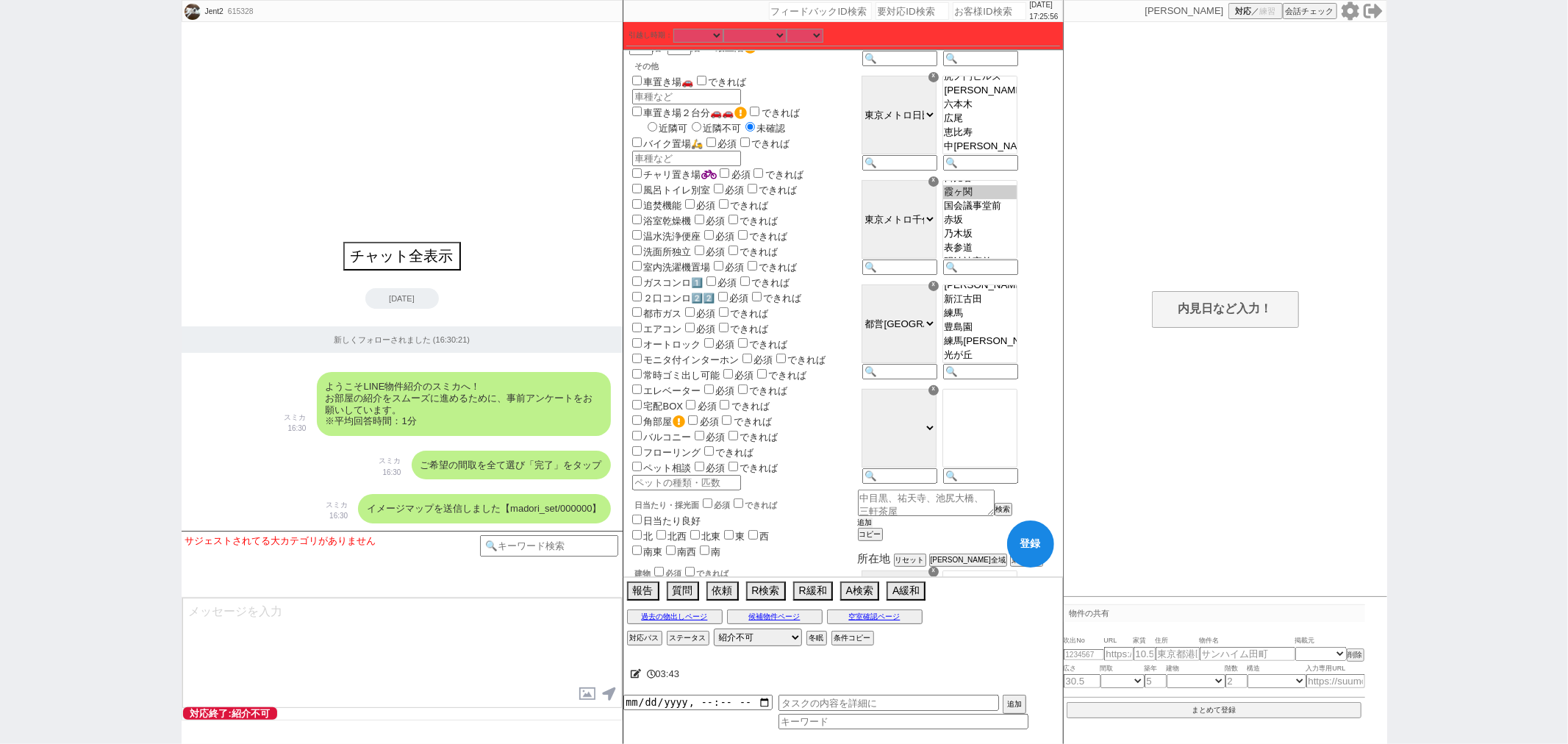
scroll to position [408, 0]
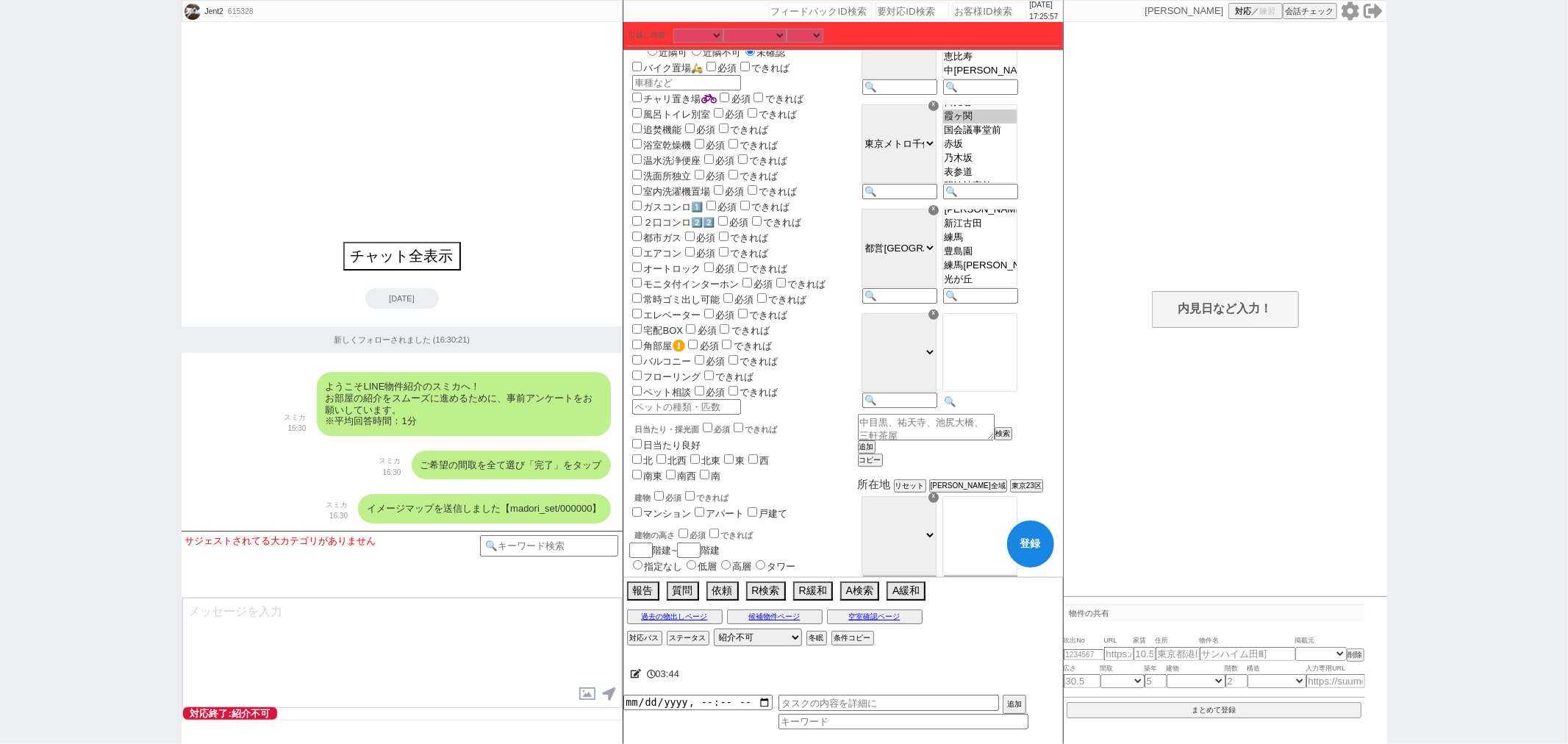
click at [1015, 408] on input at bounding box center [979, 402] width 72 height 12
paste input "内幸町"
click at [1004, 251] on option "[PERSON_NAME]" at bounding box center [980, 244] width 73 height 12
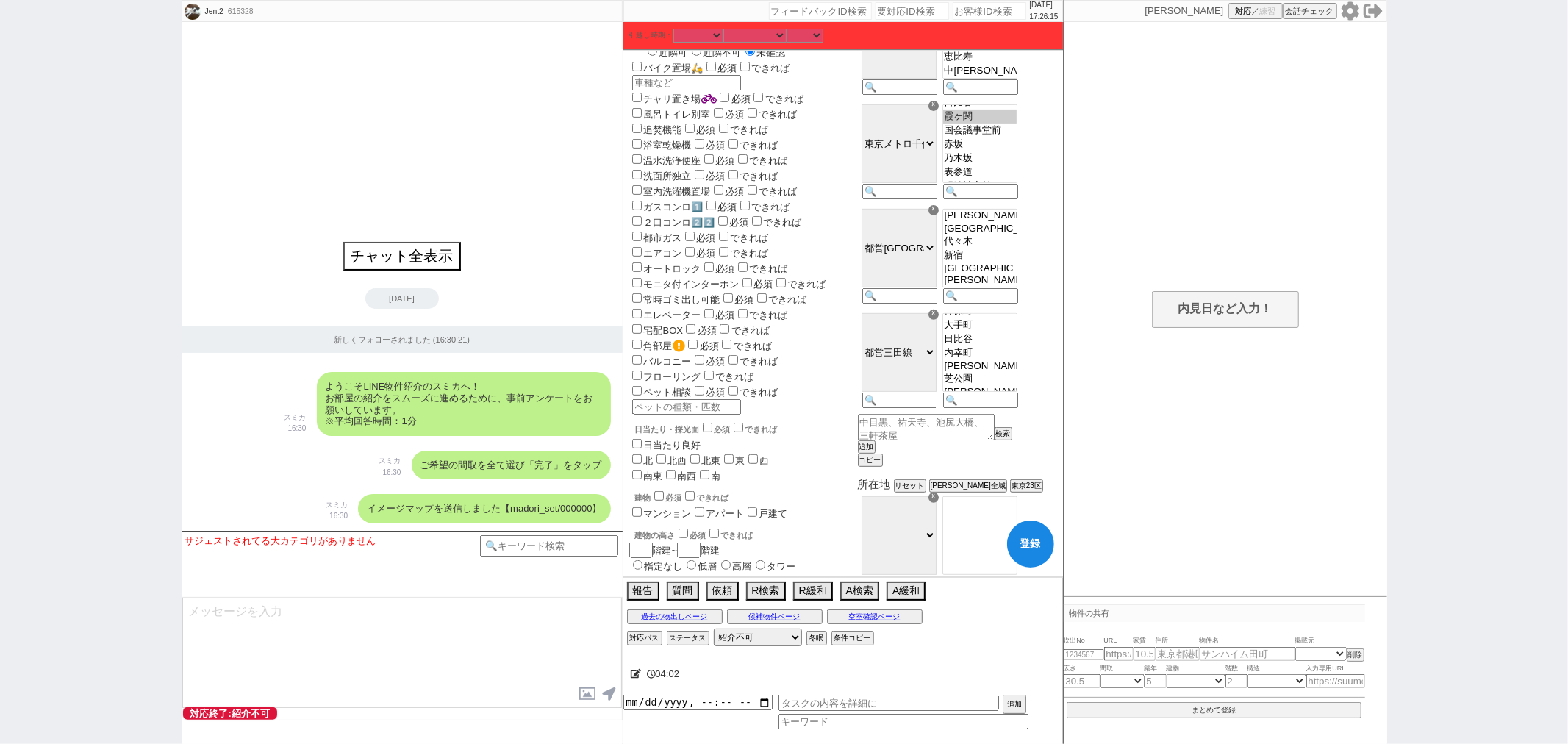
click at [1017, 181] on option "[PERSON_NAME][GEOGRAPHIC_DATA]" at bounding box center [980, 174] width 73 height 12
click at [1004, 325] on option "[PERSON_NAME]" at bounding box center [980, 319] width 73 height 12
click at [1017, 339] on option "芝公園" at bounding box center [980, 332] width 73 height 14
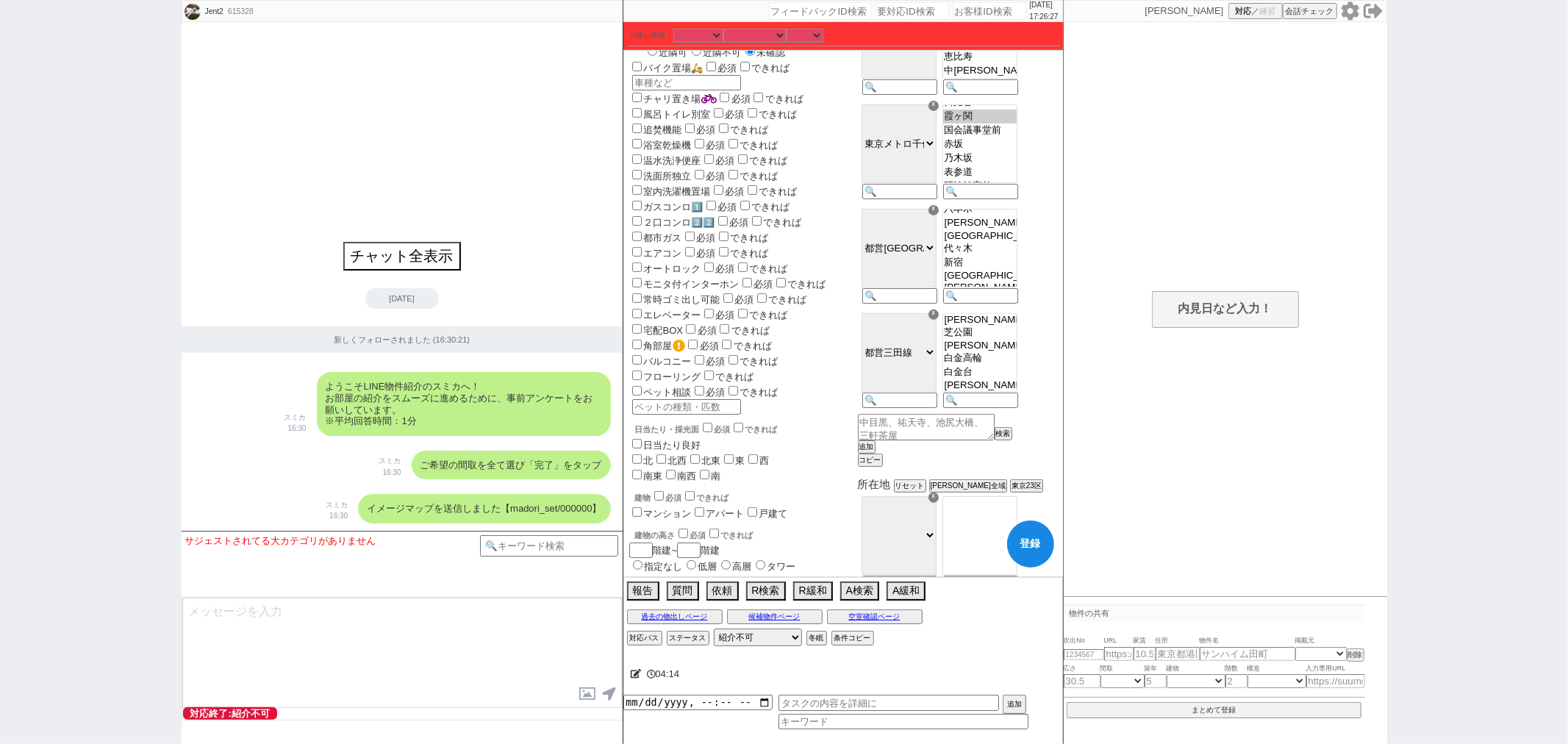
click at [1017, 351] on option "[PERSON_NAME]" at bounding box center [980, 345] width 73 height 12
click at [873, 452] on button "追加" at bounding box center [865, 447] width 15 height 10
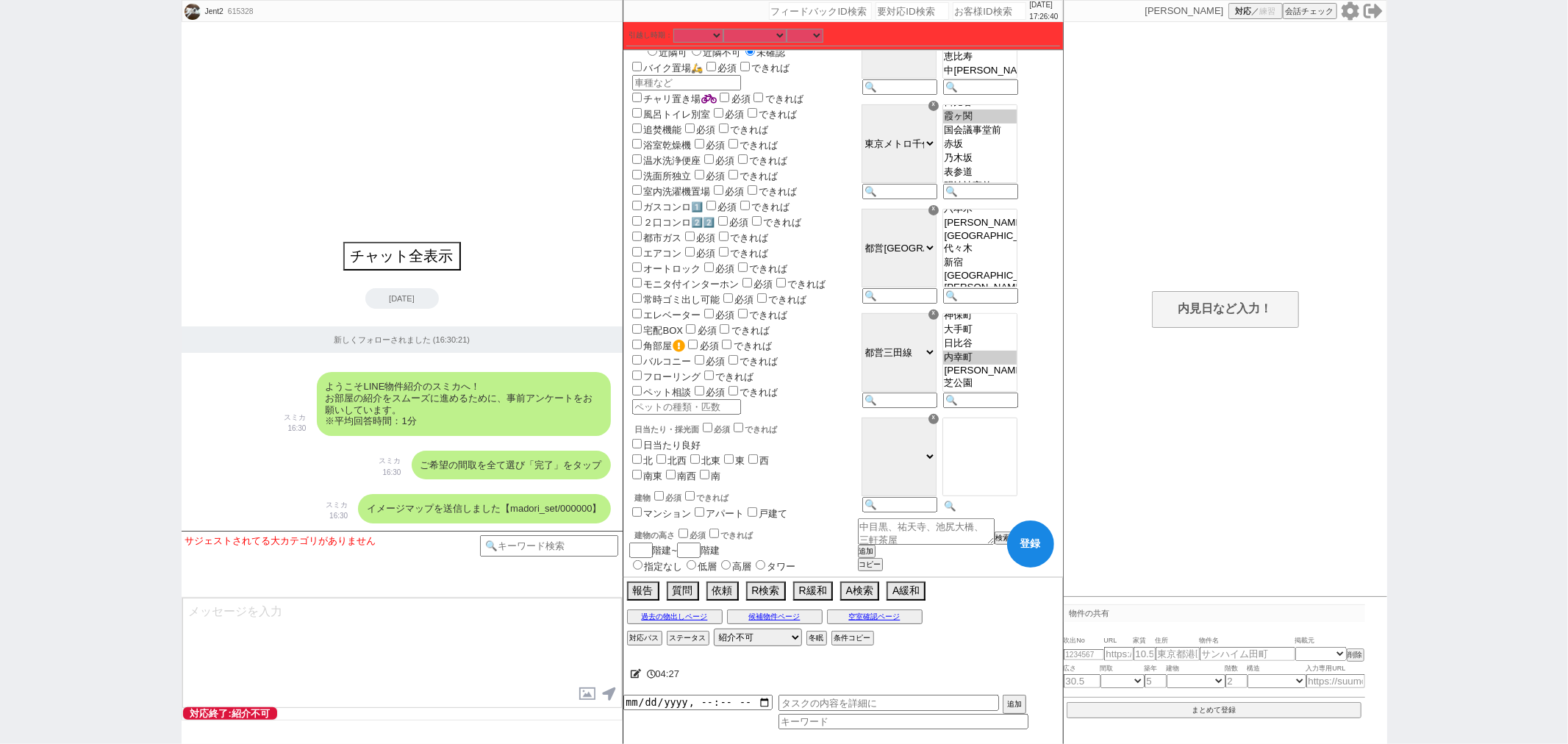
click at [993, 511] on input at bounding box center [979, 506] width 72 height 12
paste input "芝浦ふ頭"
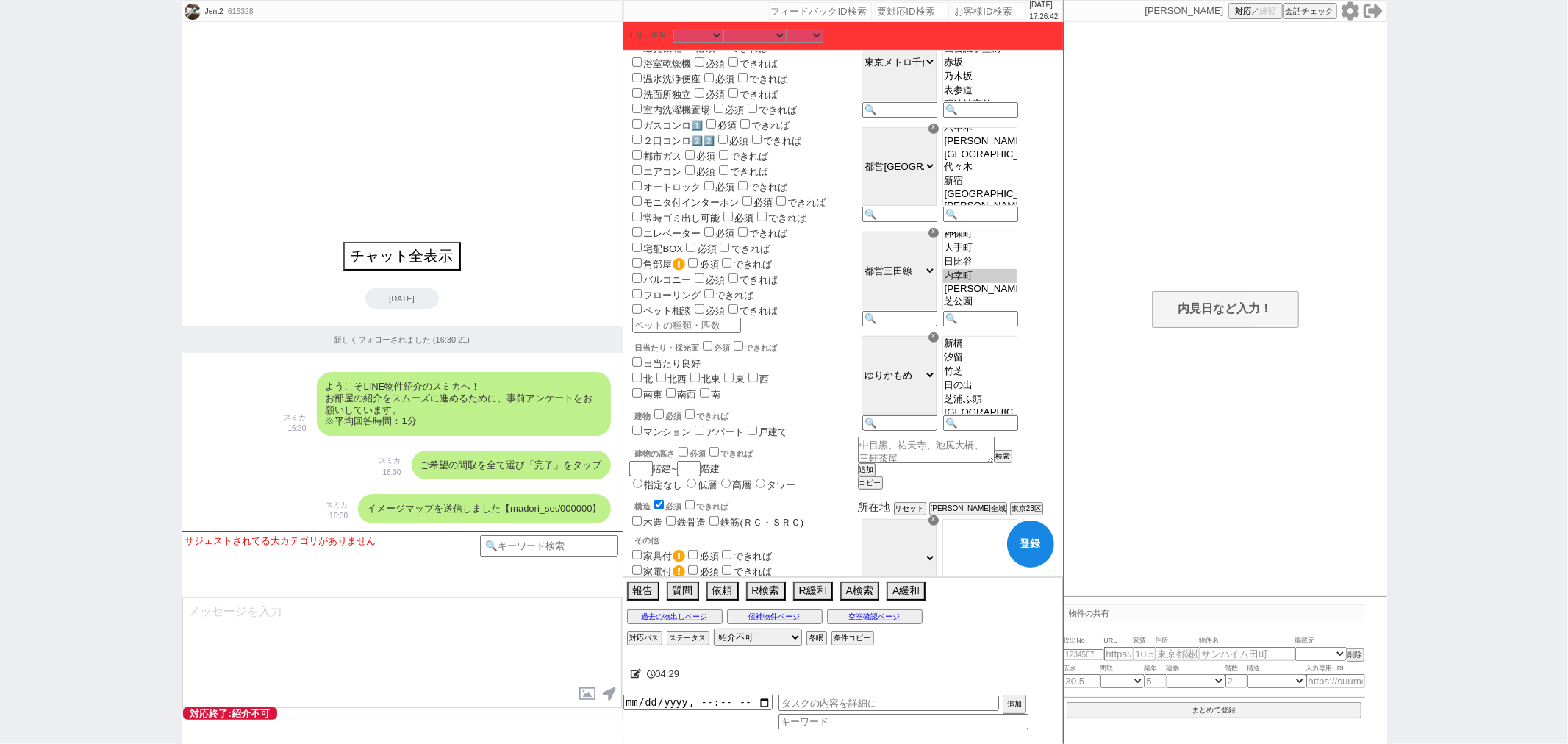
click at [1006, 392] on option "日の出" at bounding box center [980, 385] width 73 height 14
click at [1006, 378] on option "竹芝" at bounding box center [980, 371] width 73 height 14
click at [1032, 562] on button "登録" at bounding box center [1031, 544] width 47 height 47
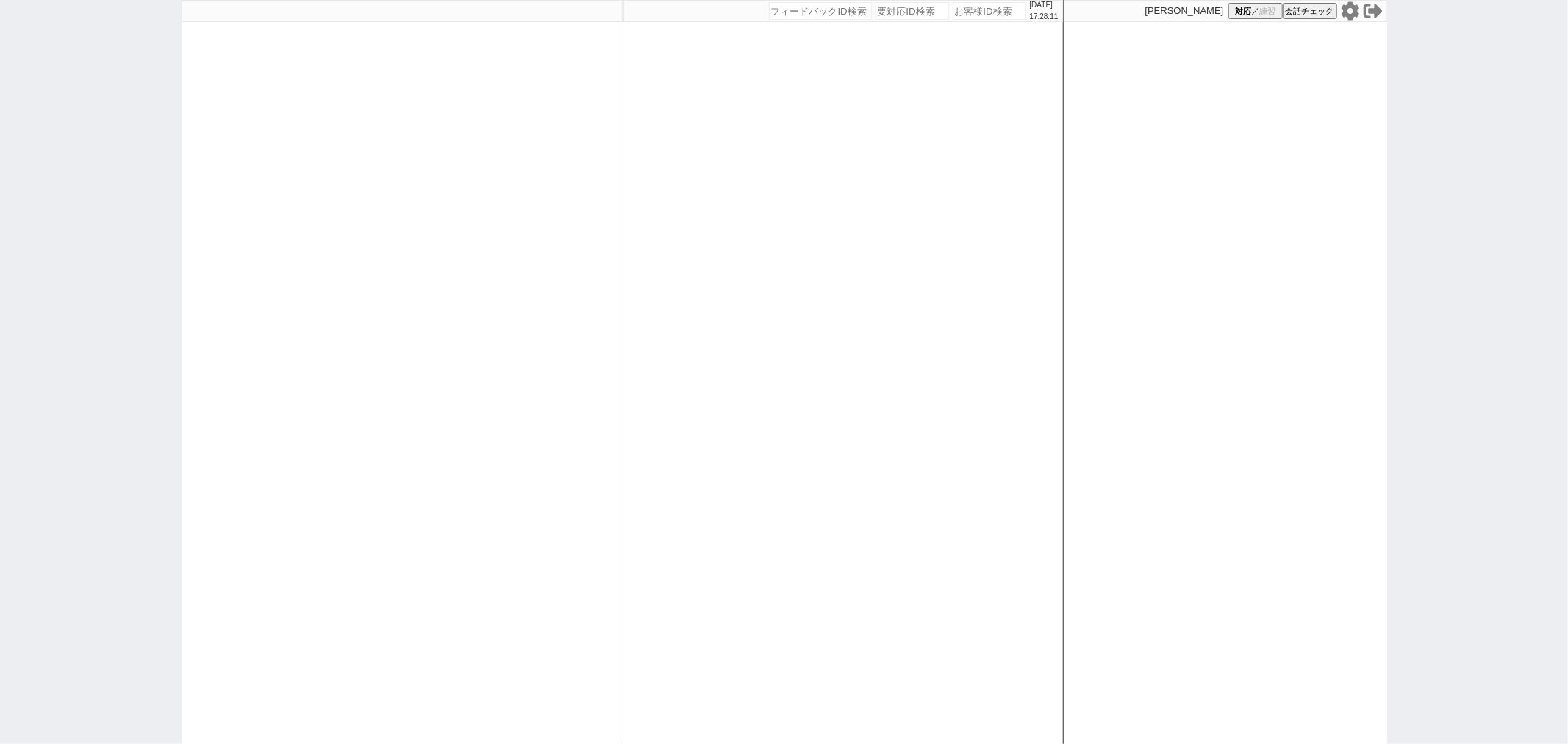
click at [1371, 16] on icon at bounding box center [1373, 11] width 19 height 19
